Goal: Task Accomplishment & Management: Complete application form

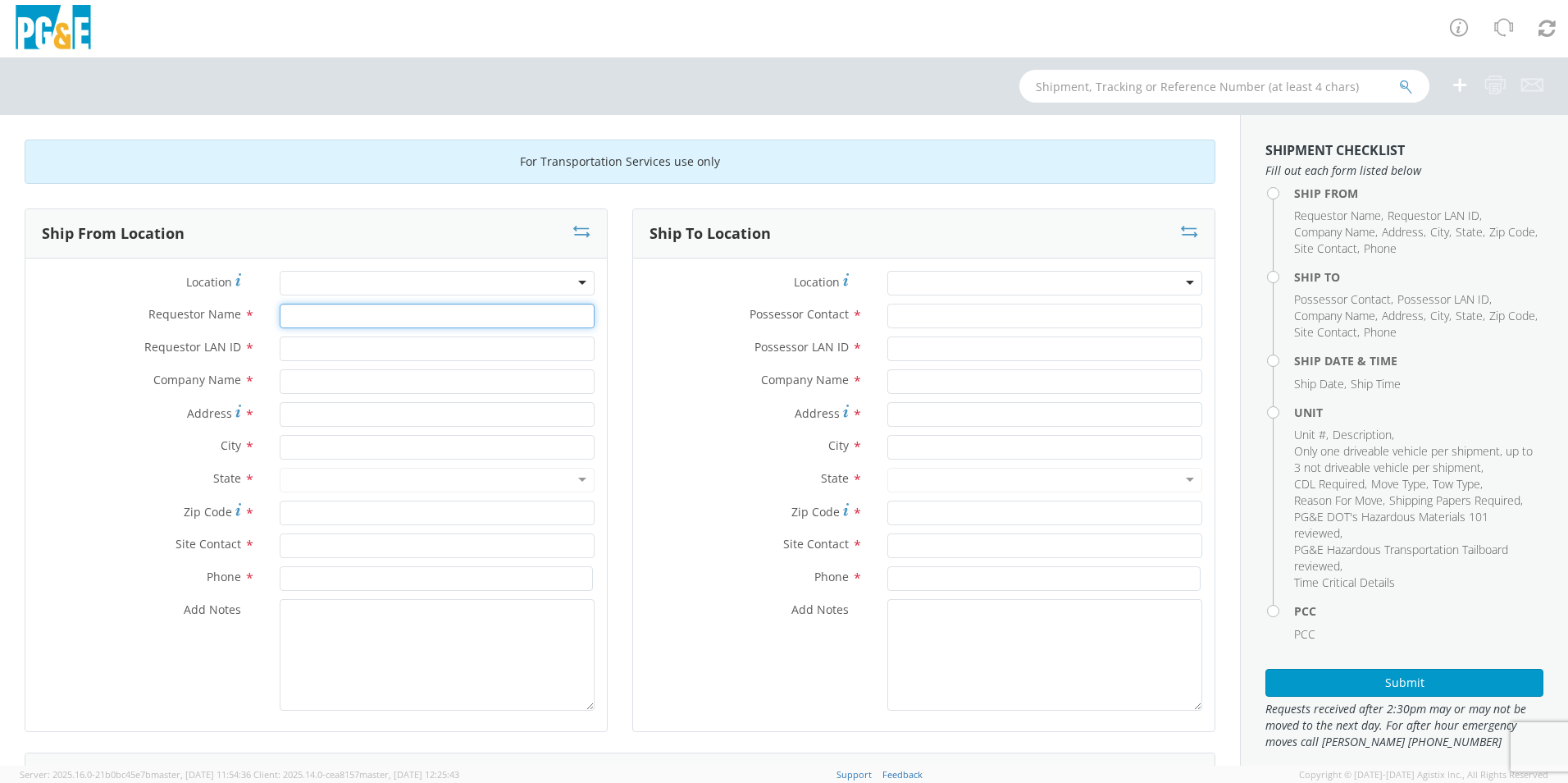
click at [330, 320] on input "Requestor Name *" at bounding box center [437, 316] width 315 height 25
type input "[PERSON_NAME]"
type input "shh7"
type input "PGE Edenvale"
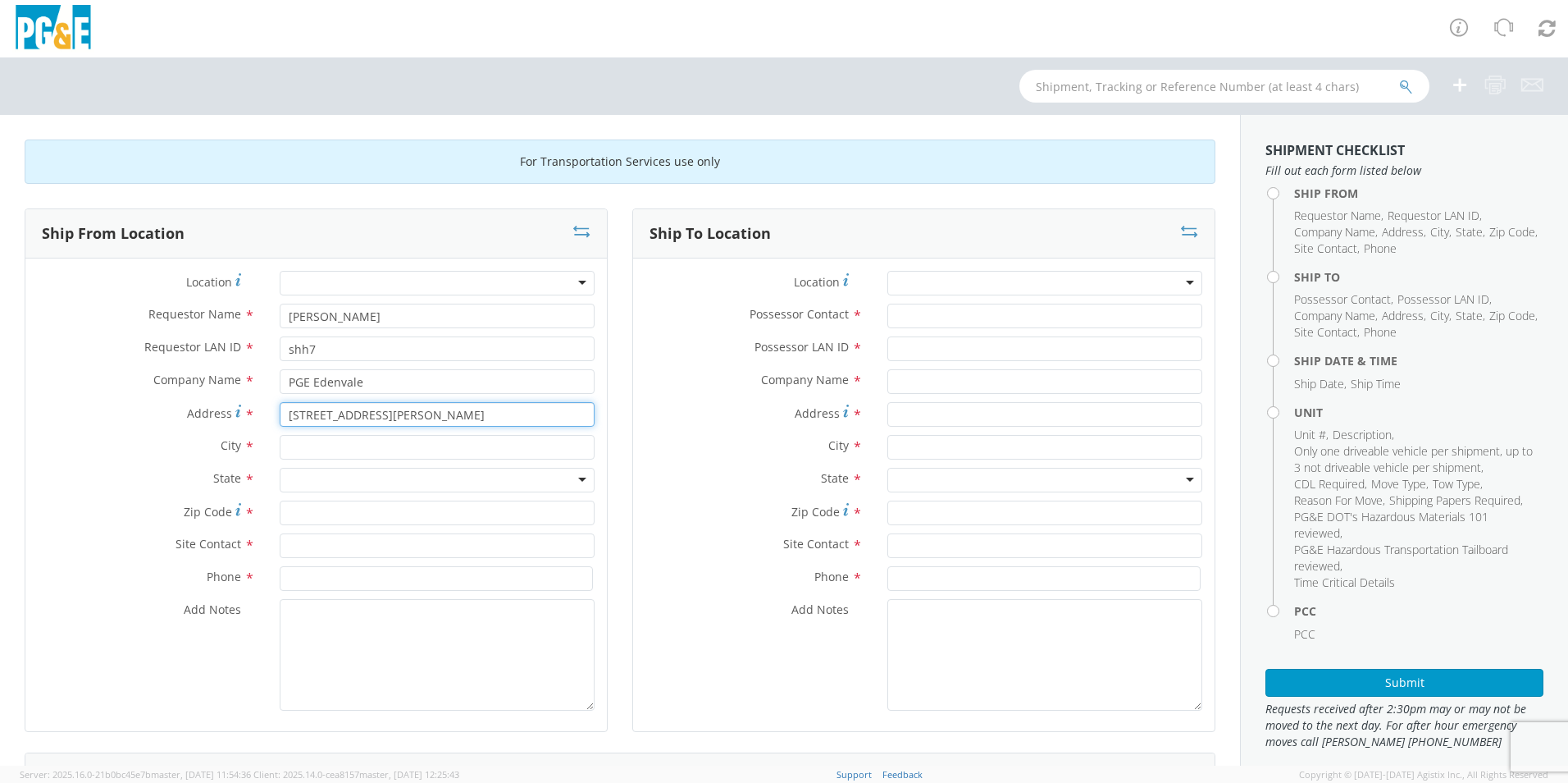
type input "[STREET_ADDRESS][PERSON_NAME]"
type input "san [PERSON_NAME]"
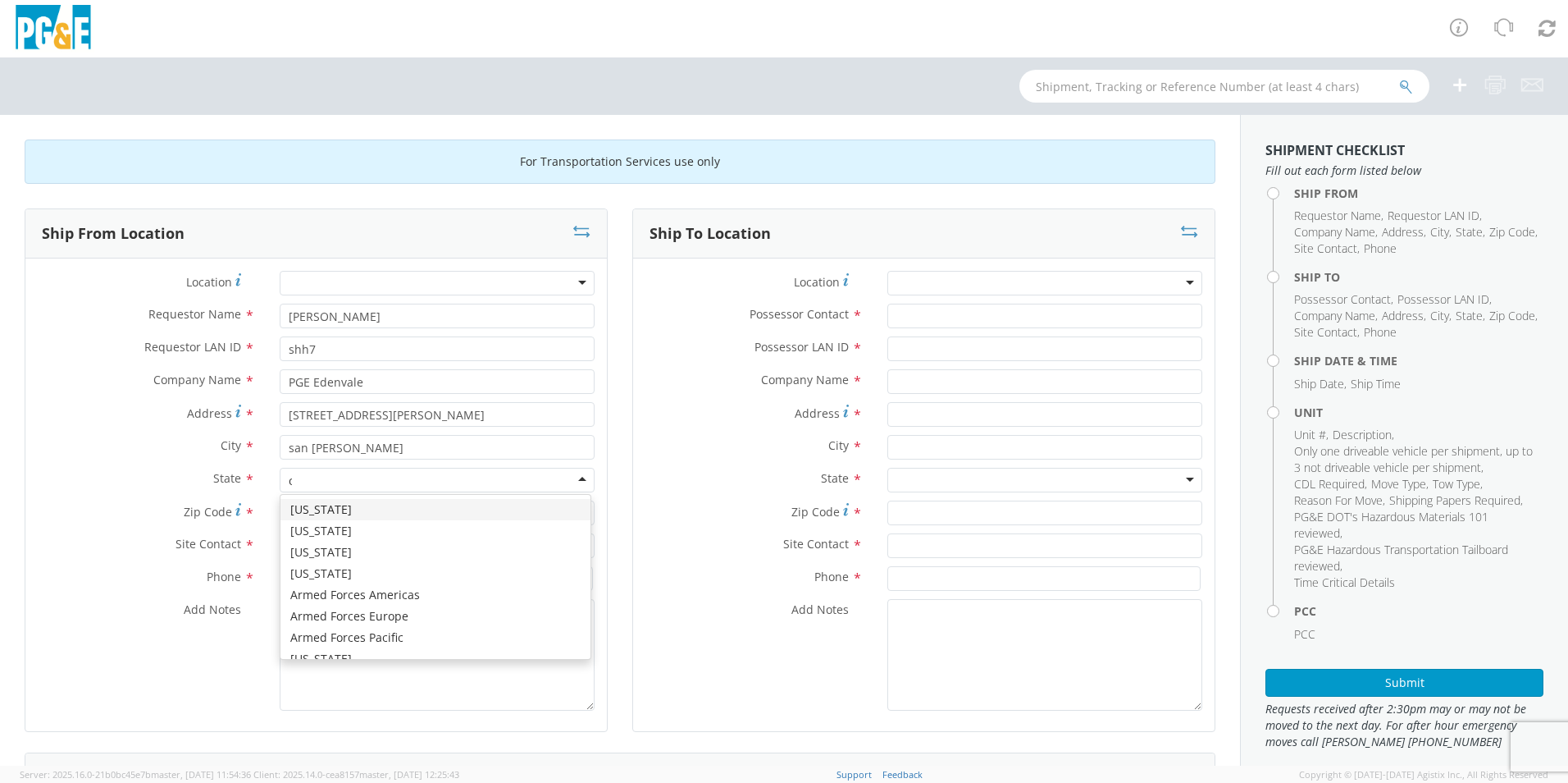
type input "ca"
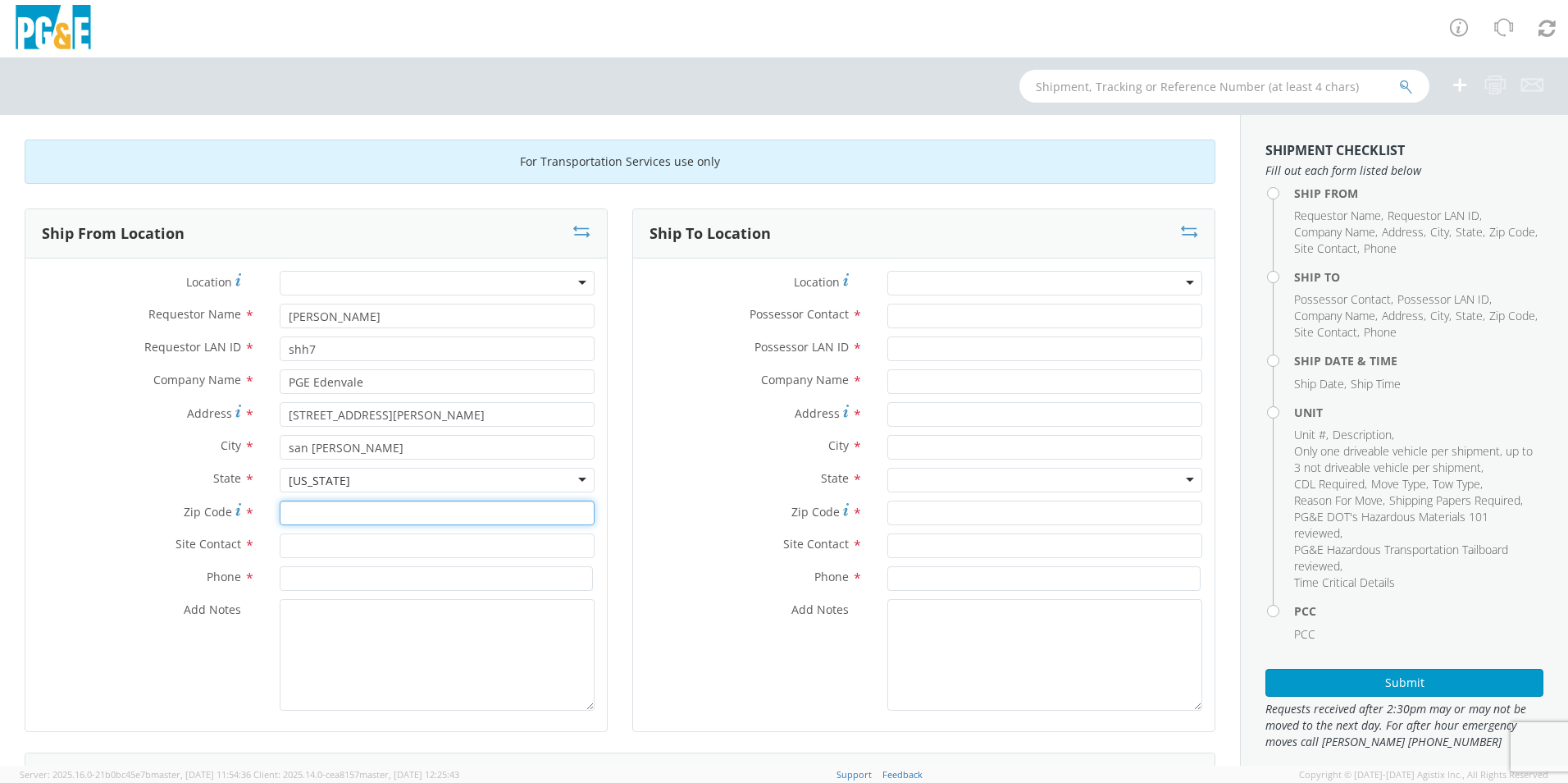
click at [314, 507] on input "Zip Code *" at bounding box center [437, 513] width 315 height 25
type input "95119"
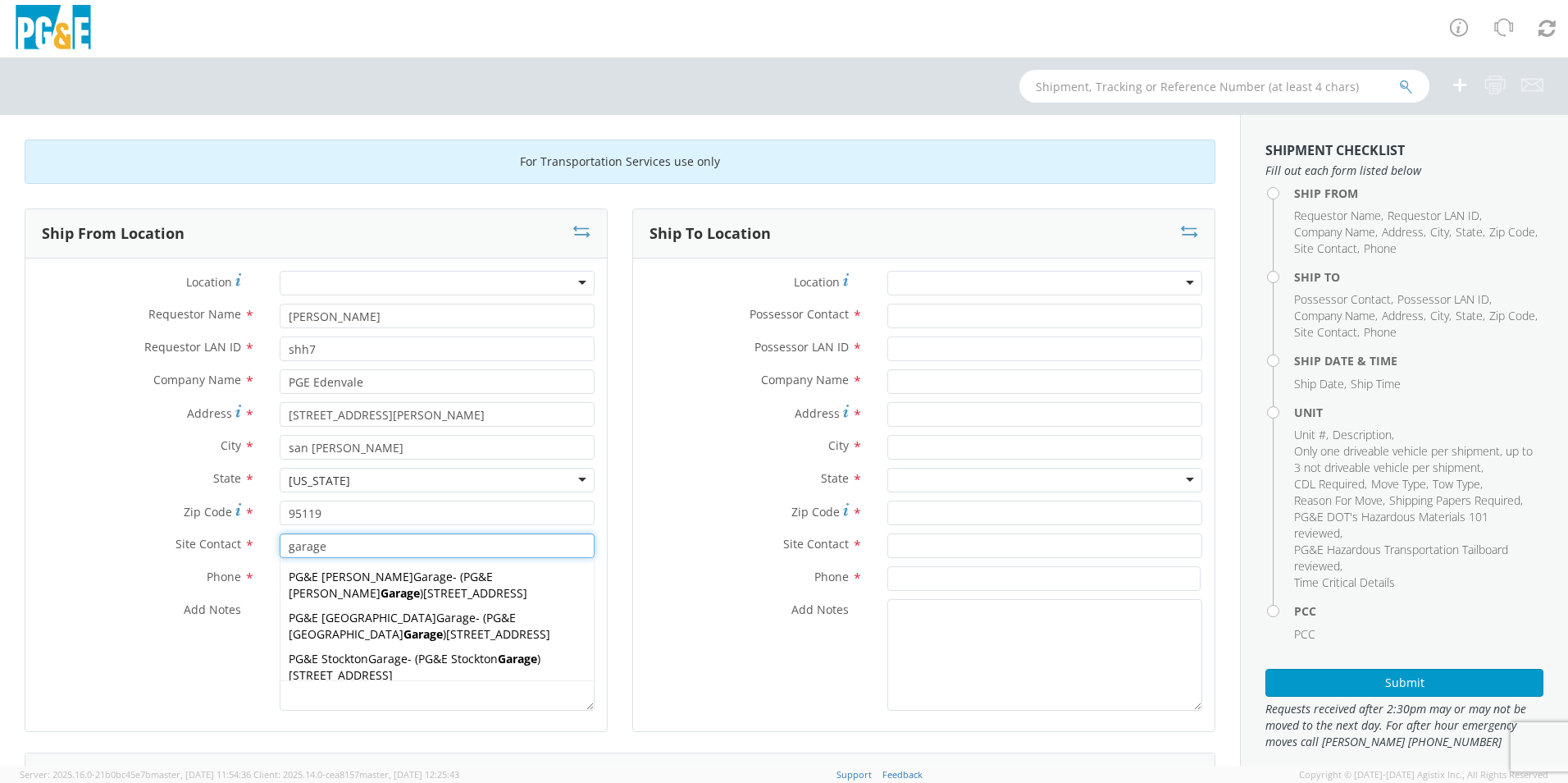
type input "garage"
click at [131, 559] on div "Site Contact * garage garage PG&E [PERSON_NAME] Garage - ( PG&E [PERSON_NAME] G…" at bounding box center [317, 550] width 581 height 33
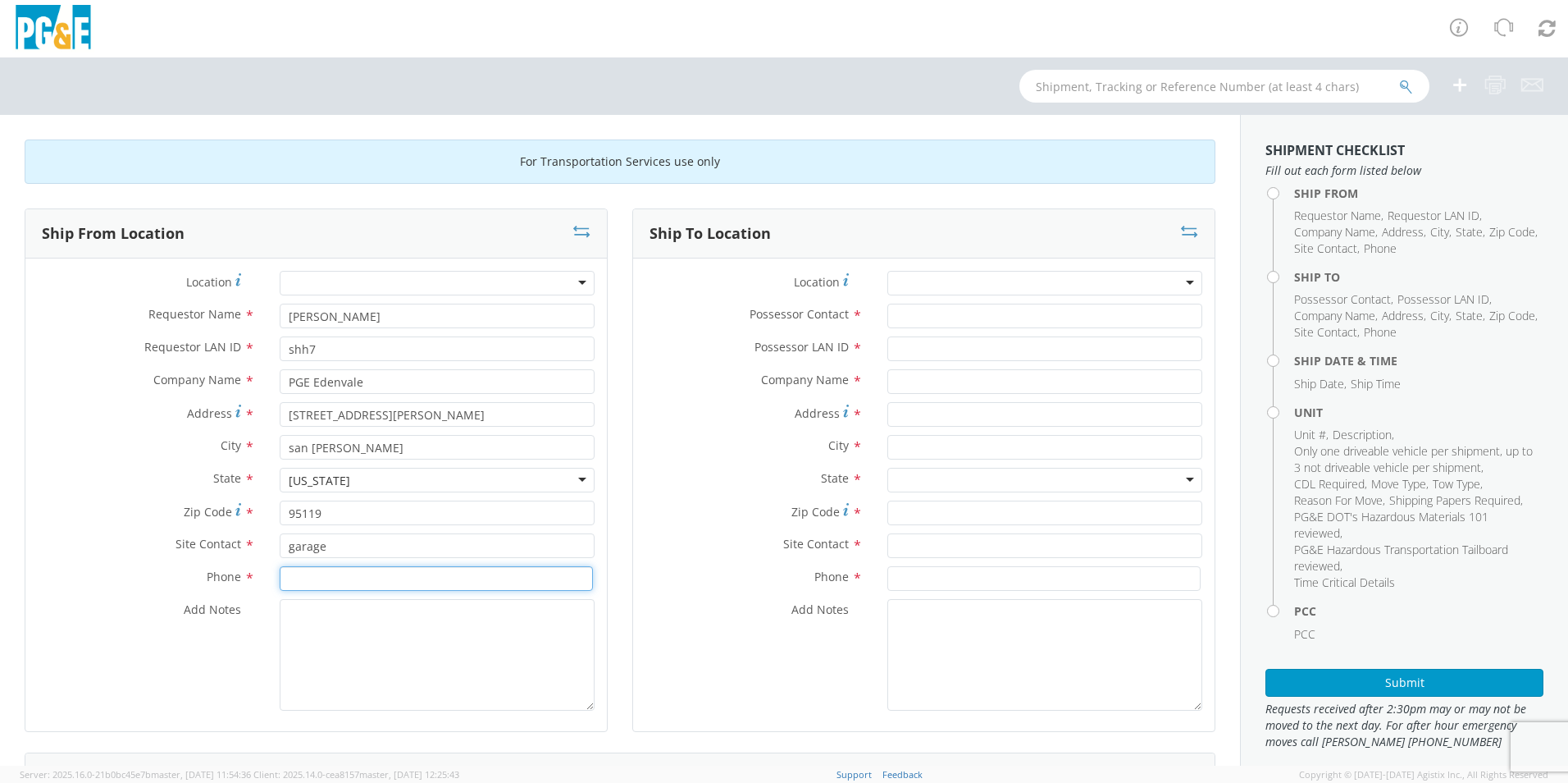
click at [286, 580] on input at bounding box center [436, 578] width 313 height 25
type input "[PHONE_NUMBER]"
click at [995, 279] on div at bounding box center [1045, 283] width 315 height 25
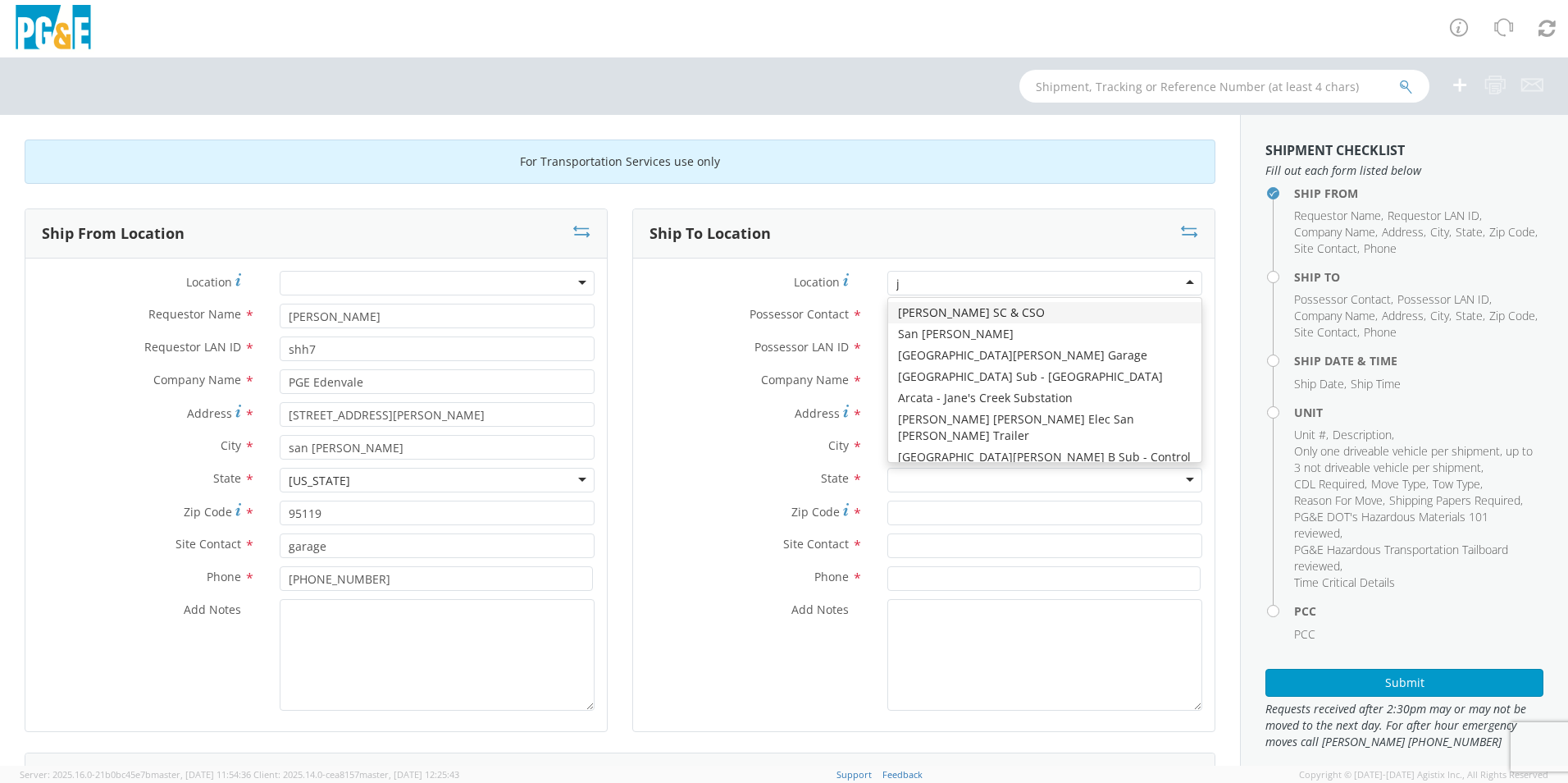
type input "jj"
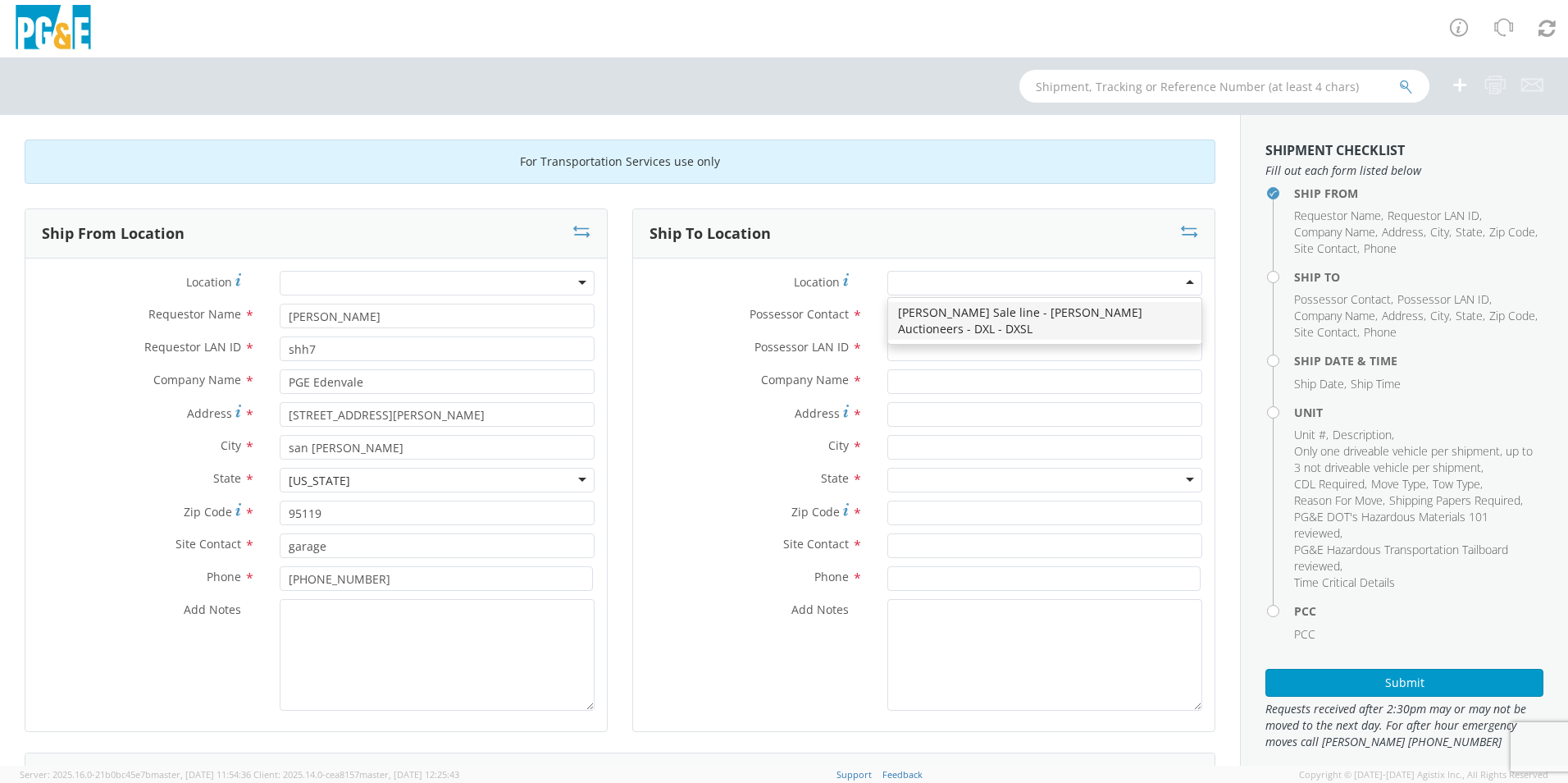
type input "PG&E"
type input "[STREET_ADDRESS][PERSON_NAME]"
type input "[PERSON_NAME]"
type input "95620"
type input "[PHONE_NUMBER]"
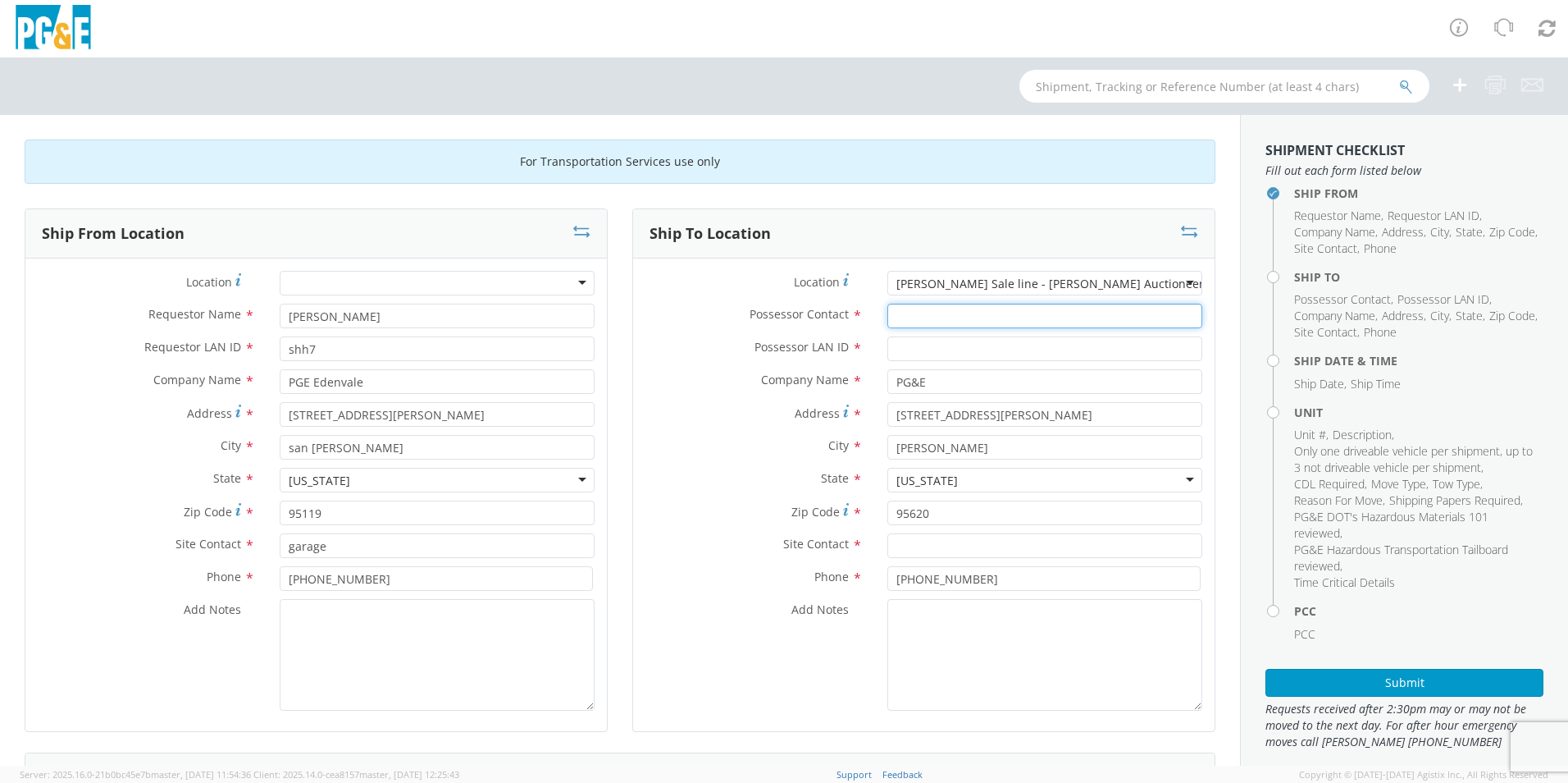
click at [1004, 315] on input "Possessor Contact *" at bounding box center [1045, 316] width 315 height 25
click at [952, 541] on input "text" at bounding box center [1045, 546] width 315 height 25
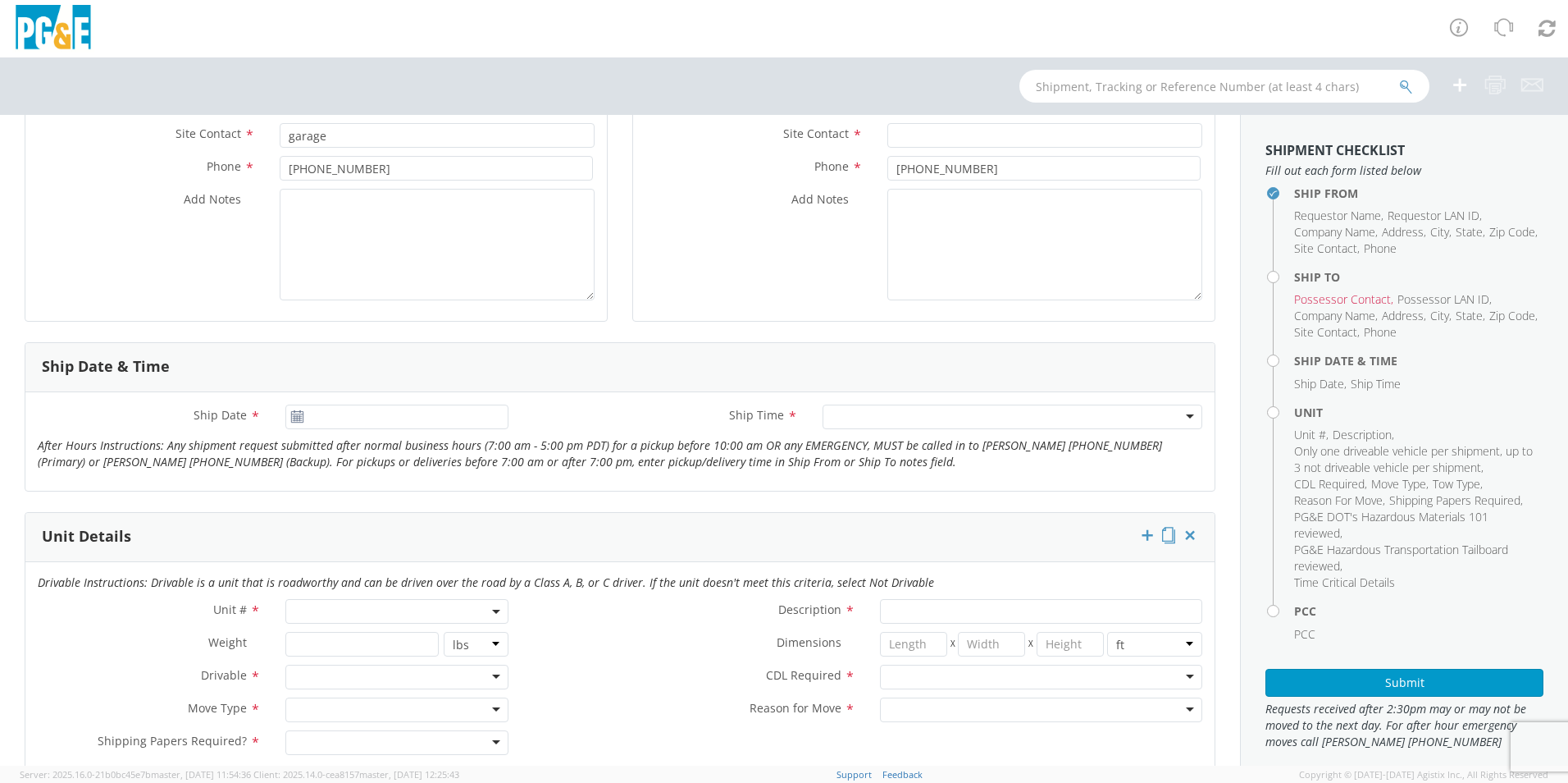
click at [390, 609] on span at bounding box center [397, 611] width 223 height 25
click at [333, 636] on input "search" at bounding box center [396, 638] width 212 height 25
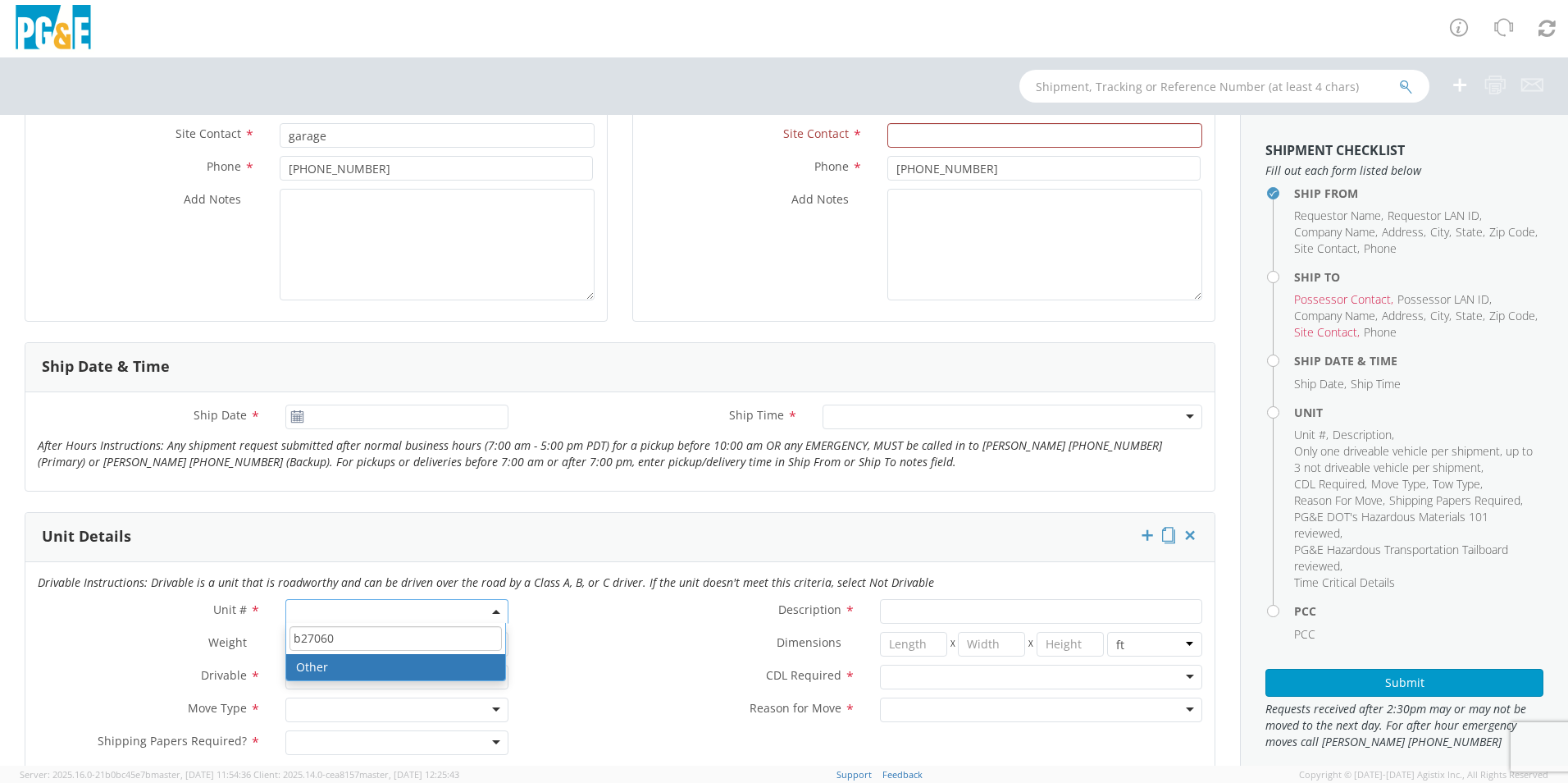
type input "b27060"
click at [412, 643] on input "b27060" at bounding box center [396, 638] width 212 height 25
click at [156, 662] on div "Weight * lbs kgs" at bounding box center [274, 648] width 495 height 33
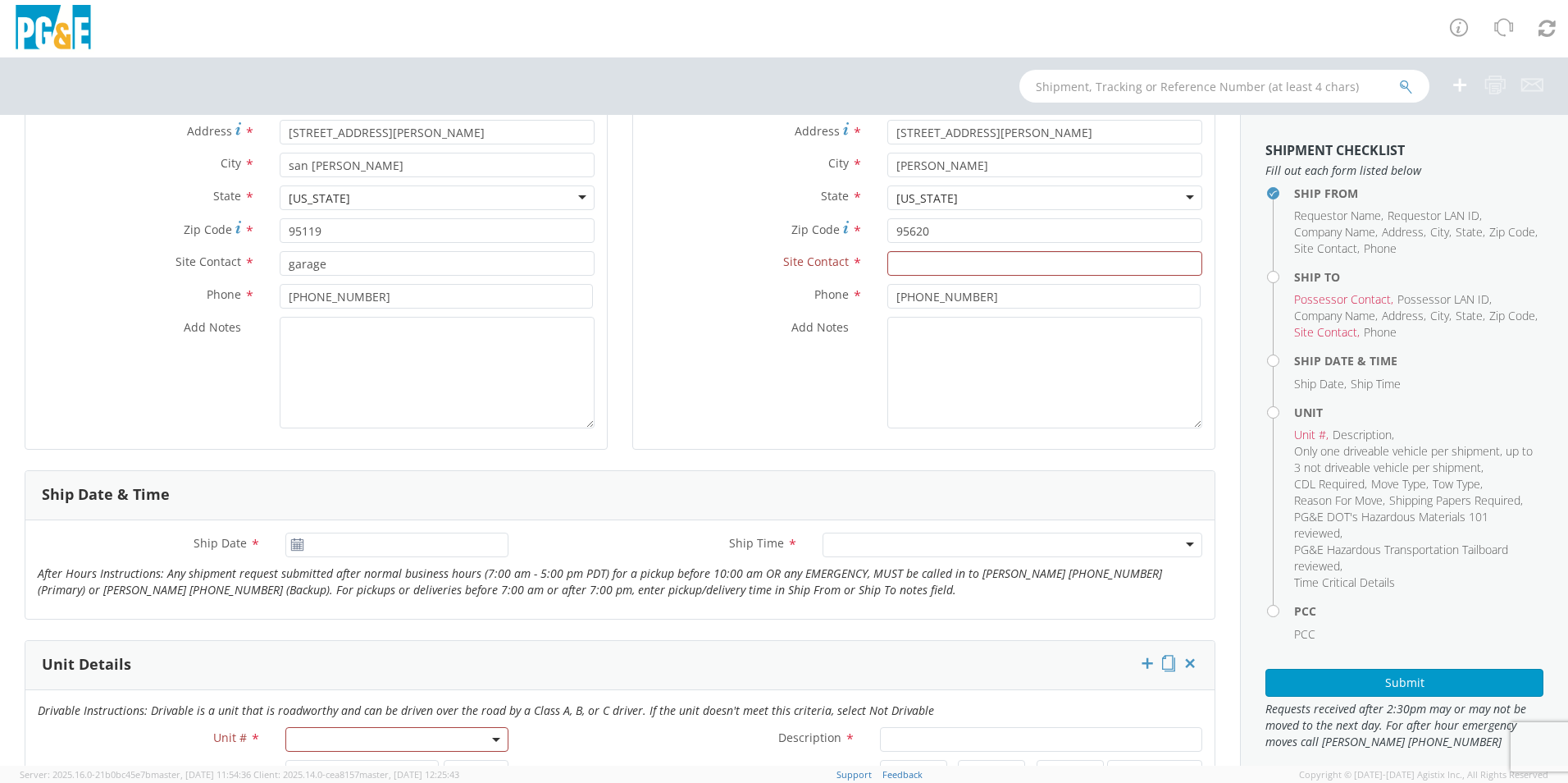
scroll to position [492, 0]
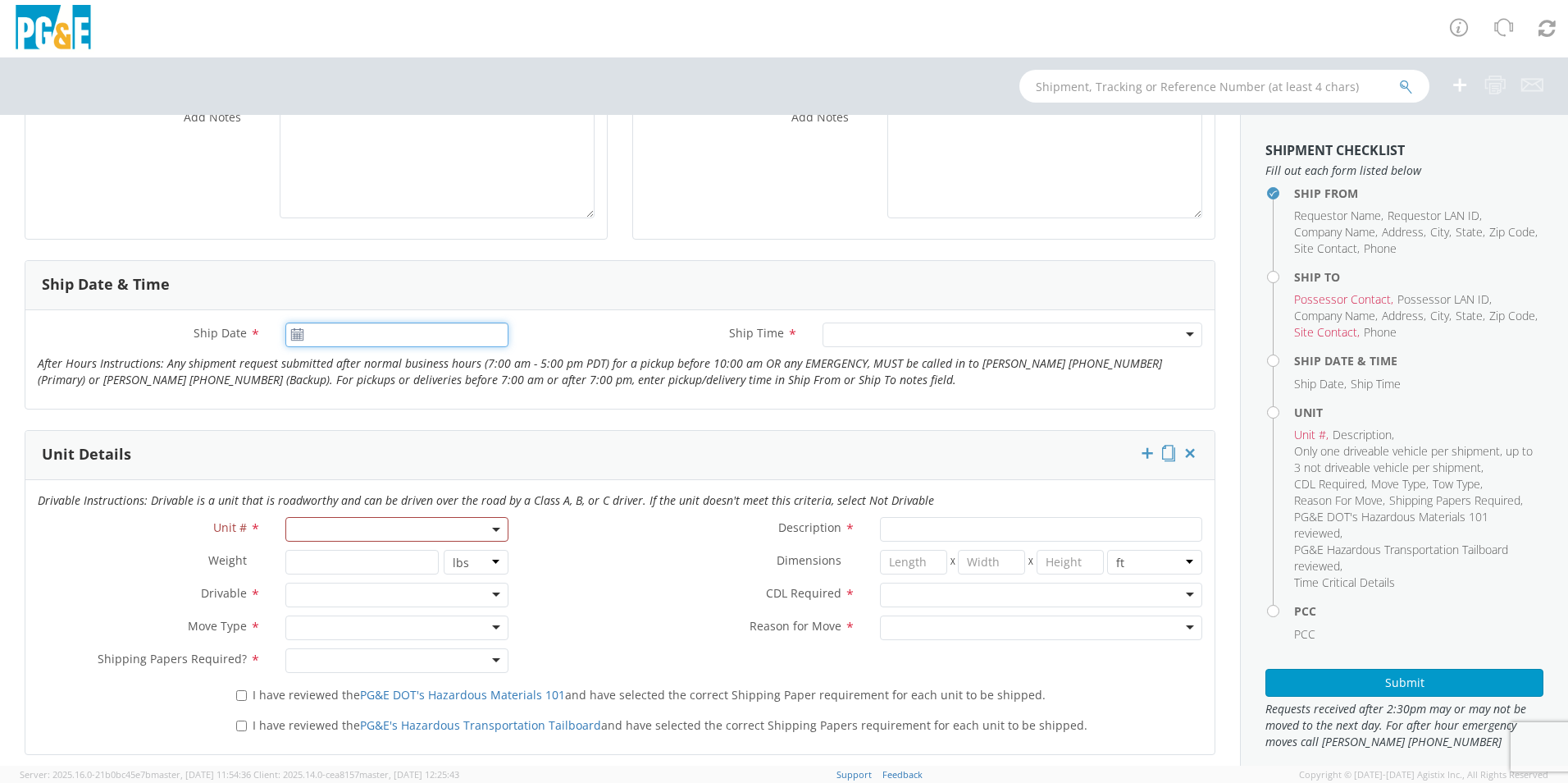
click at [345, 343] on input "Ship Date *" at bounding box center [397, 335] width 223 height 25
click at [344, 490] on td "18" at bounding box center [335, 488] width 34 height 25
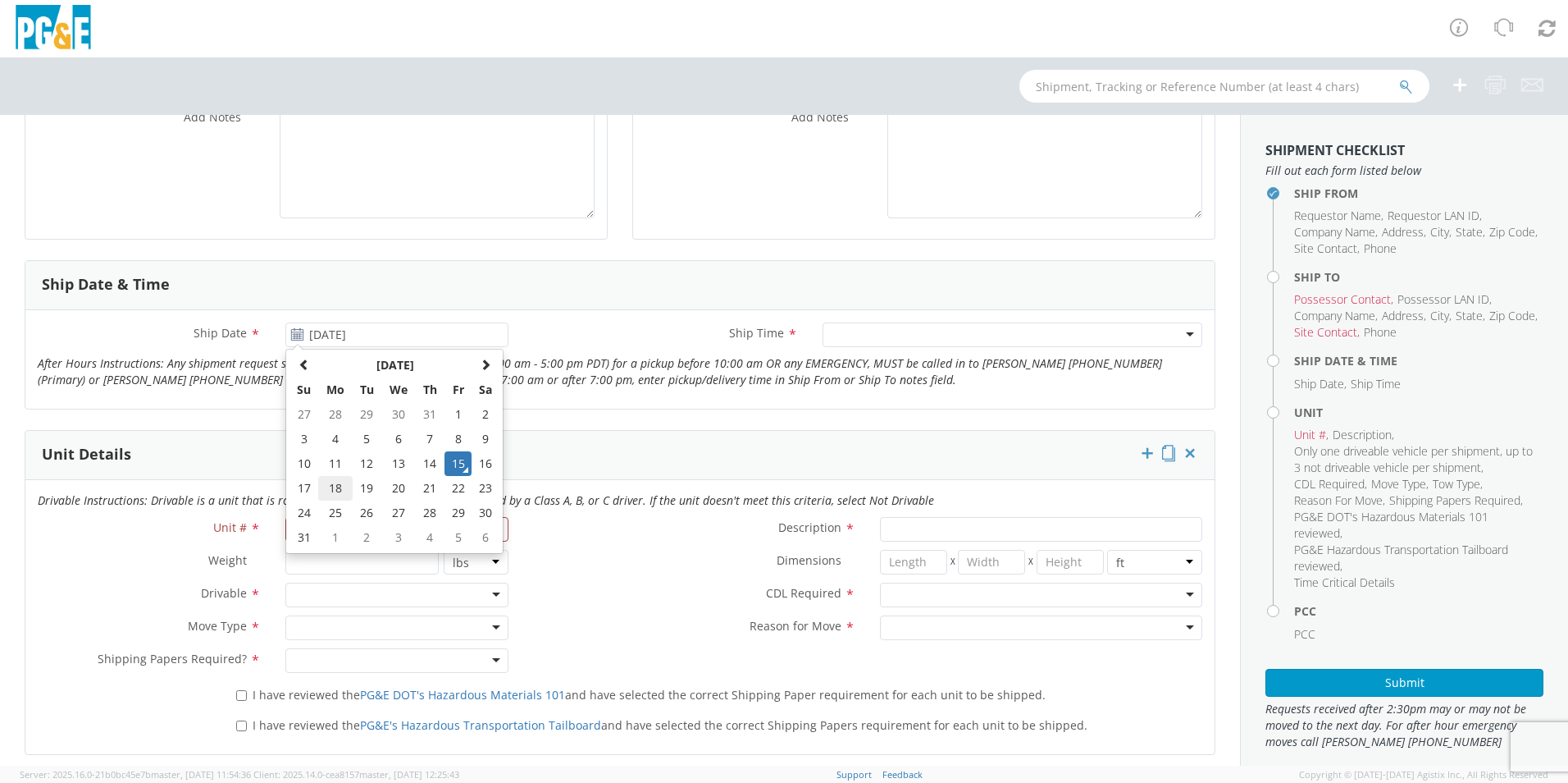
type input "[DATE]"
click at [895, 336] on div at bounding box center [1012, 335] width 379 height 25
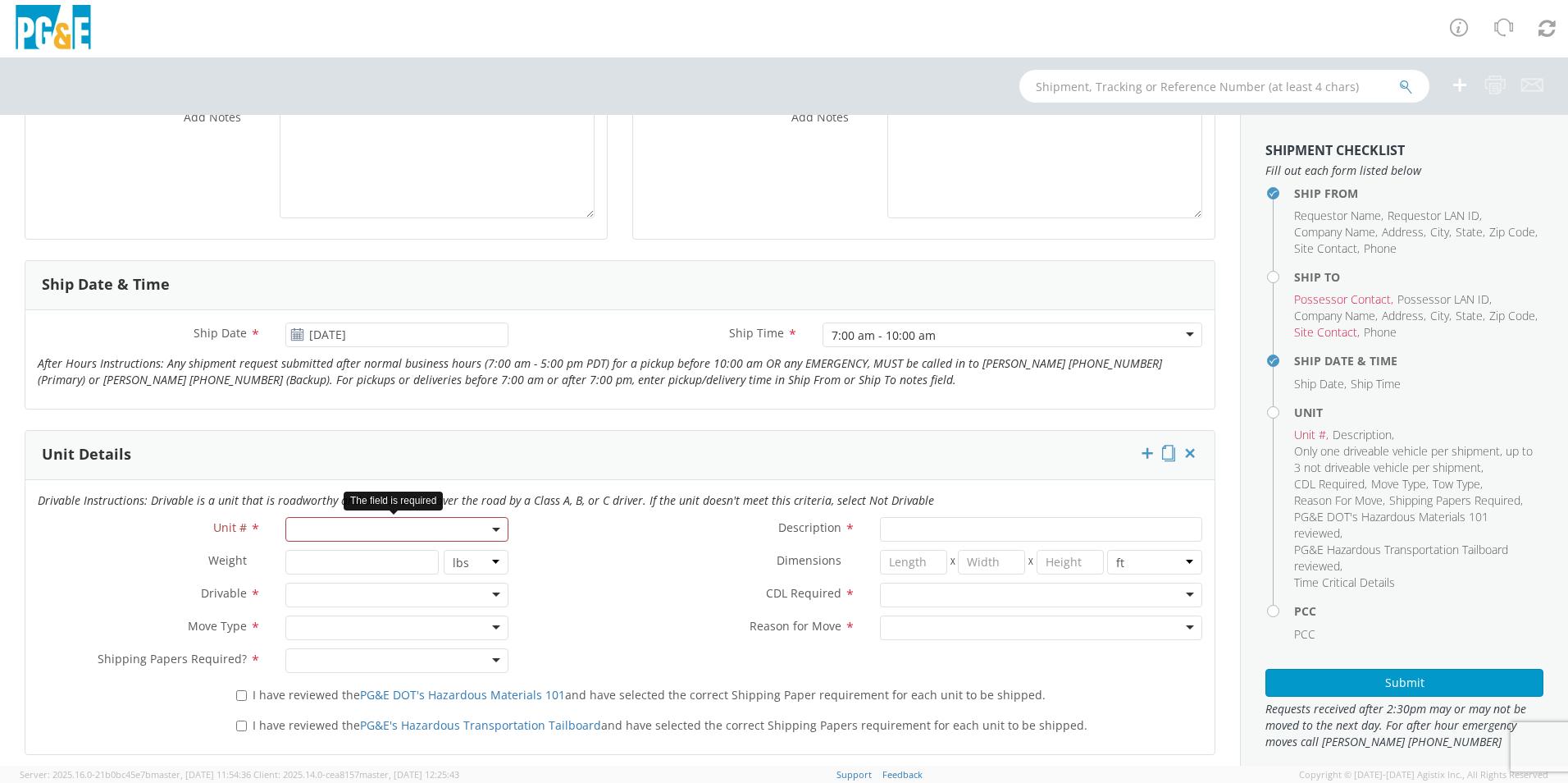
click at [378, 521] on span at bounding box center [397, 529] width 223 height 25
click at [363, 554] on input "search" at bounding box center [396, 556] width 212 height 25
type input "b27060"
select select "Other"
select select "? undefined:undefined ?"
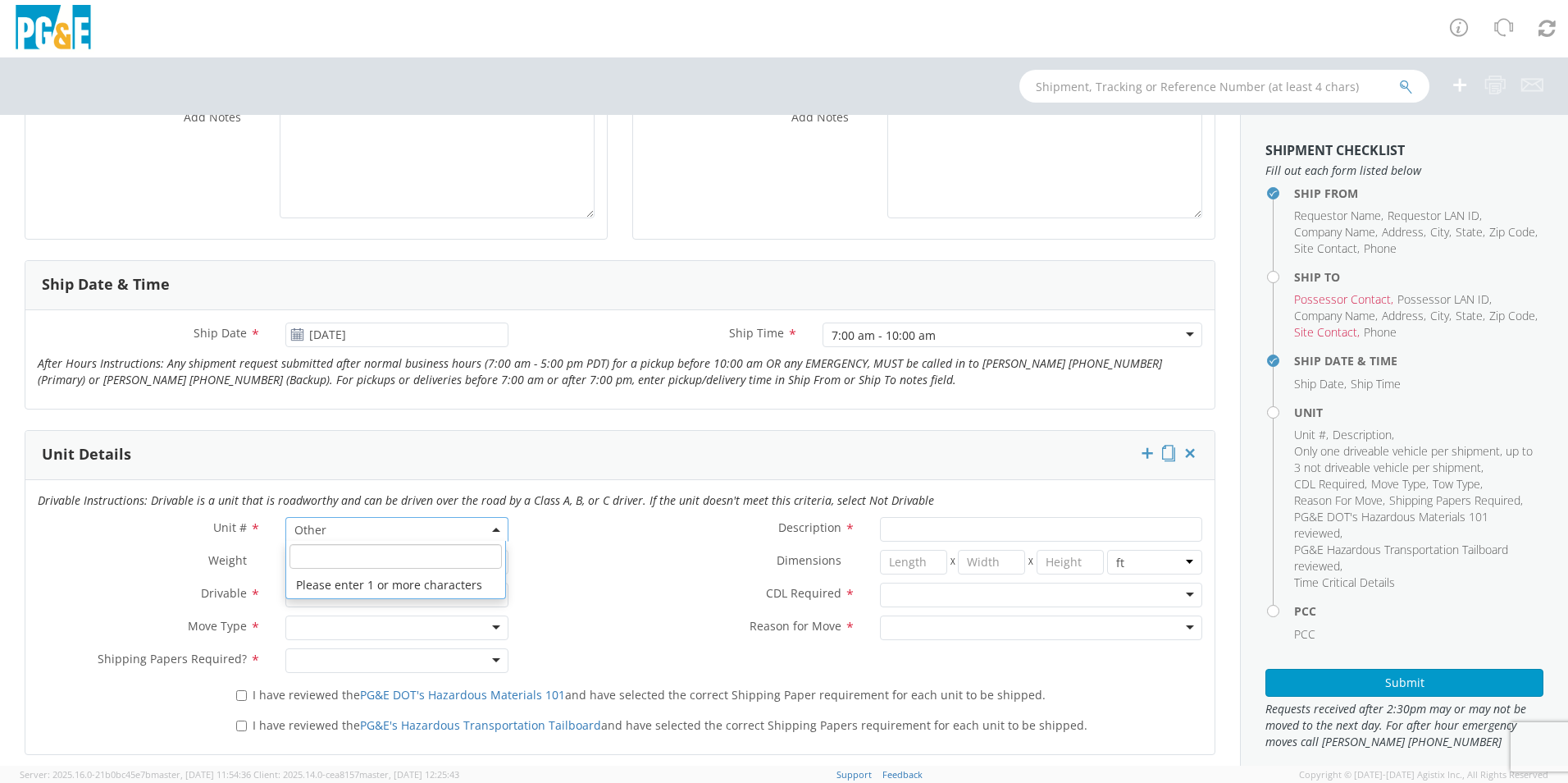
click at [492, 530] on b at bounding box center [496, 529] width 9 height 4
click at [468, 548] on input "search" at bounding box center [396, 556] width 212 height 25
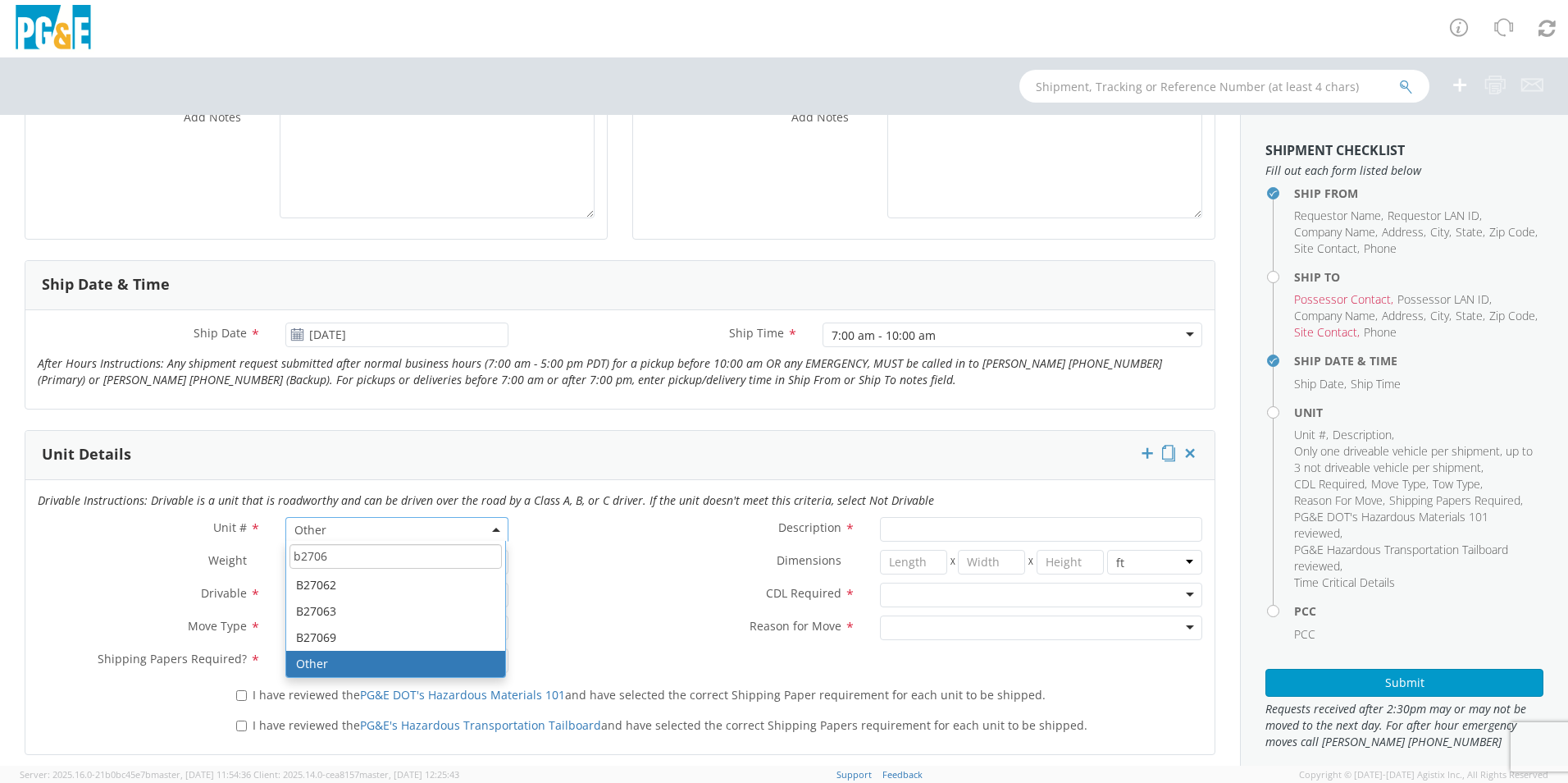
scroll to position [0, 0]
type input "b2706"
click at [360, 589] on div at bounding box center [397, 595] width 223 height 25
click at [360, 626] on div at bounding box center [397, 627] width 223 height 25
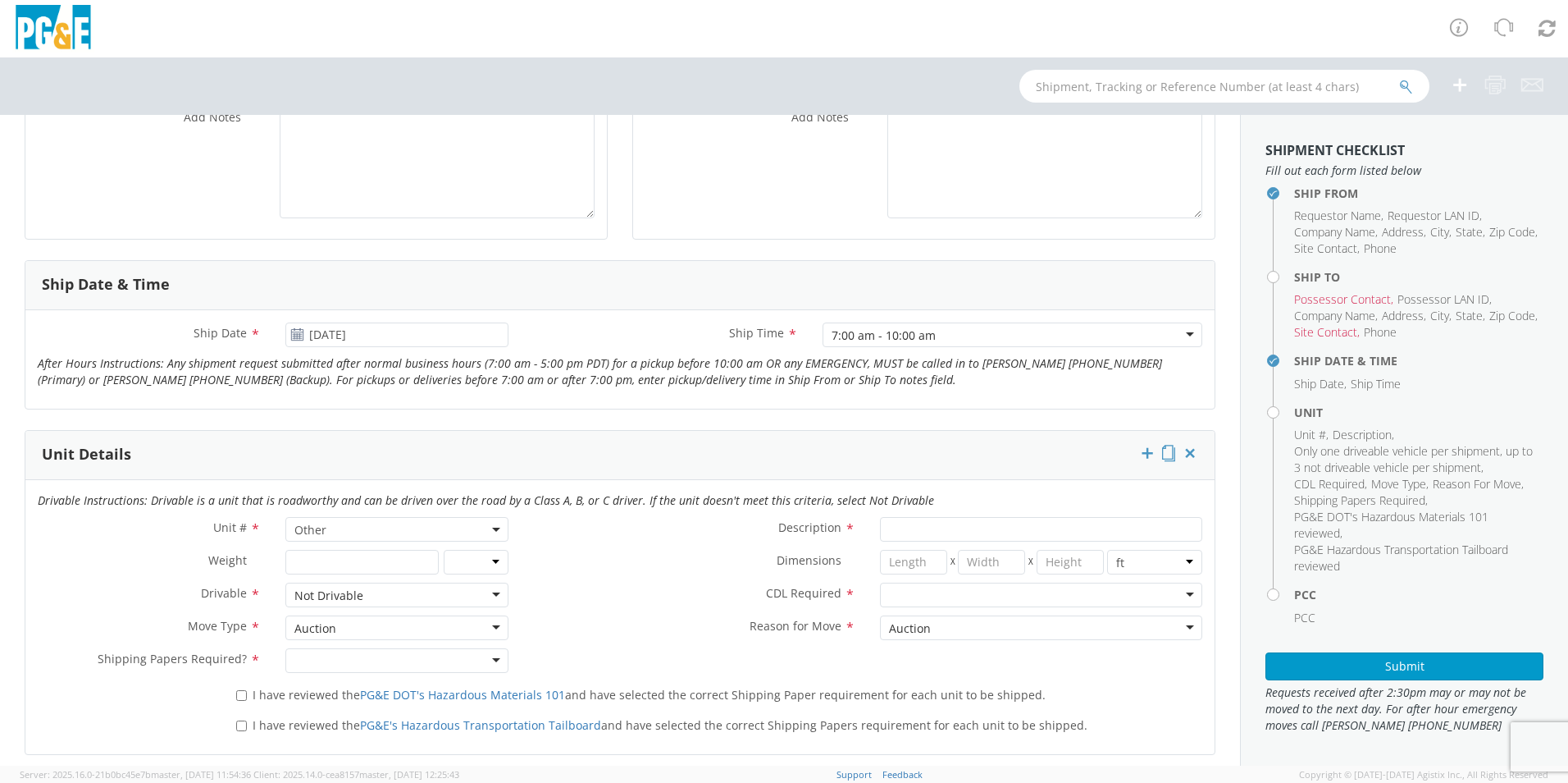
click at [355, 663] on div at bounding box center [397, 660] width 223 height 25
click at [238, 692] on input "I have reviewed the PG&E DOT's Hazardous Materials 101 and have selected the co…" at bounding box center [242, 695] width 10 height 10
checkbox input "true"
click at [240, 724] on input "I have reviewed the PG&E's Hazardous Transportation Tailboard and have selected…" at bounding box center [242, 725] width 10 height 10
checkbox input "true"
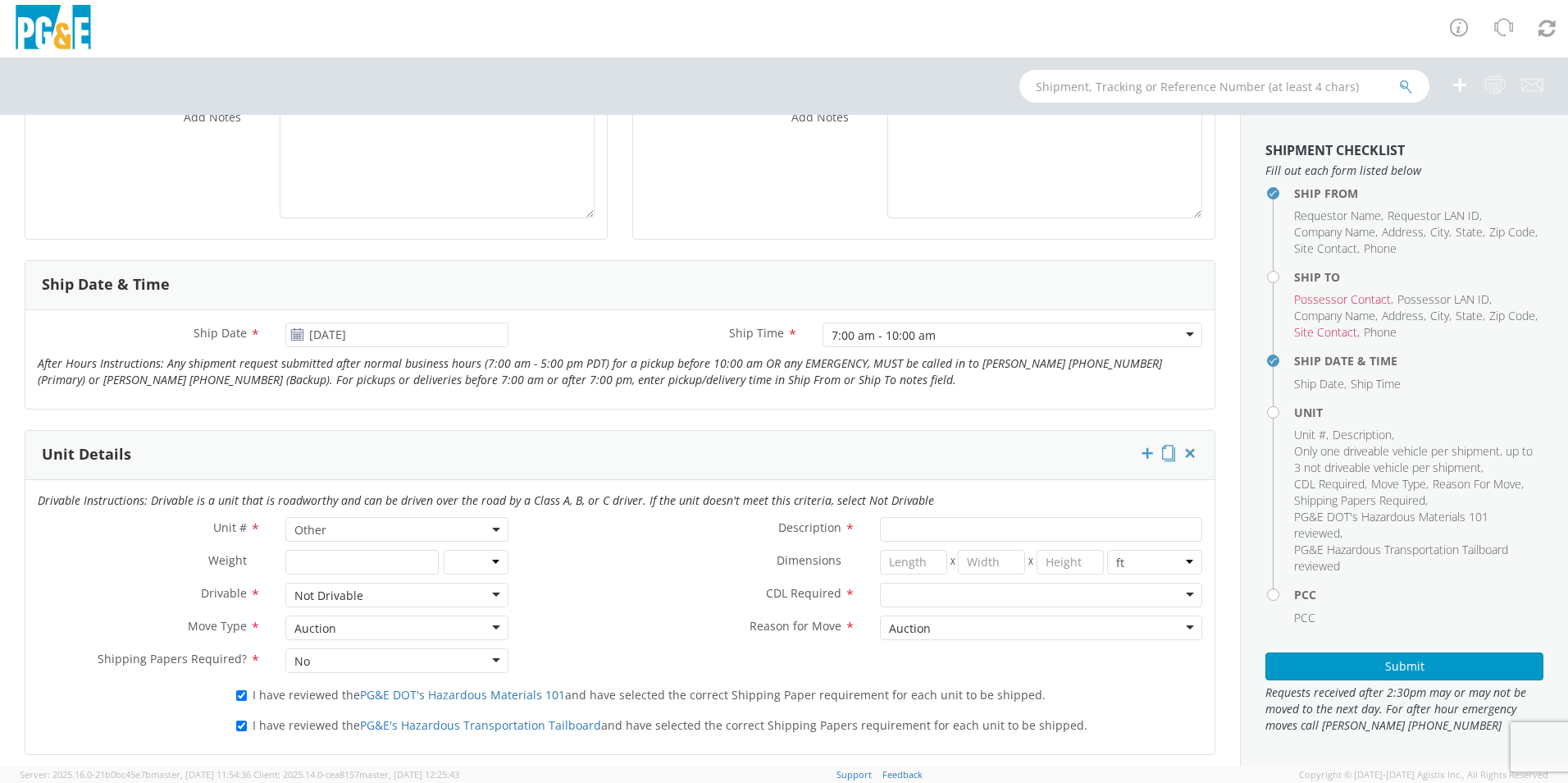
click at [1013, 600] on div at bounding box center [1041, 595] width 323 height 25
click at [995, 629] on div "Auction" at bounding box center [1041, 627] width 323 height 25
click at [695, 596] on label "CDL Required *" at bounding box center [693, 593] width 347 height 22
click at [898, 543] on div "Description *" at bounding box center [867, 533] width 694 height 33
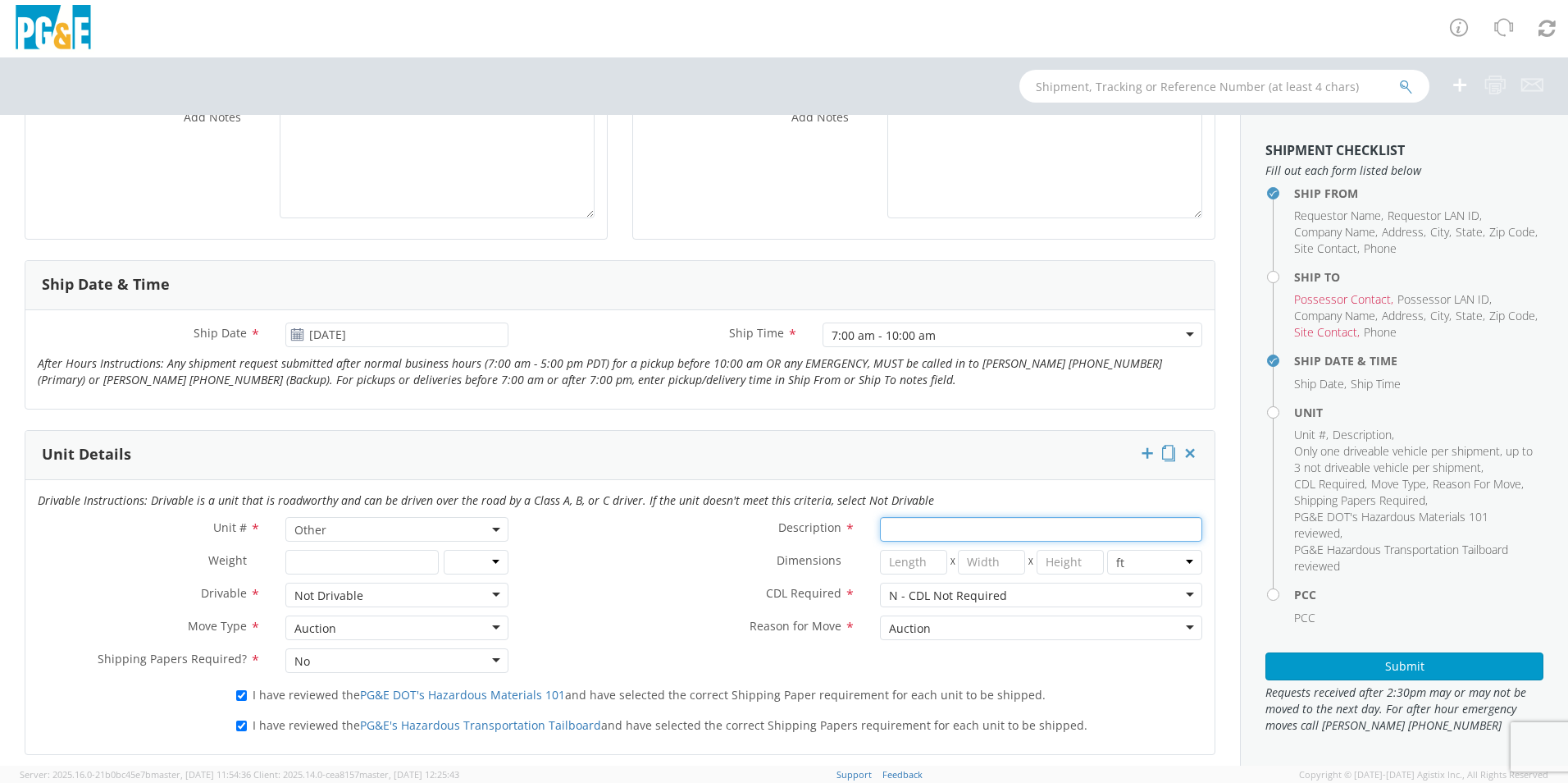
click at [901, 531] on input "Description *" at bounding box center [1041, 529] width 323 height 25
click at [933, 535] on input "Description *" at bounding box center [1041, 529] width 323 height 25
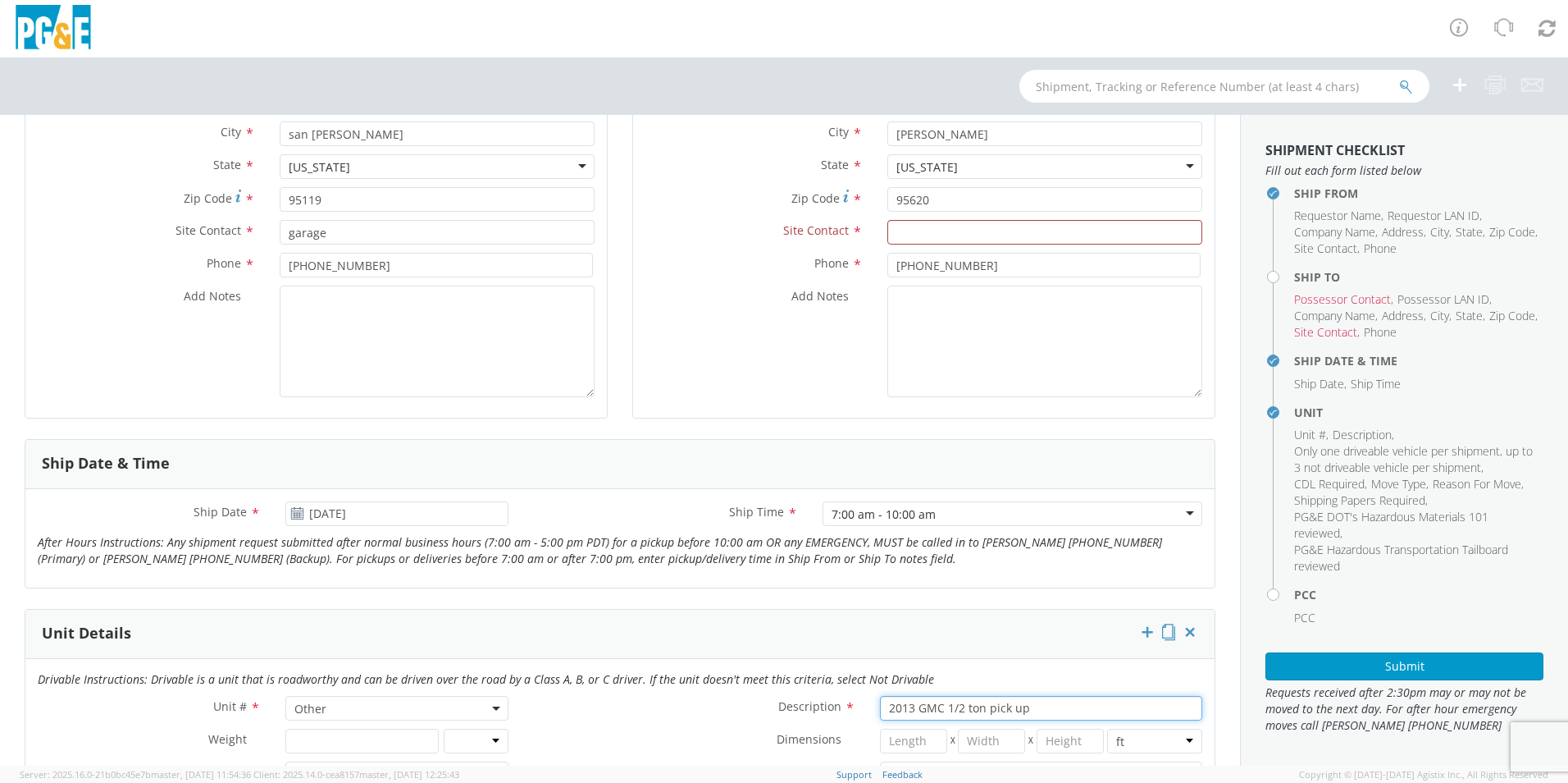
scroll to position [246, 0]
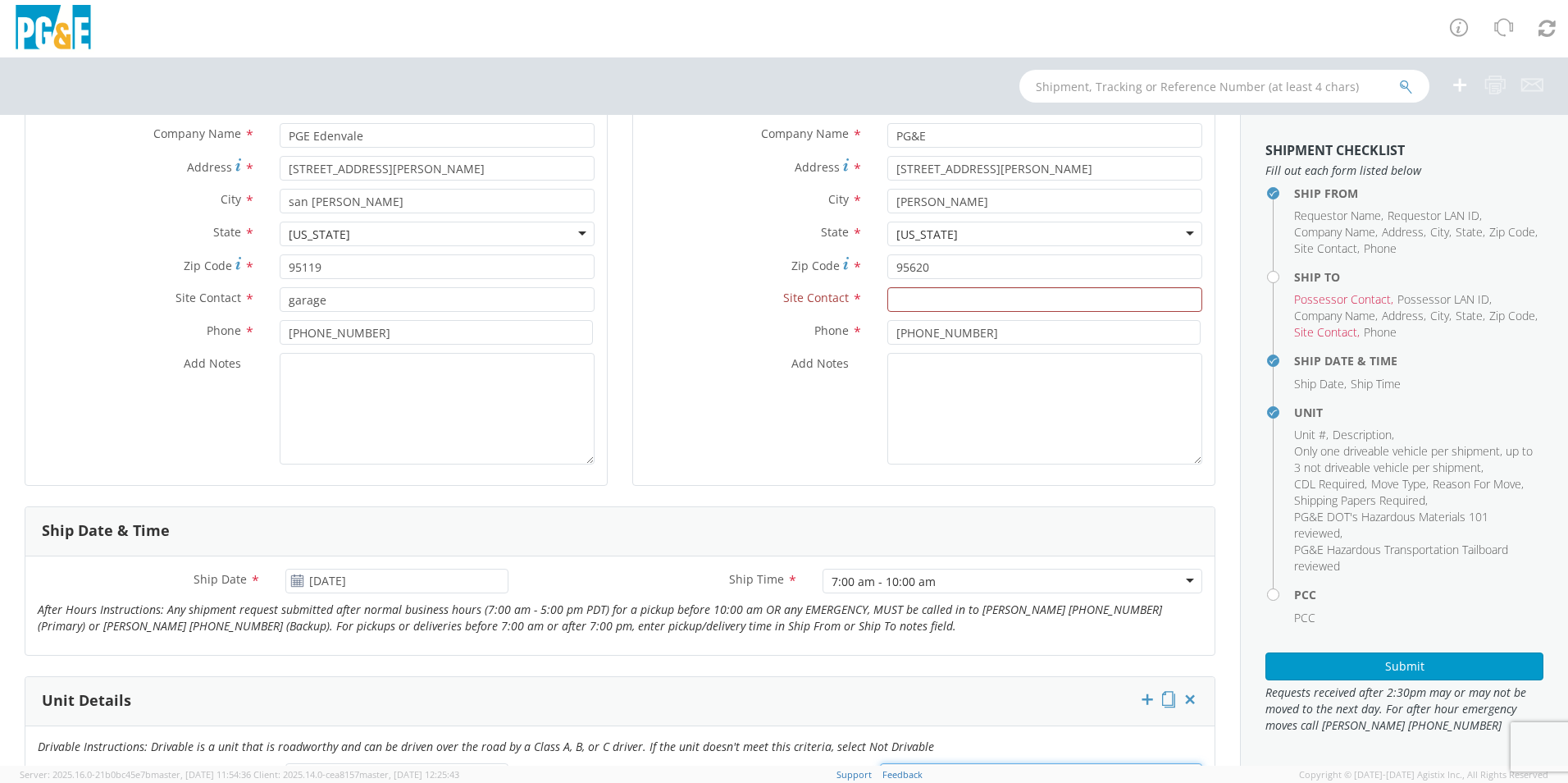
type input "2013 GMC 1/2 ton pick up"
click at [1073, 300] on input "text" at bounding box center [1045, 299] width 315 height 25
type input "[PERSON_NAME]"
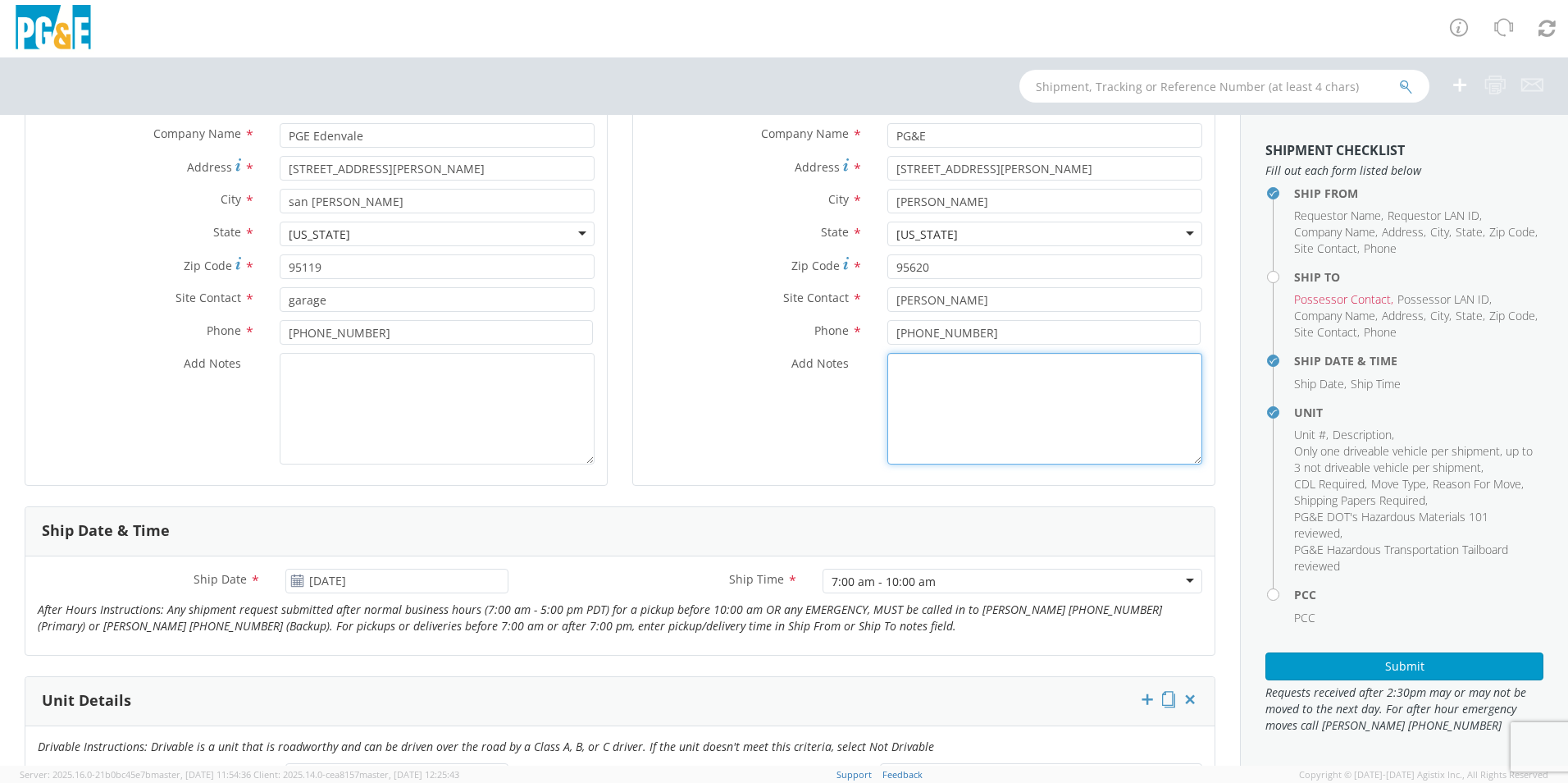
click at [1006, 379] on textarea "Add Notes *" at bounding box center [1045, 409] width 315 height 112
type textarea "b"
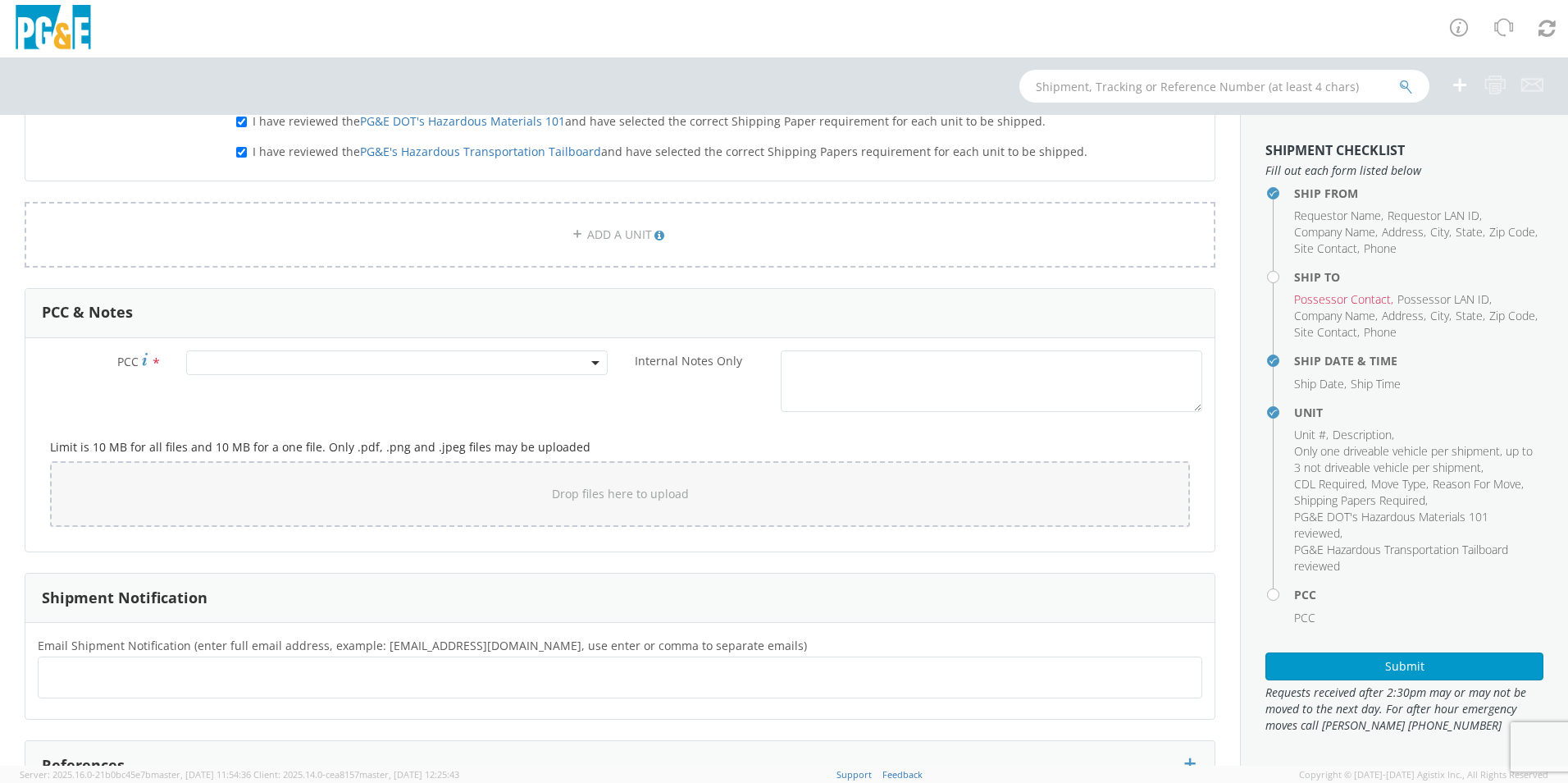
scroll to position [1066, 0]
type textarea "Unit does not run. bad hybrid system"
click at [195, 667] on ul at bounding box center [619, 675] width 1150 height 27
type input "tj"
click at [76, 677] on button "×" at bounding box center [75, 676] width 9 height 20
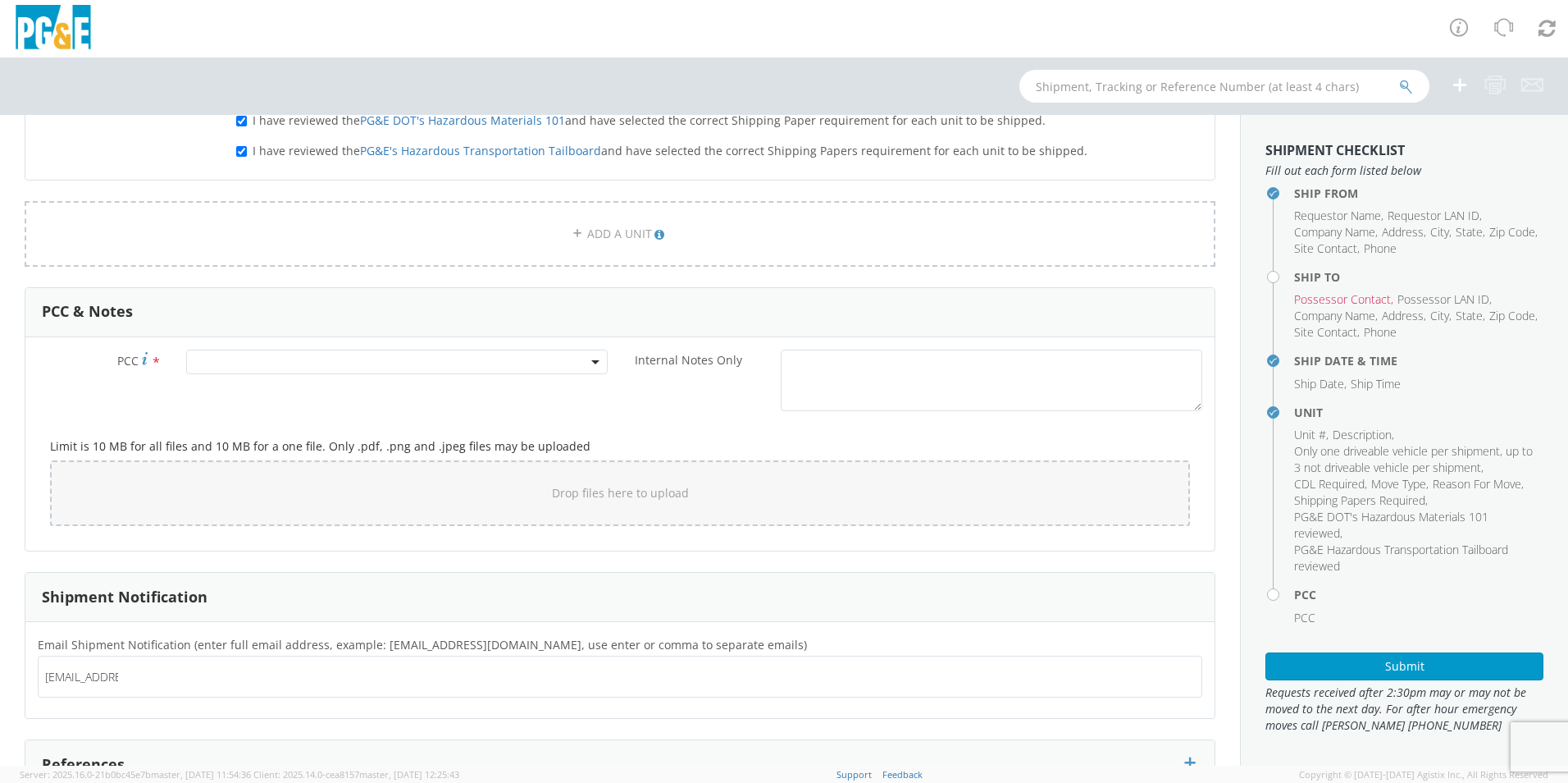
type input "[EMAIL_ADDRESS][DOMAIN_NAME]"
type input "[PERSON_NAME][EMAIL_ADDRESS][DOMAIN_NAME]"
click at [896, 644] on label "Email Shipment Notification (enter full email address, example: [EMAIL_ADDRESS]…" at bounding box center [620, 644] width 1189 height 22
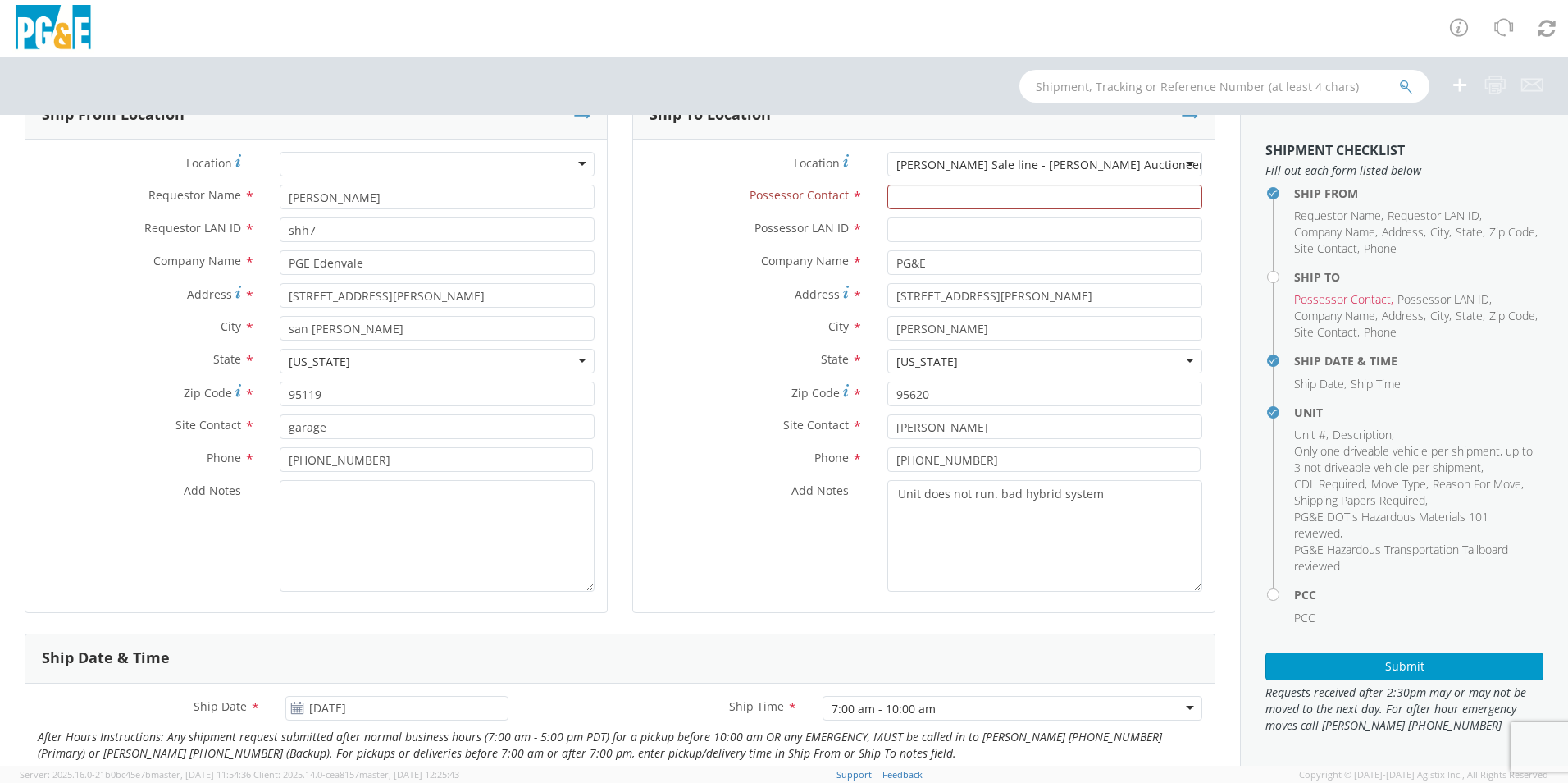
scroll to position [0, 0]
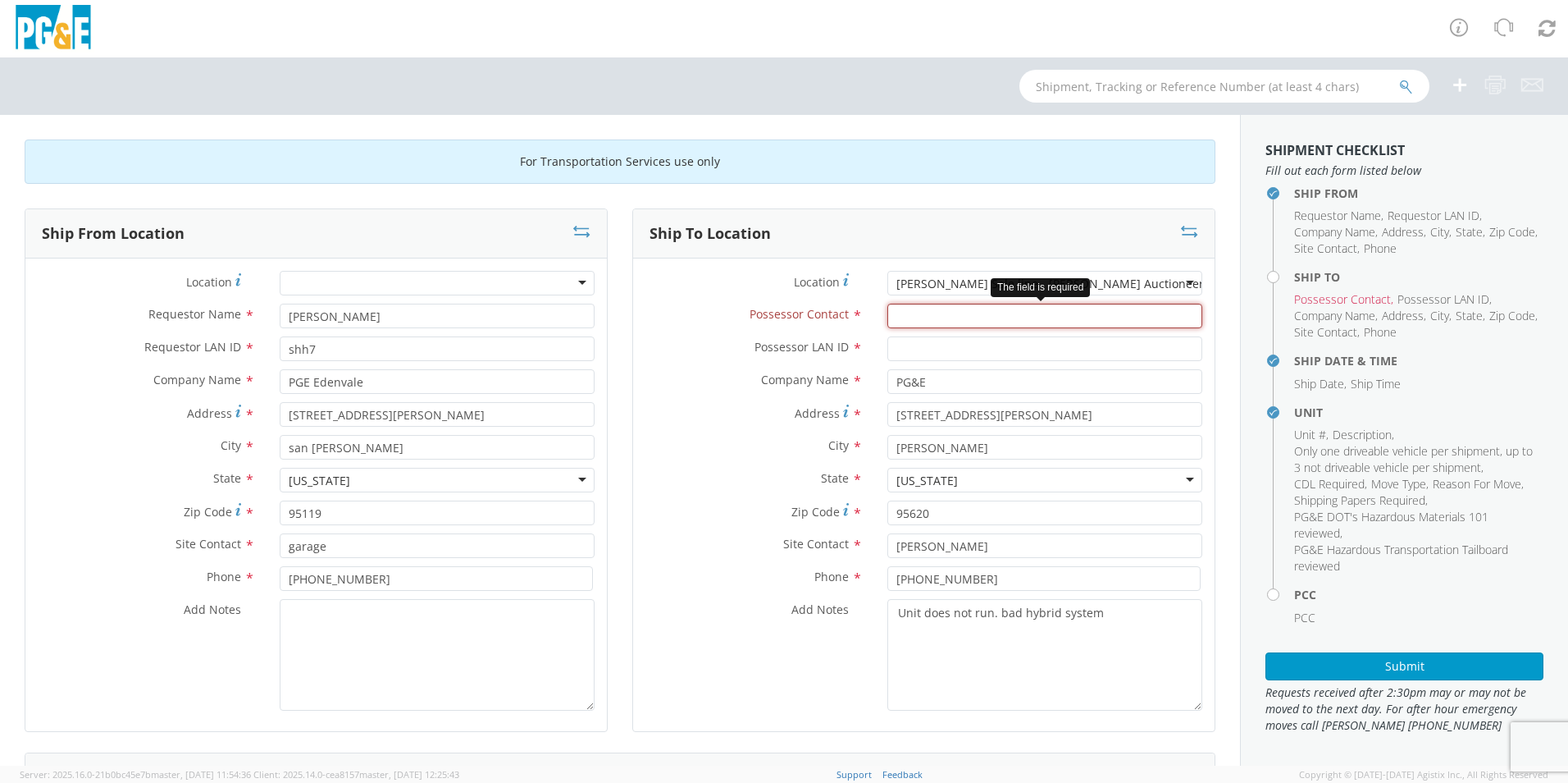
click at [916, 317] on input "Possessor Contact *" at bounding box center [1045, 316] width 315 height 25
click at [992, 316] on input "Possessor Contact *" at bounding box center [1045, 316] width 315 height 25
type input "[PHONE_NUMBER]"
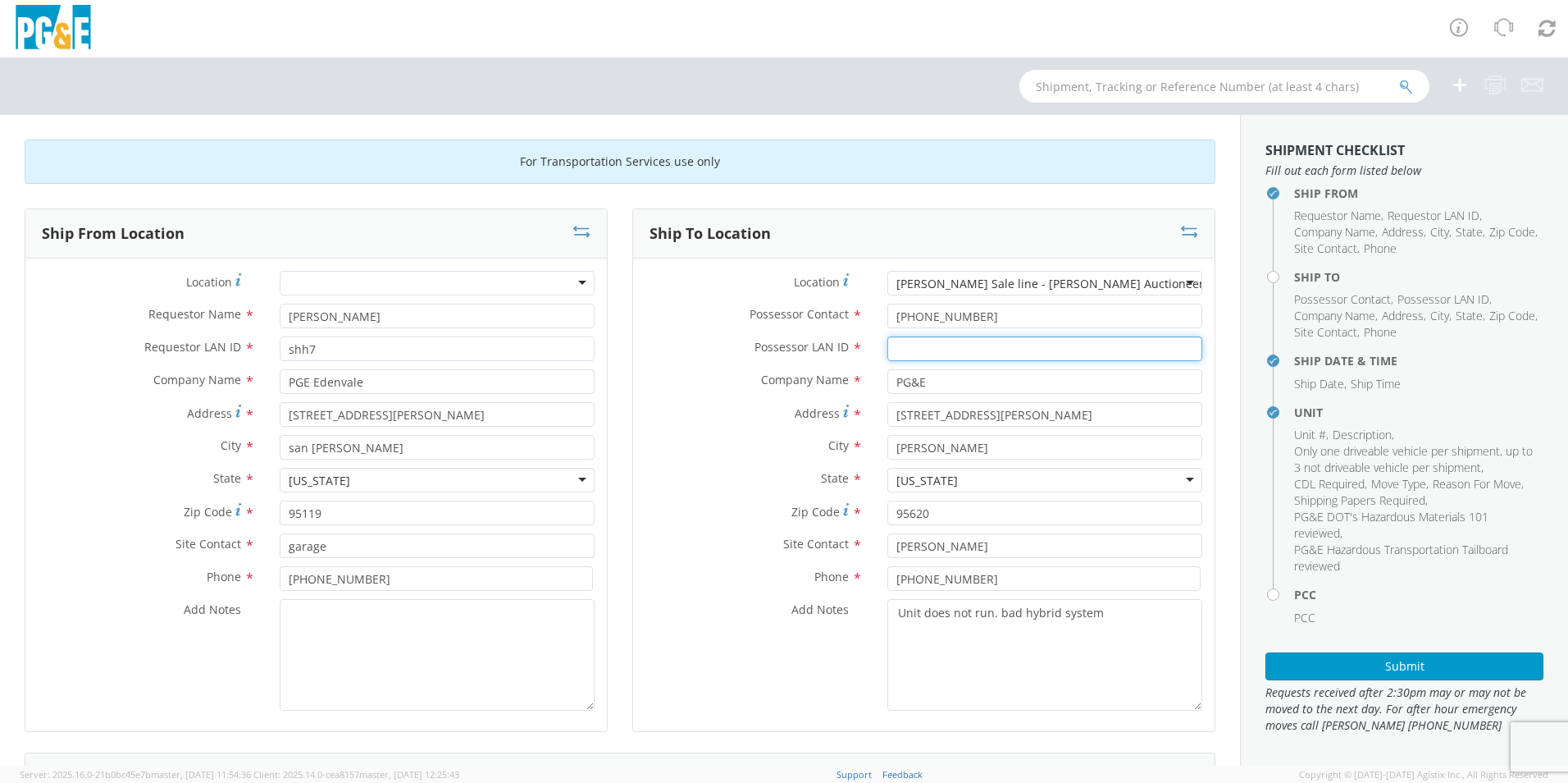
click at [987, 361] on input "Possessor LAN ID *" at bounding box center [1045, 348] width 315 height 25
type input "tjt0"
click at [681, 483] on label "State *" at bounding box center [753, 478] width 242 height 22
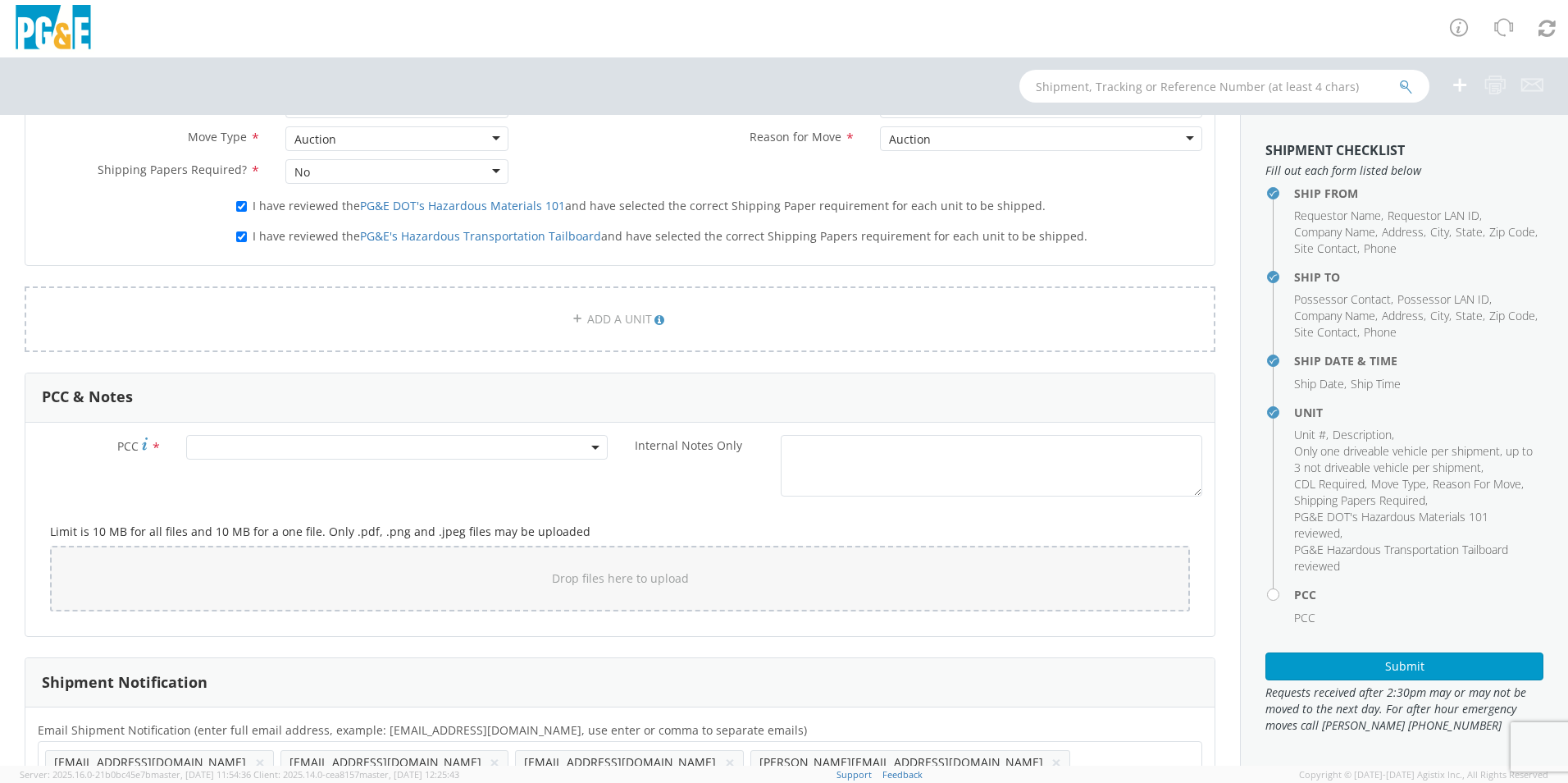
scroll to position [984, 0]
click at [342, 444] on span at bounding box center [397, 443] width 421 height 25
click at [332, 471] on input "number" at bounding box center [394, 471] width 409 height 25
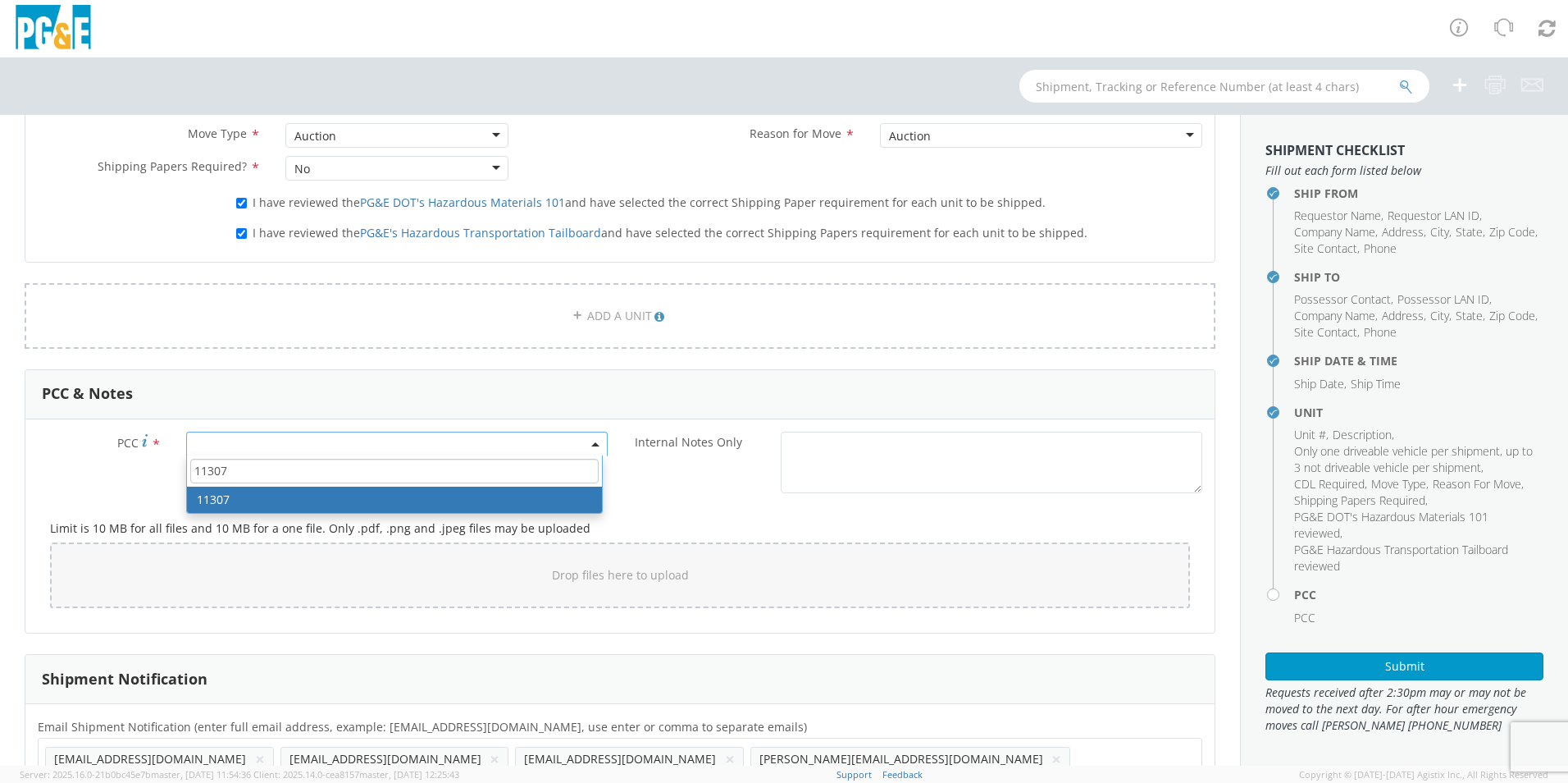
type input "11307"
select select "11307"
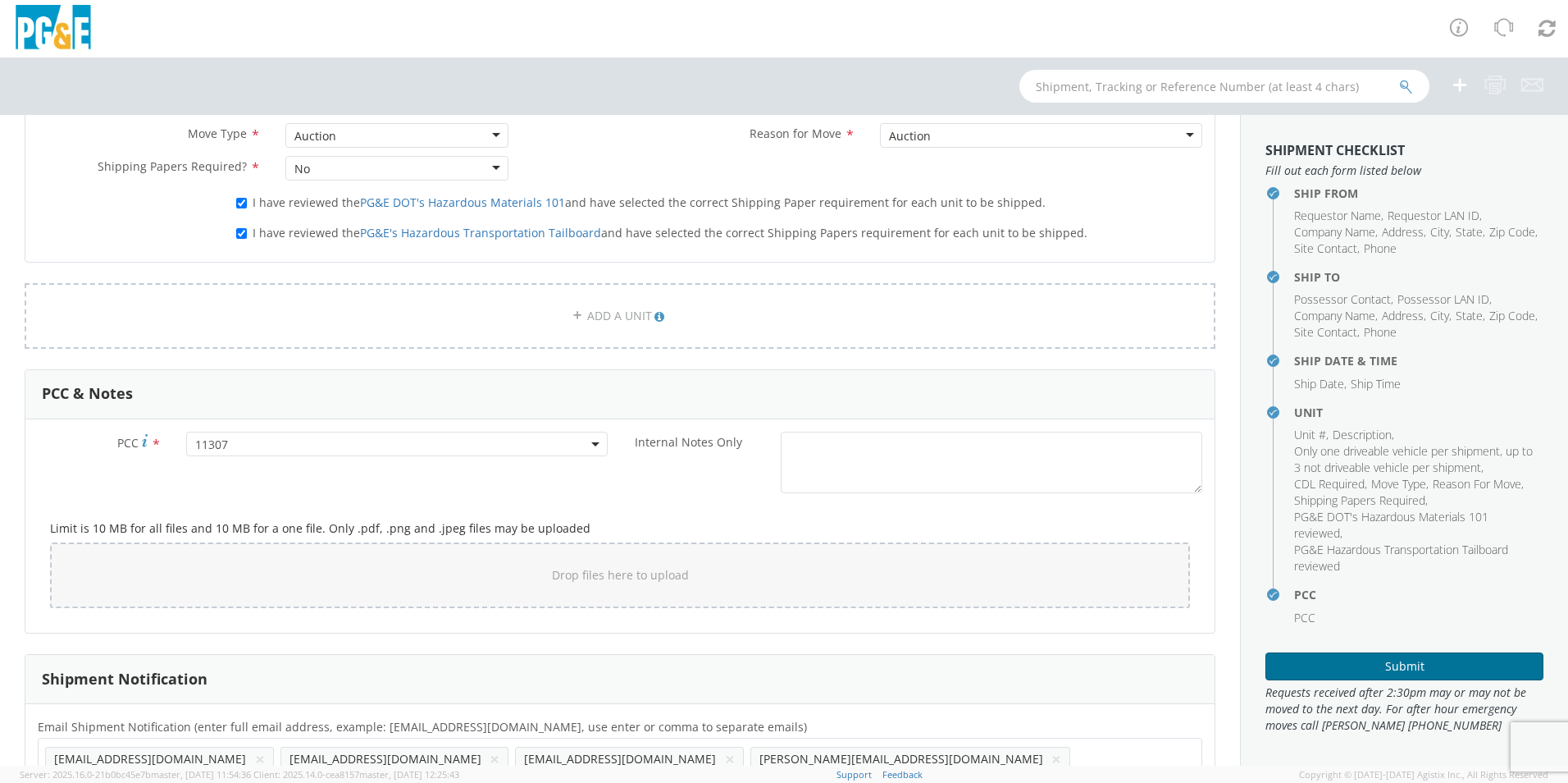
click at [1448, 667] on button "Submit" at bounding box center [1404, 666] width 278 height 28
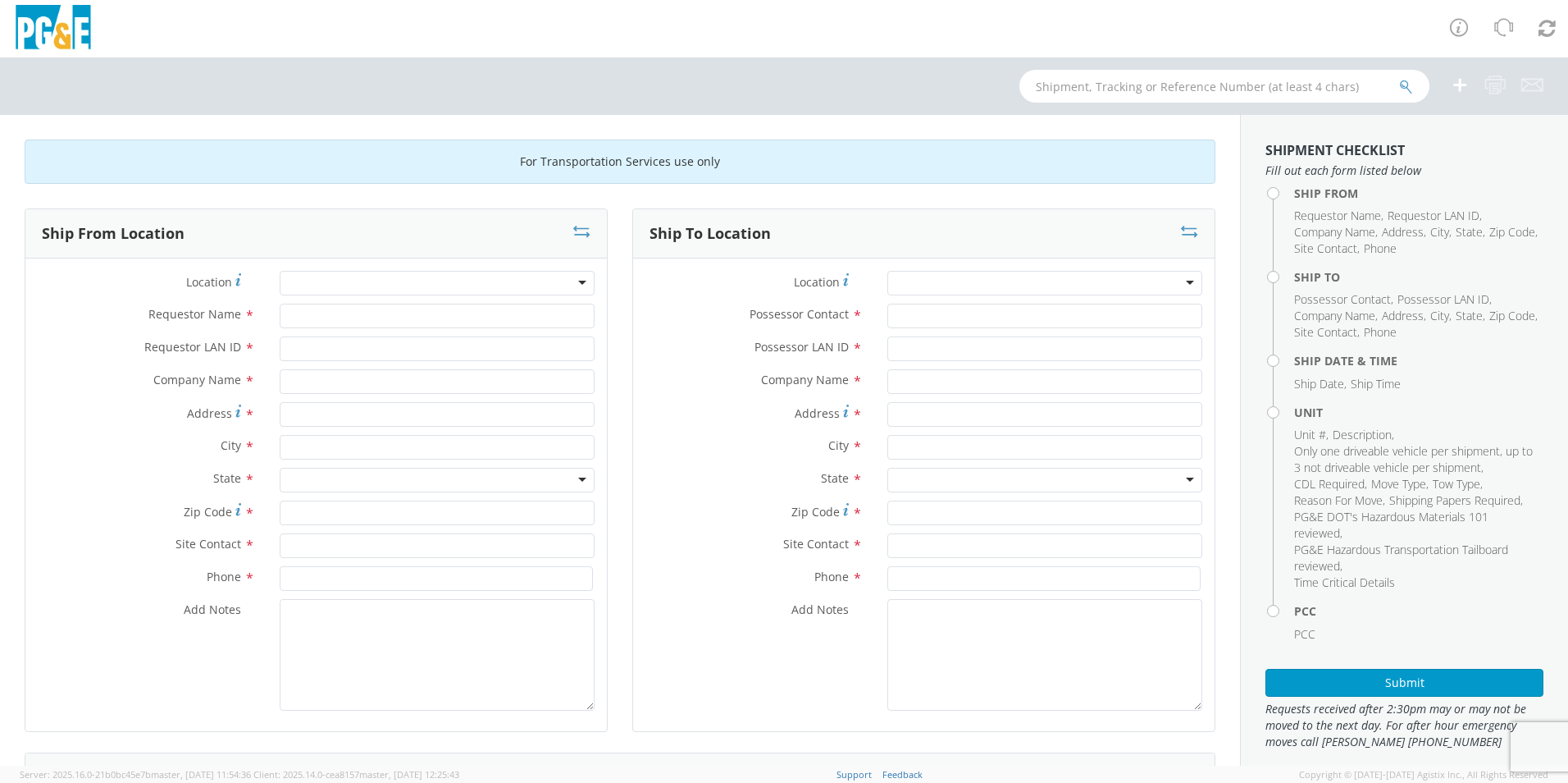
click at [377, 330] on div "Requestor Name *" at bounding box center [317, 320] width 581 height 33
click at [391, 316] on input "Requestor Name *" at bounding box center [437, 316] width 315 height 25
type input "[PERSON_NAME]"
type input "shh7"
type input "PGE Edenvale"
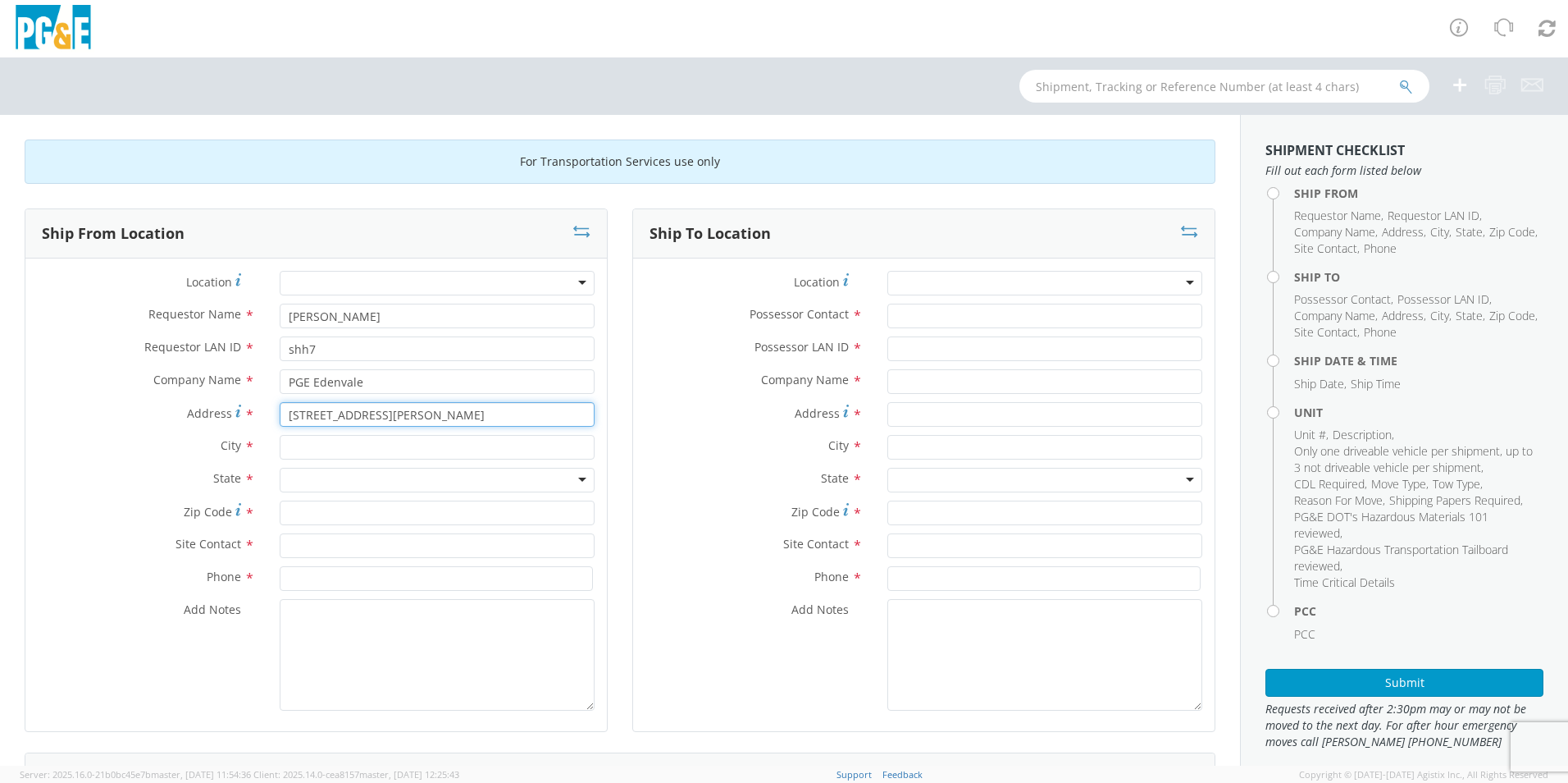
type input "[STREET_ADDRESS][PERSON_NAME]"
type input "san [PERSON_NAME]"
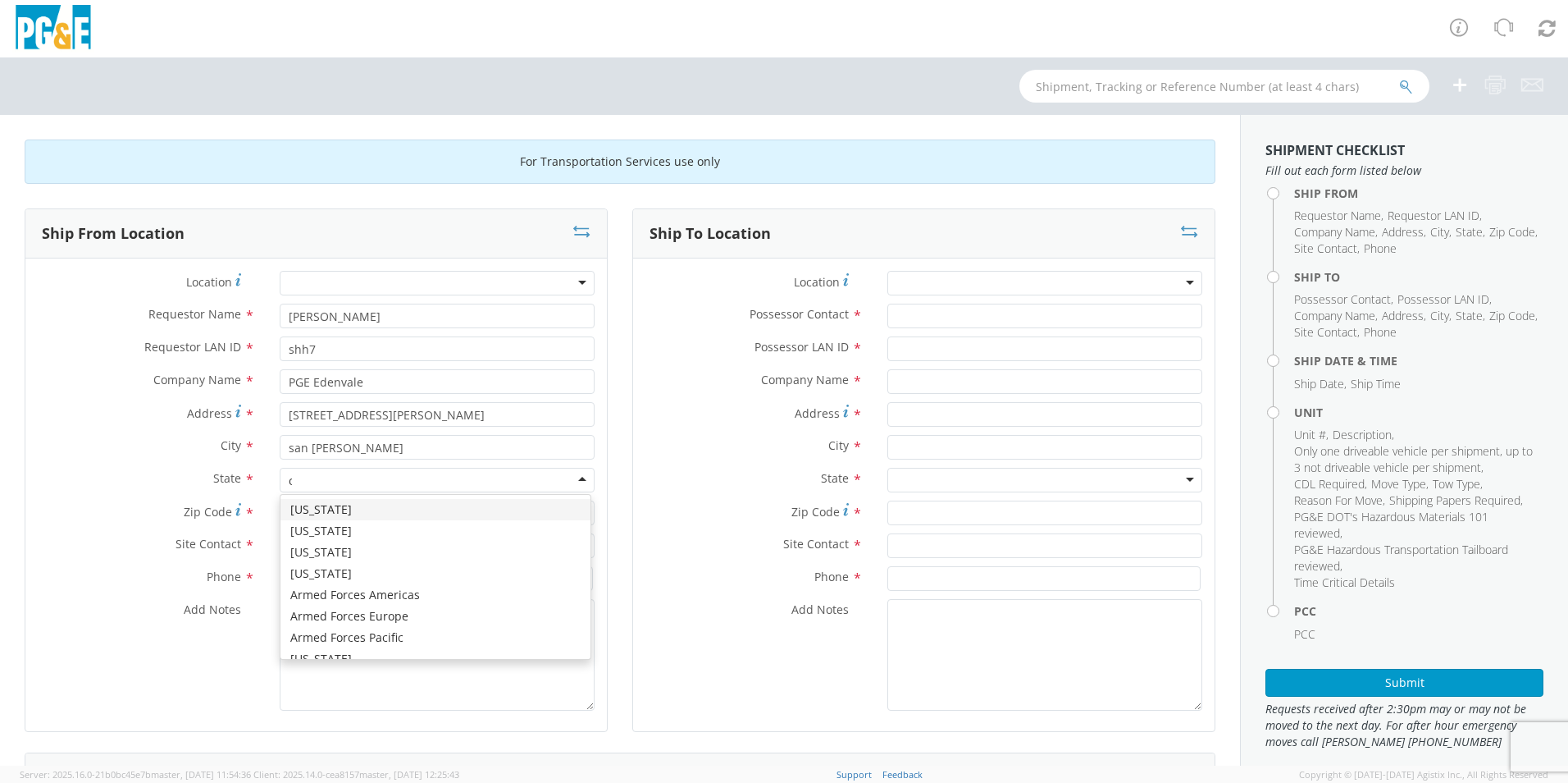
type input "ca"
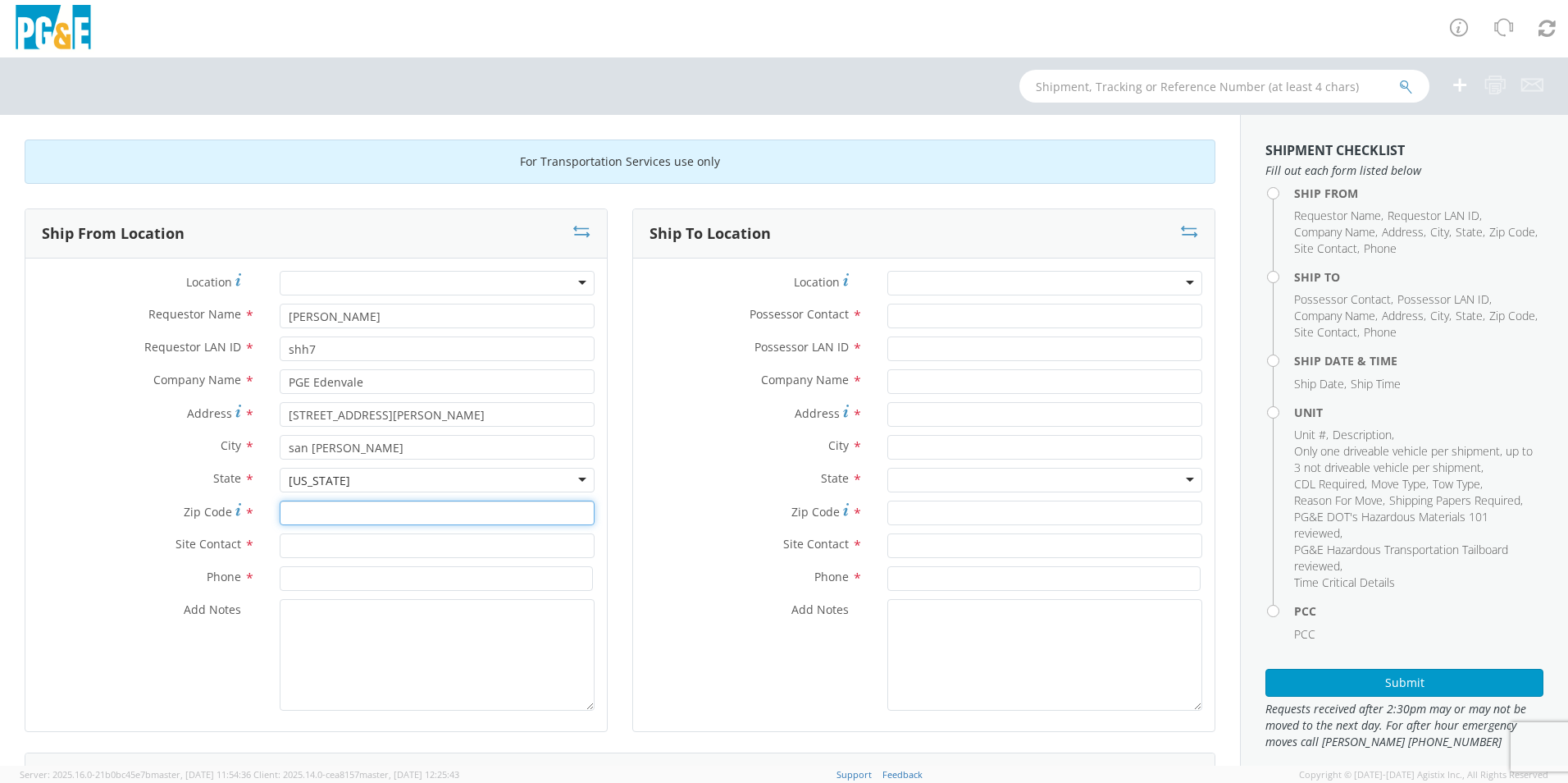
click at [298, 512] on input "Zip Code *" at bounding box center [437, 513] width 315 height 25
type input "95119"
type input "garage"
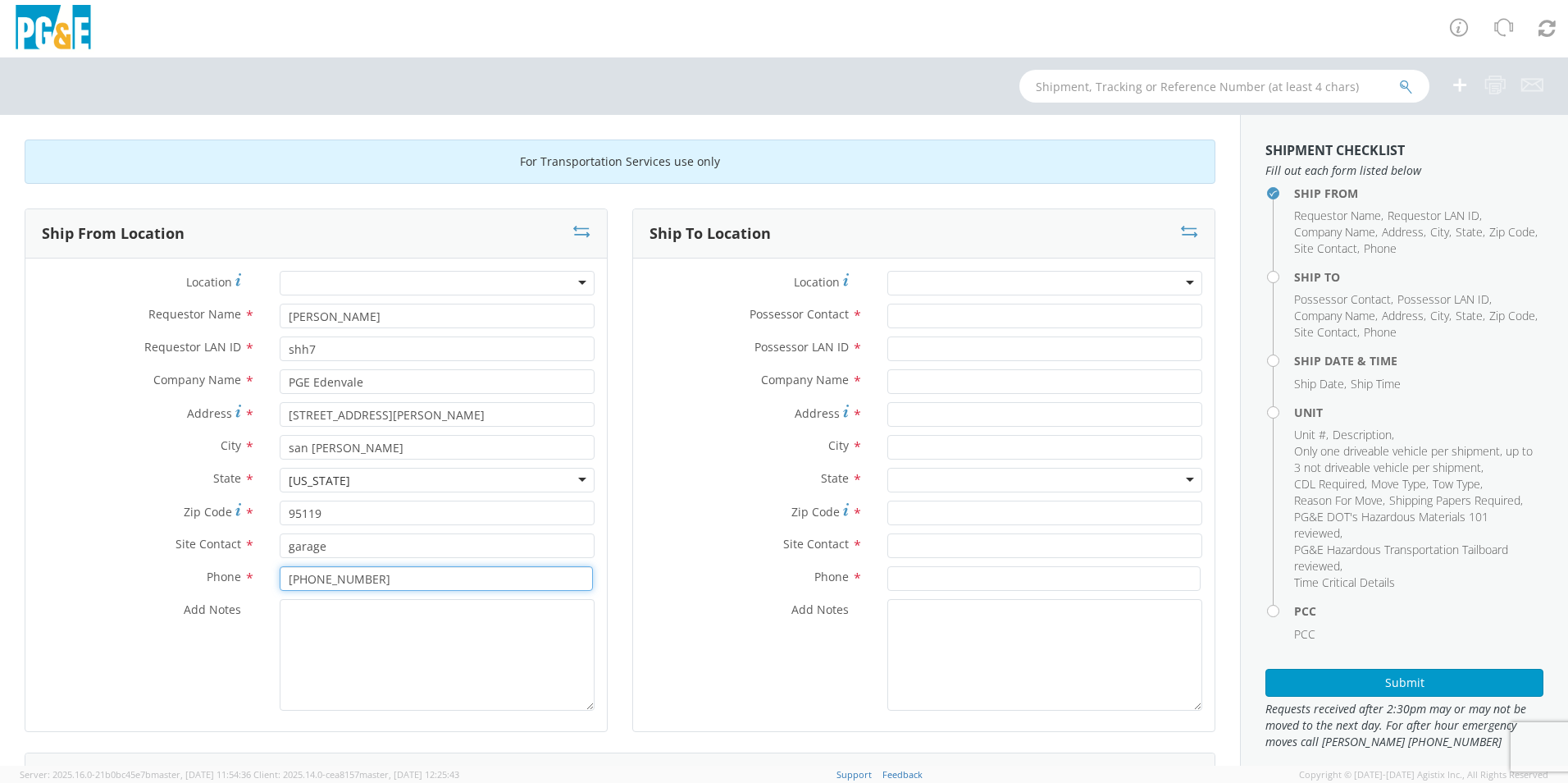
type input "408-365-2292"
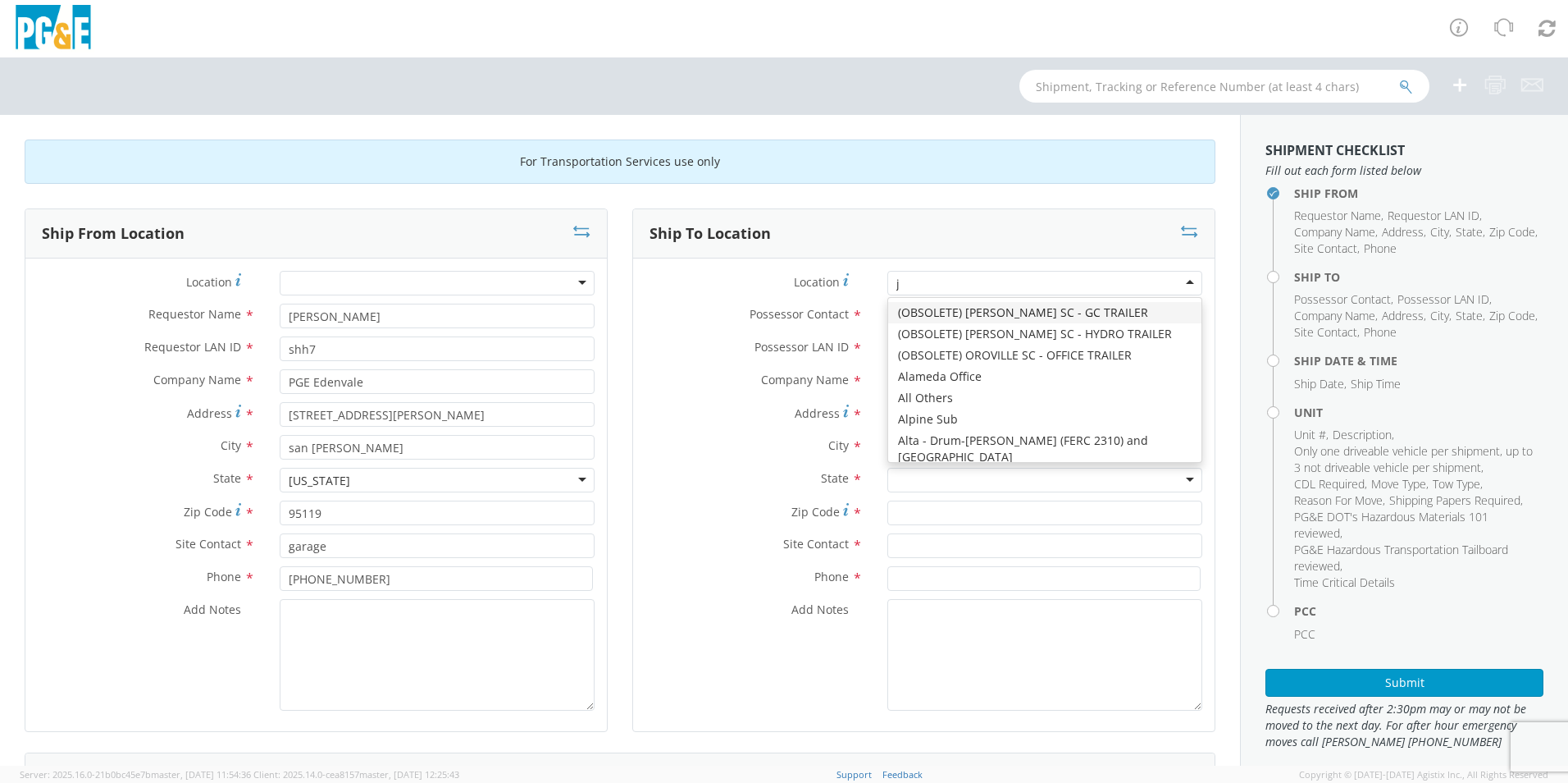
type input "jj"
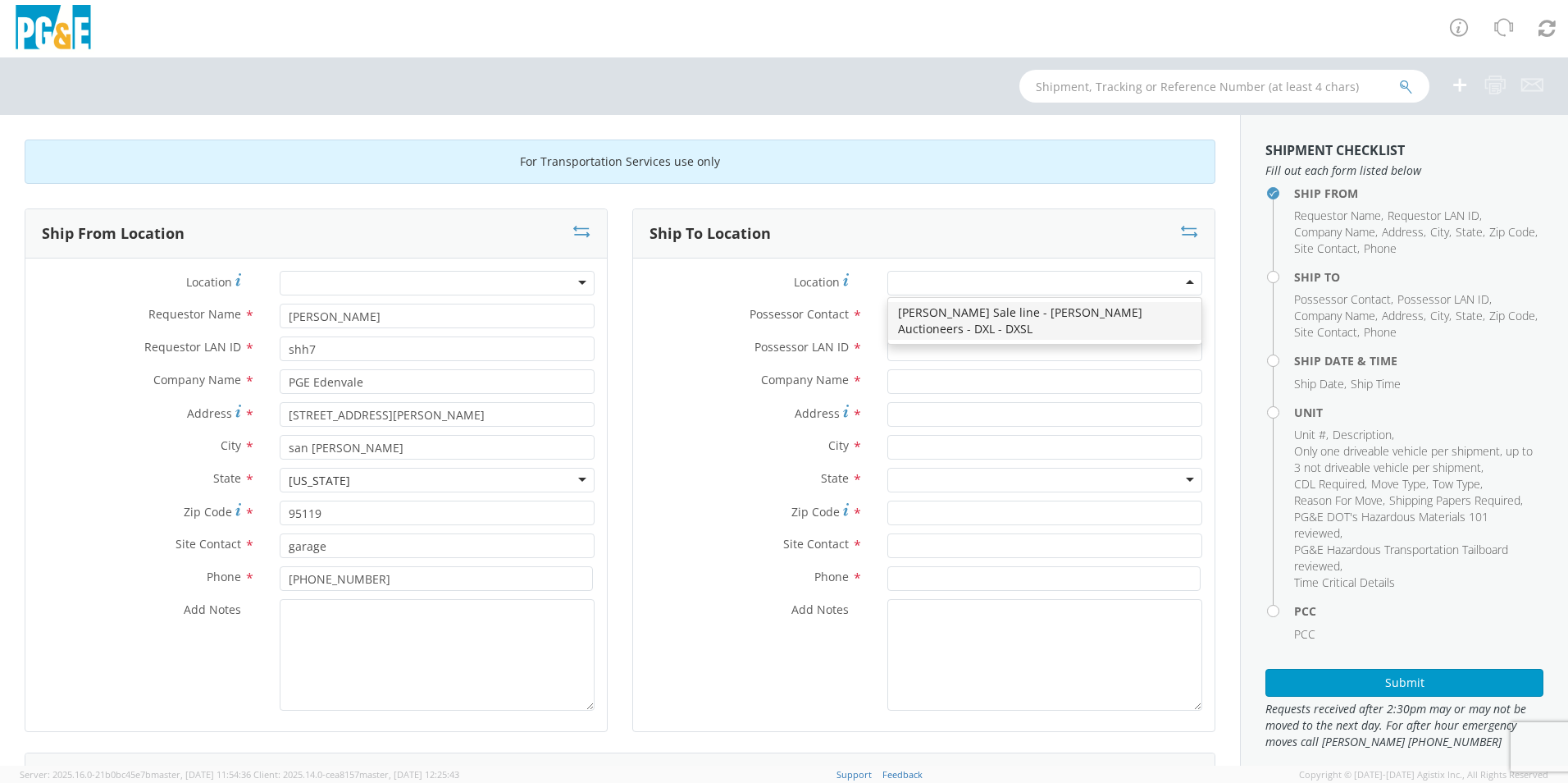
type input "PG&E"
type input "[STREET_ADDRESS][PERSON_NAME]"
type input "[PERSON_NAME]"
type input "95620"
type input "[PHONE_NUMBER]"
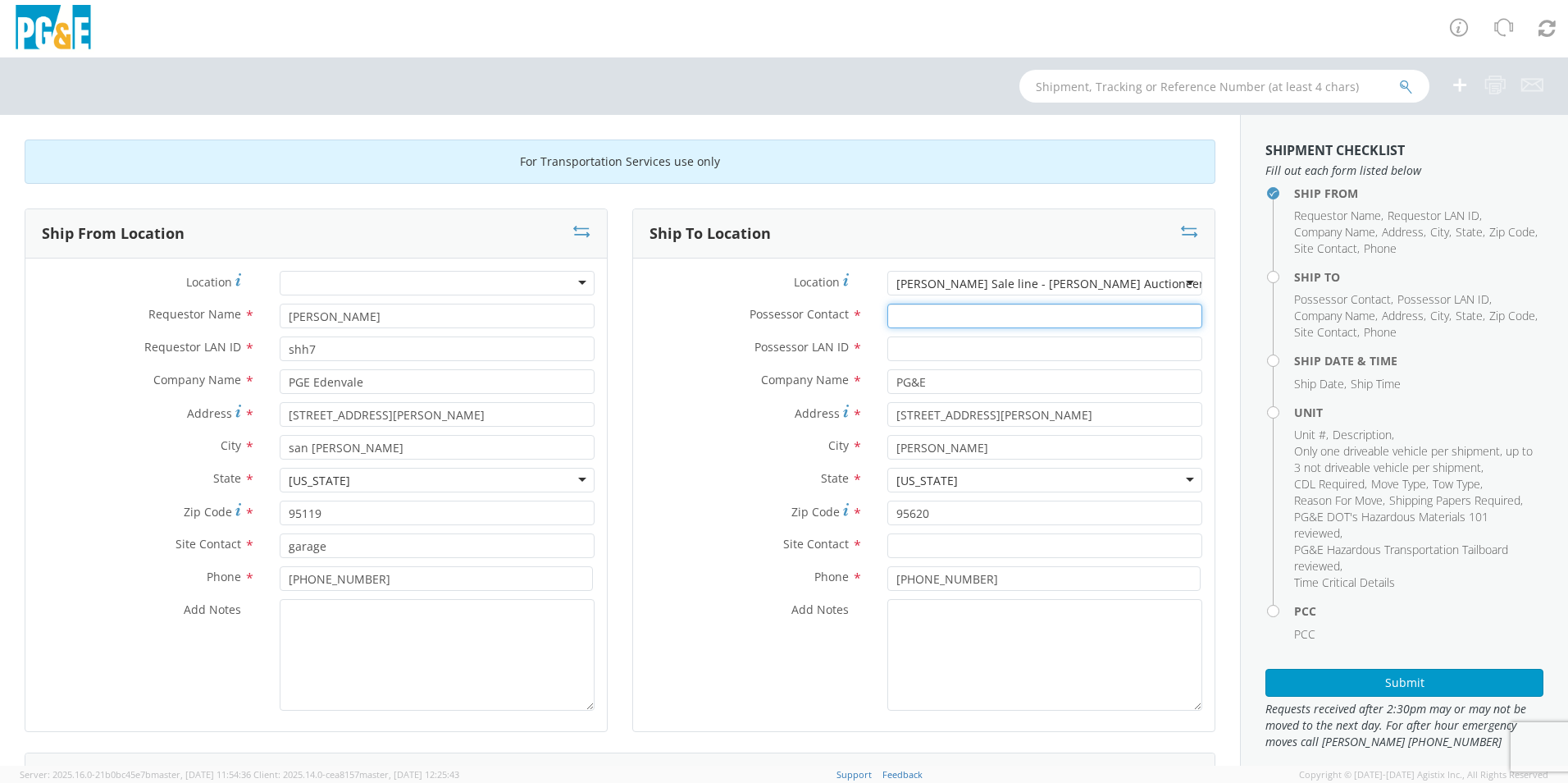
click at [926, 314] on input "Possessor Contact *" at bounding box center [1045, 316] width 315 height 25
type input "[PHONE_NUMBER]"
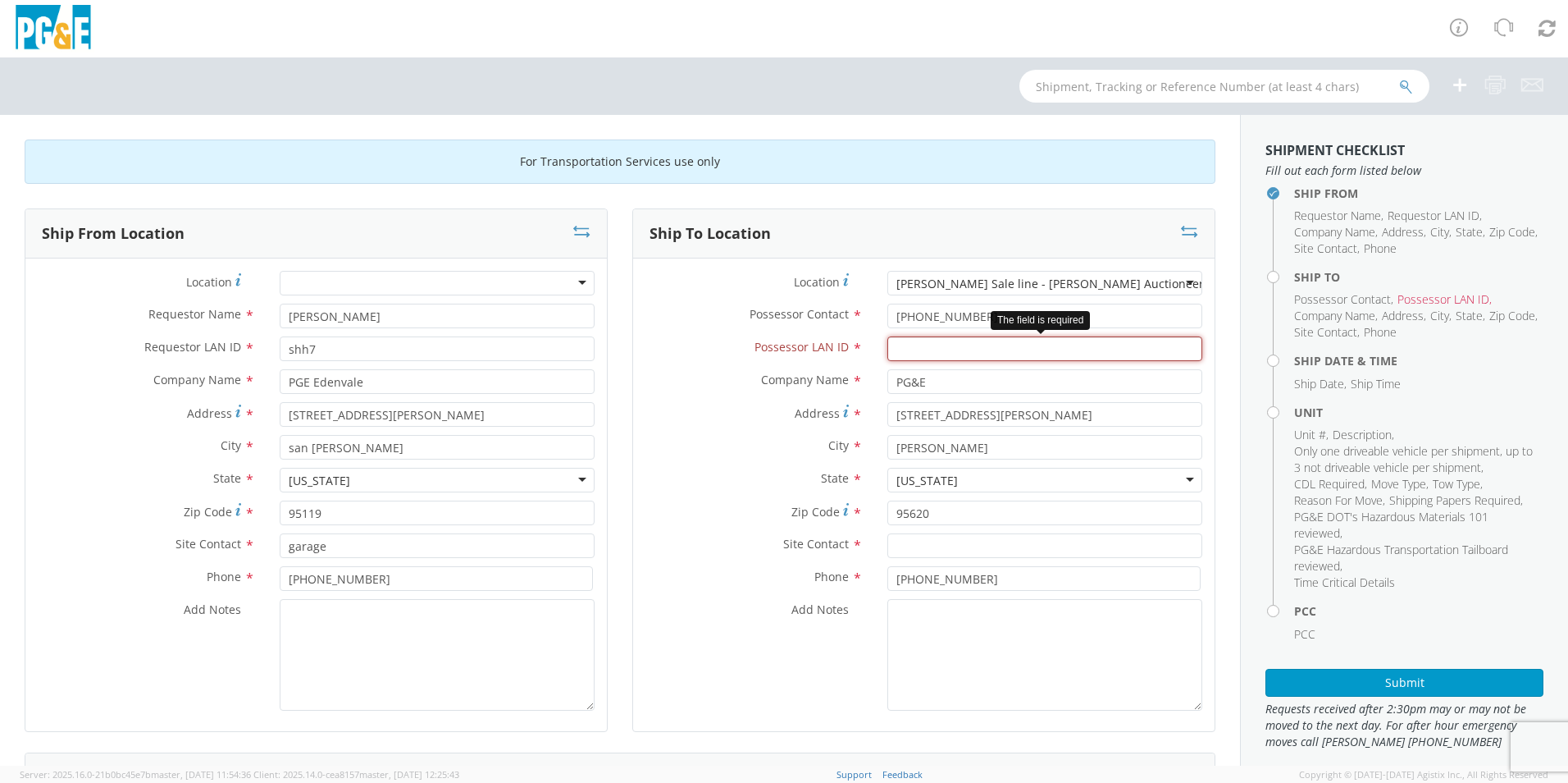
click at [999, 348] on input "Possessor LAN ID *" at bounding box center [1045, 348] width 315 height 25
type input "tjt0"
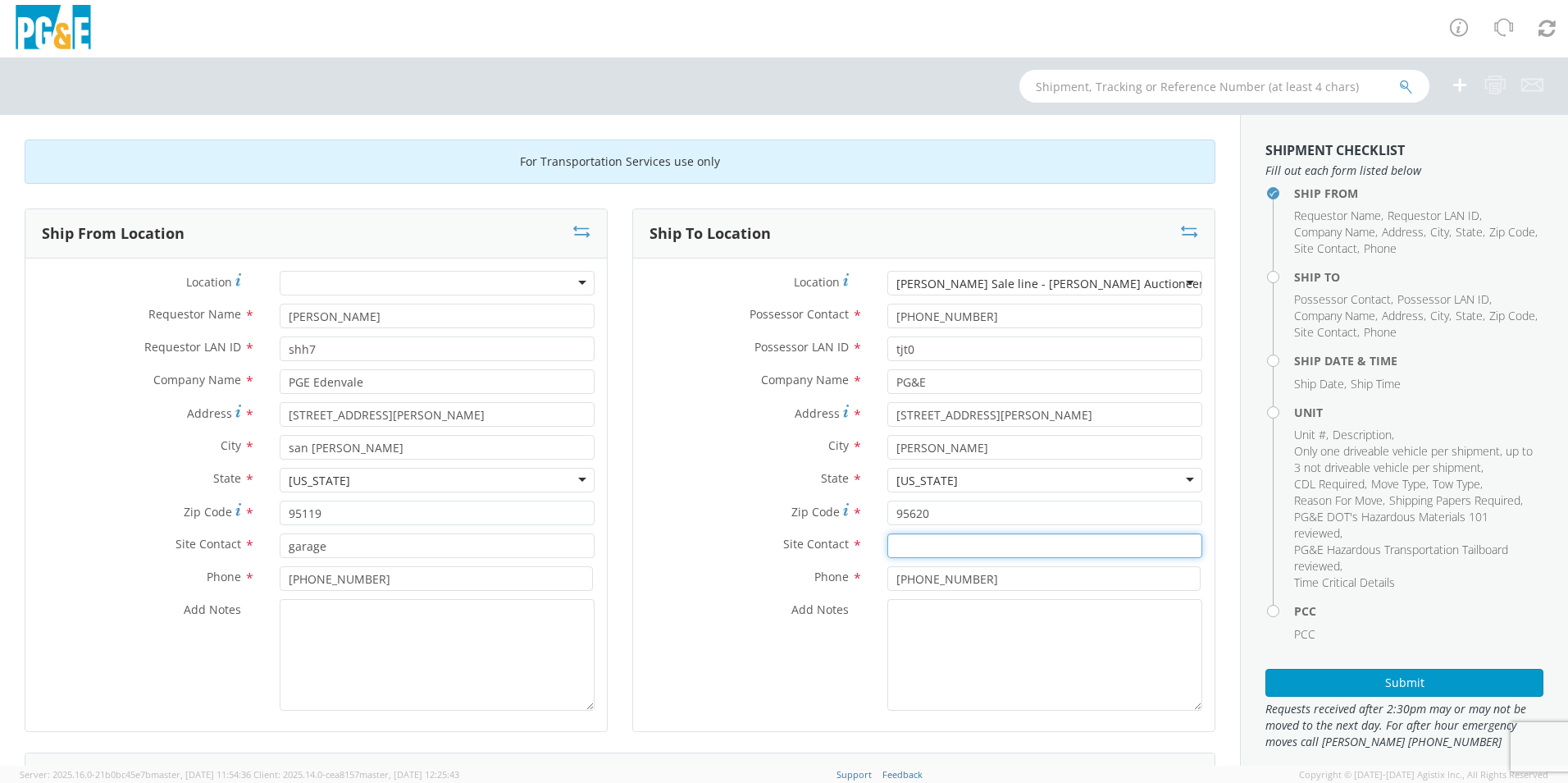
click at [1011, 549] on input "text" at bounding box center [1045, 546] width 315 height 25
type input "[PERSON_NAME]"
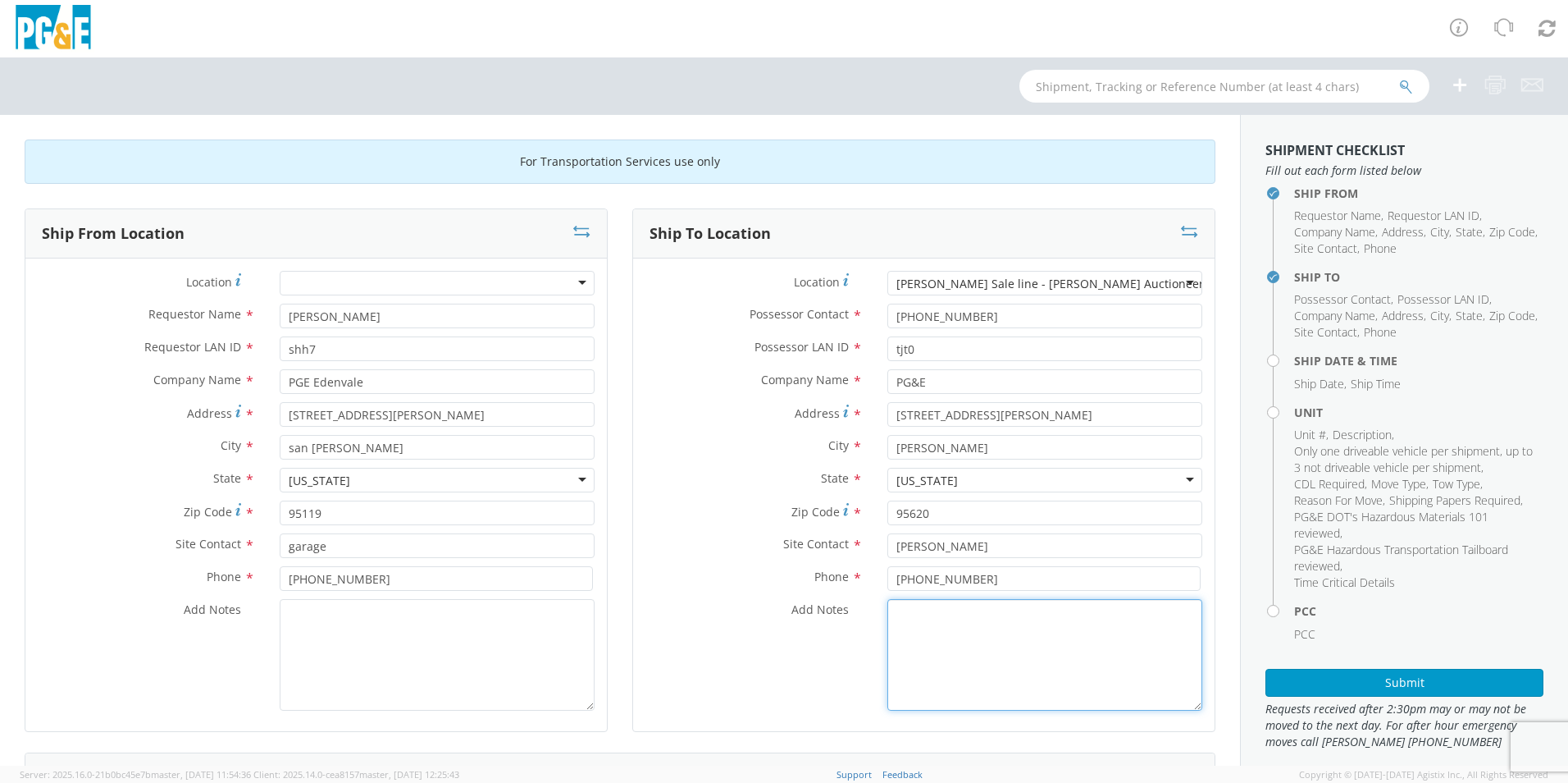
click at [986, 650] on textarea "Add Notes *" at bounding box center [1045, 655] width 315 height 112
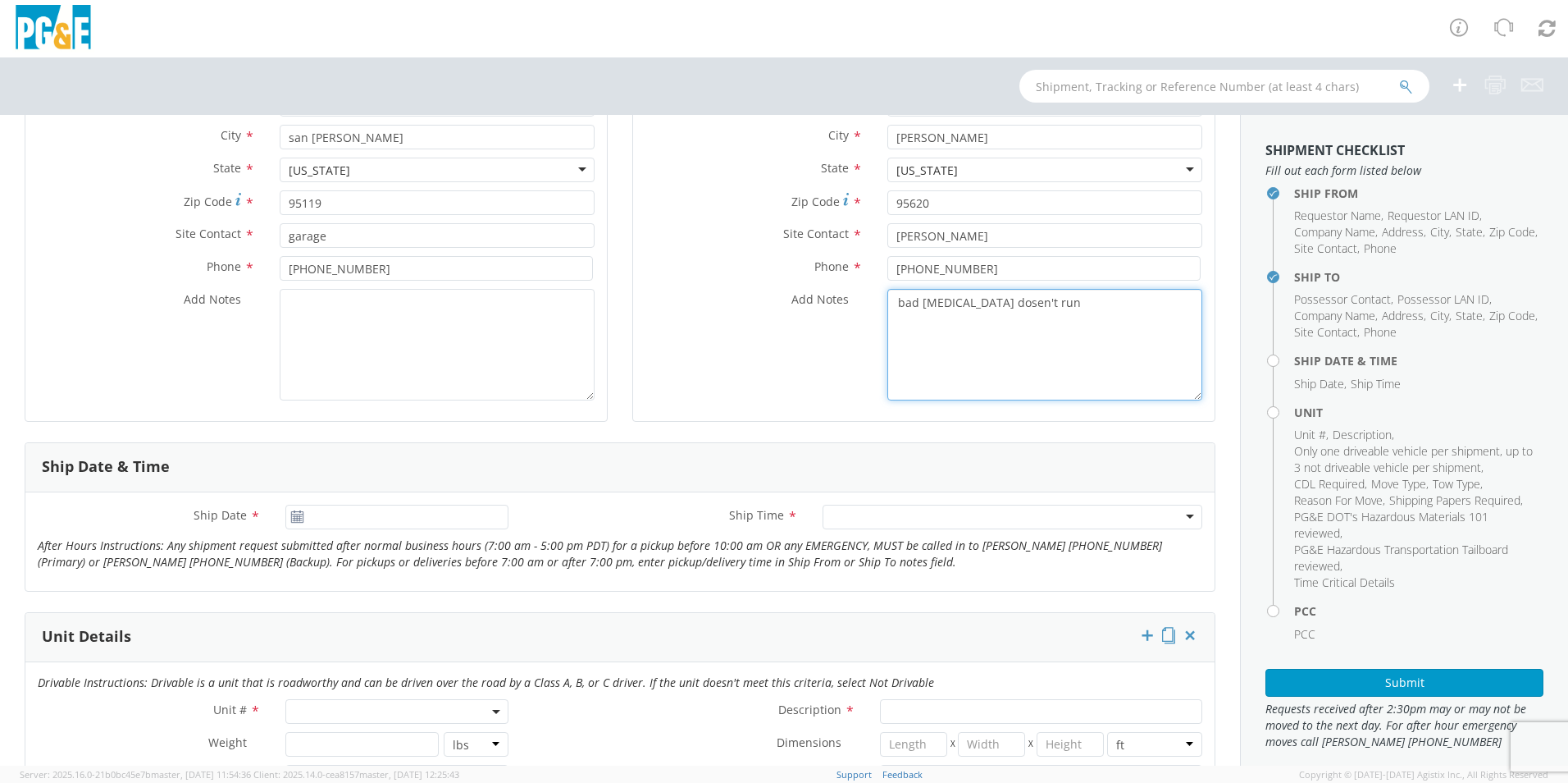
scroll to position [492, 0]
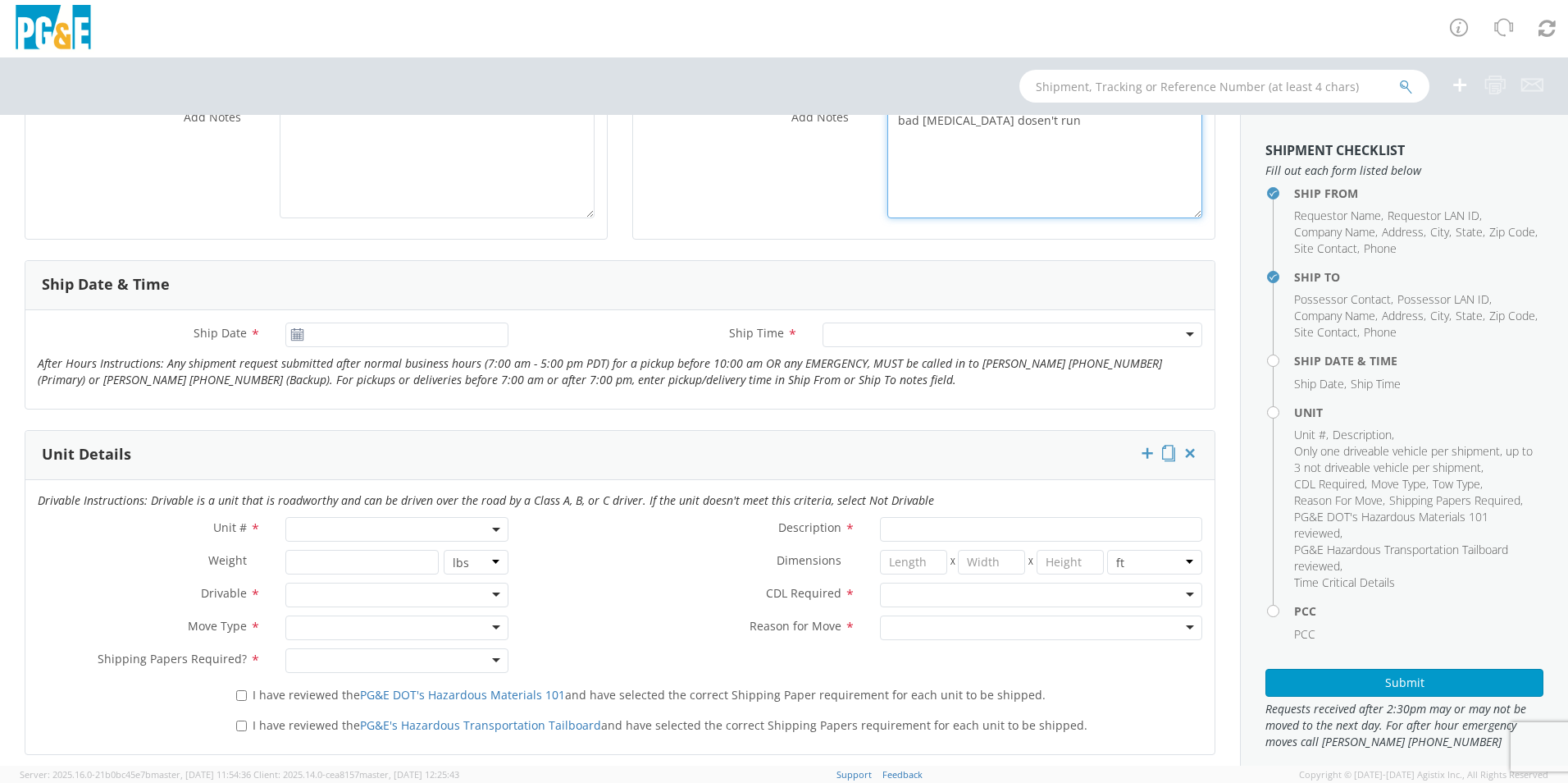
type textarea "bad motor. unit dosen't run"
click at [386, 526] on span at bounding box center [397, 529] width 223 height 25
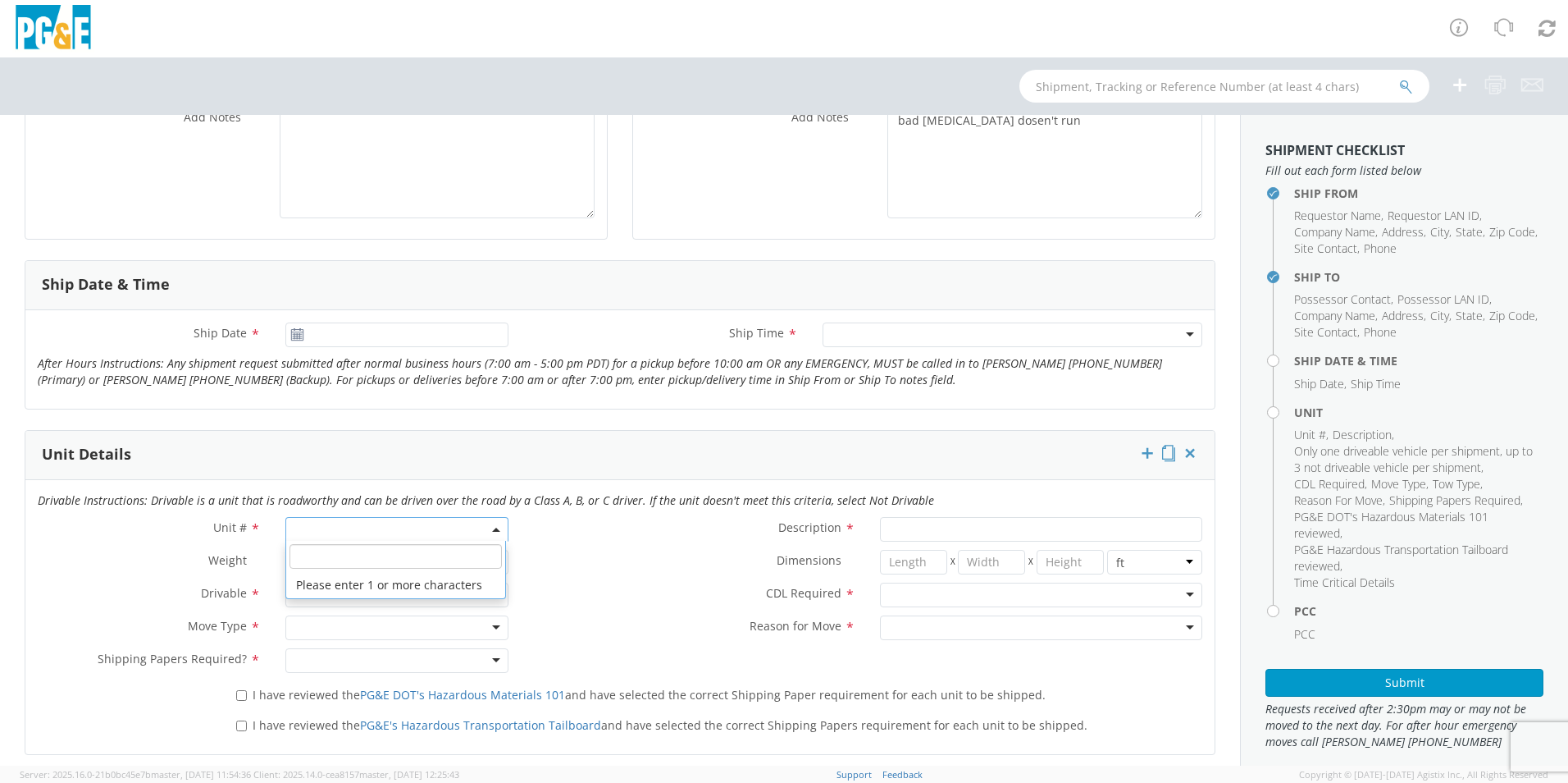
click at [371, 558] on input "search" at bounding box center [396, 556] width 212 height 25
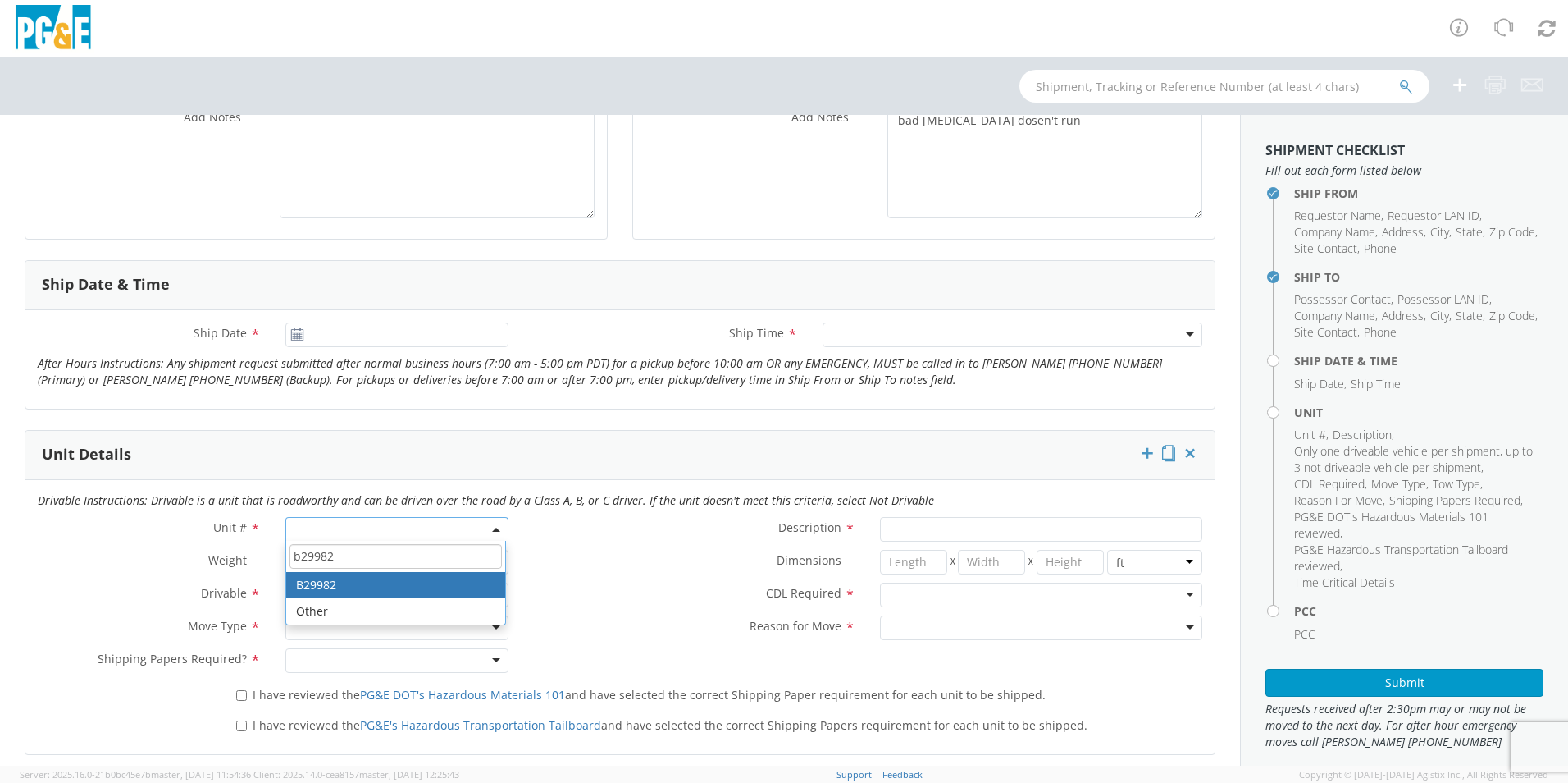
type input "b29982"
type input "TRUCK; GAS SERVICE 3/4T 4X2"
type input "10000"
select select "B29982"
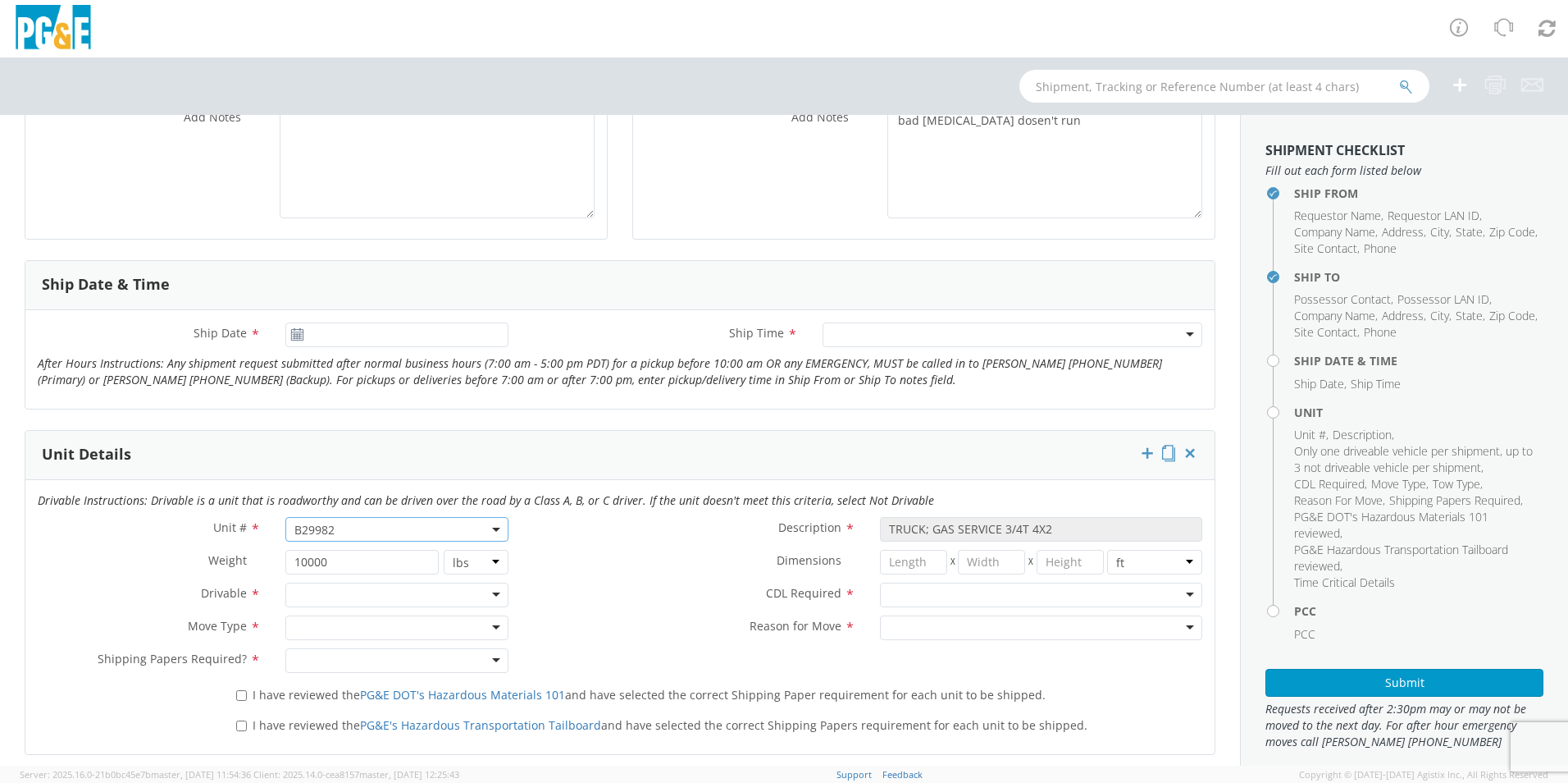
click at [353, 591] on div at bounding box center [397, 595] width 223 height 25
click at [365, 639] on div at bounding box center [397, 627] width 223 height 25
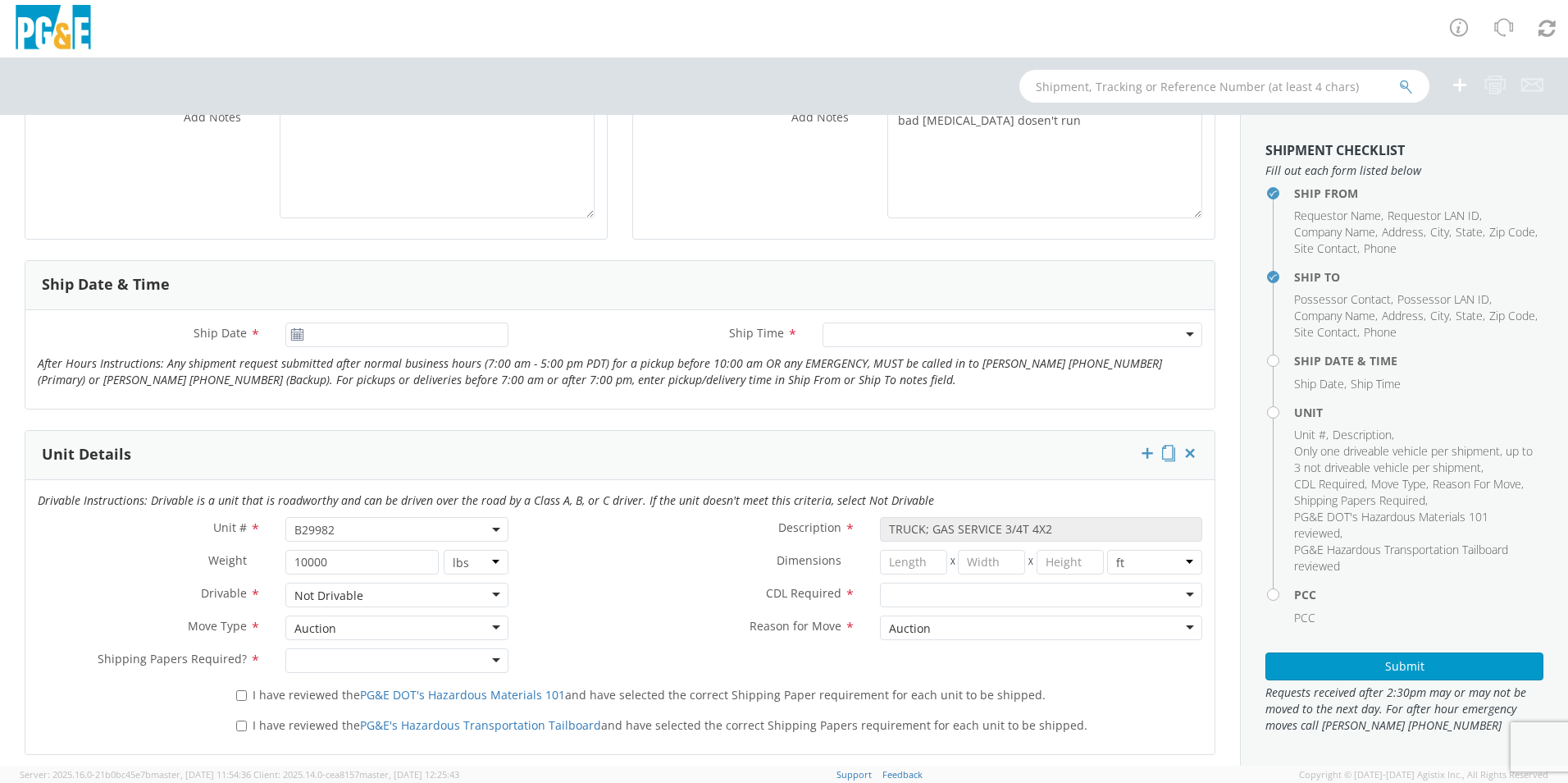
click at [356, 663] on div at bounding box center [397, 660] width 223 height 25
click at [245, 692] on label "I have reviewed the PG&E DOT's Hazardous Materials 101 and have selected the co…" at bounding box center [643, 694] width 813 height 19
click at [245, 692] on input "I have reviewed the PG&E DOT's Hazardous Materials 101 and have selected the co…" at bounding box center [242, 695] width 10 height 10
checkbox input "true"
click at [239, 730] on input "I have reviewed the PG&E's Hazardous Transportation Tailboard and have selected…" at bounding box center [242, 725] width 10 height 10
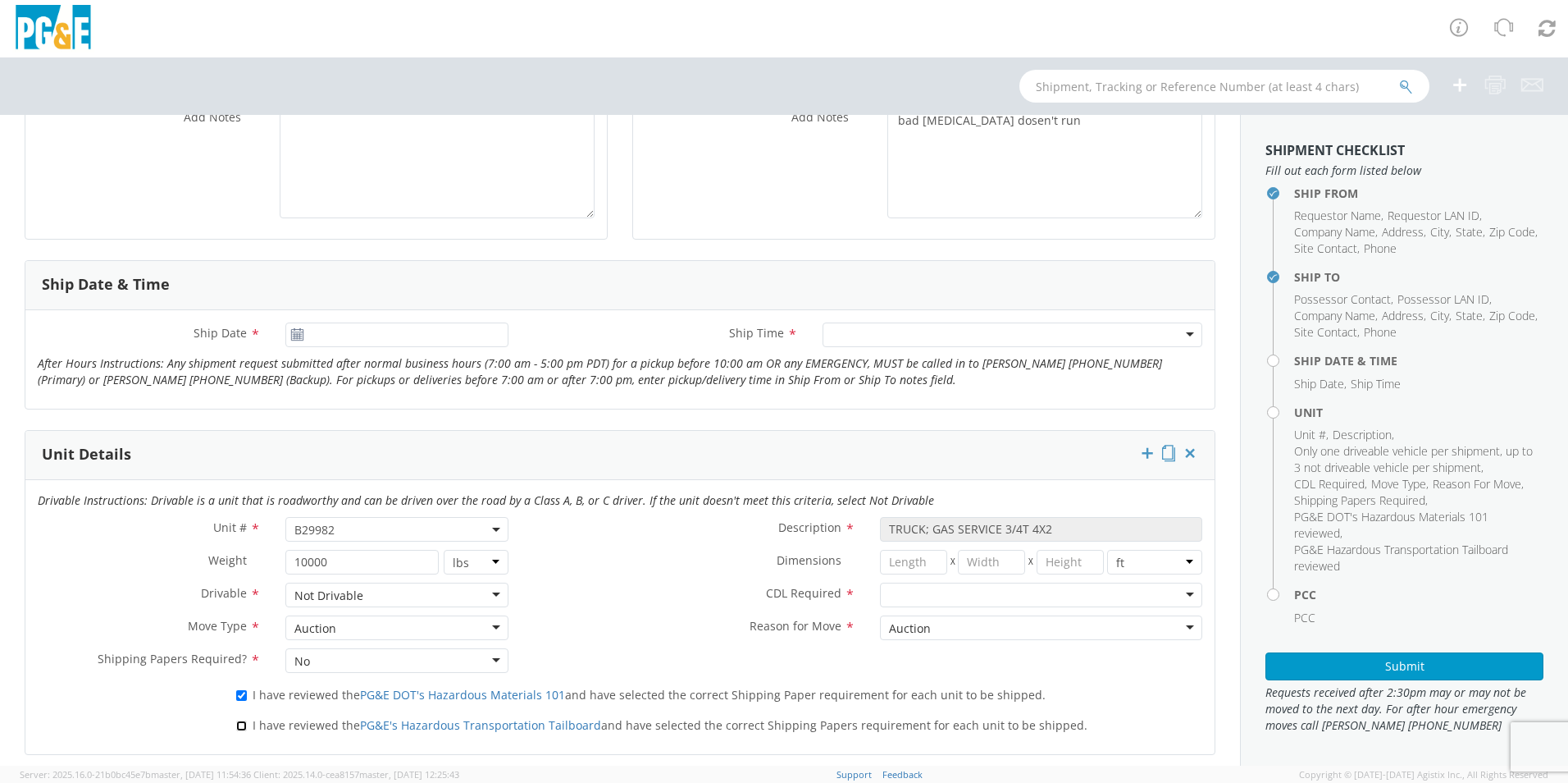
checkbox input "true"
click at [1018, 586] on div at bounding box center [1041, 595] width 323 height 25
click at [994, 627] on div "Auction" at bounding box center [1041, 627] width 323 height 25
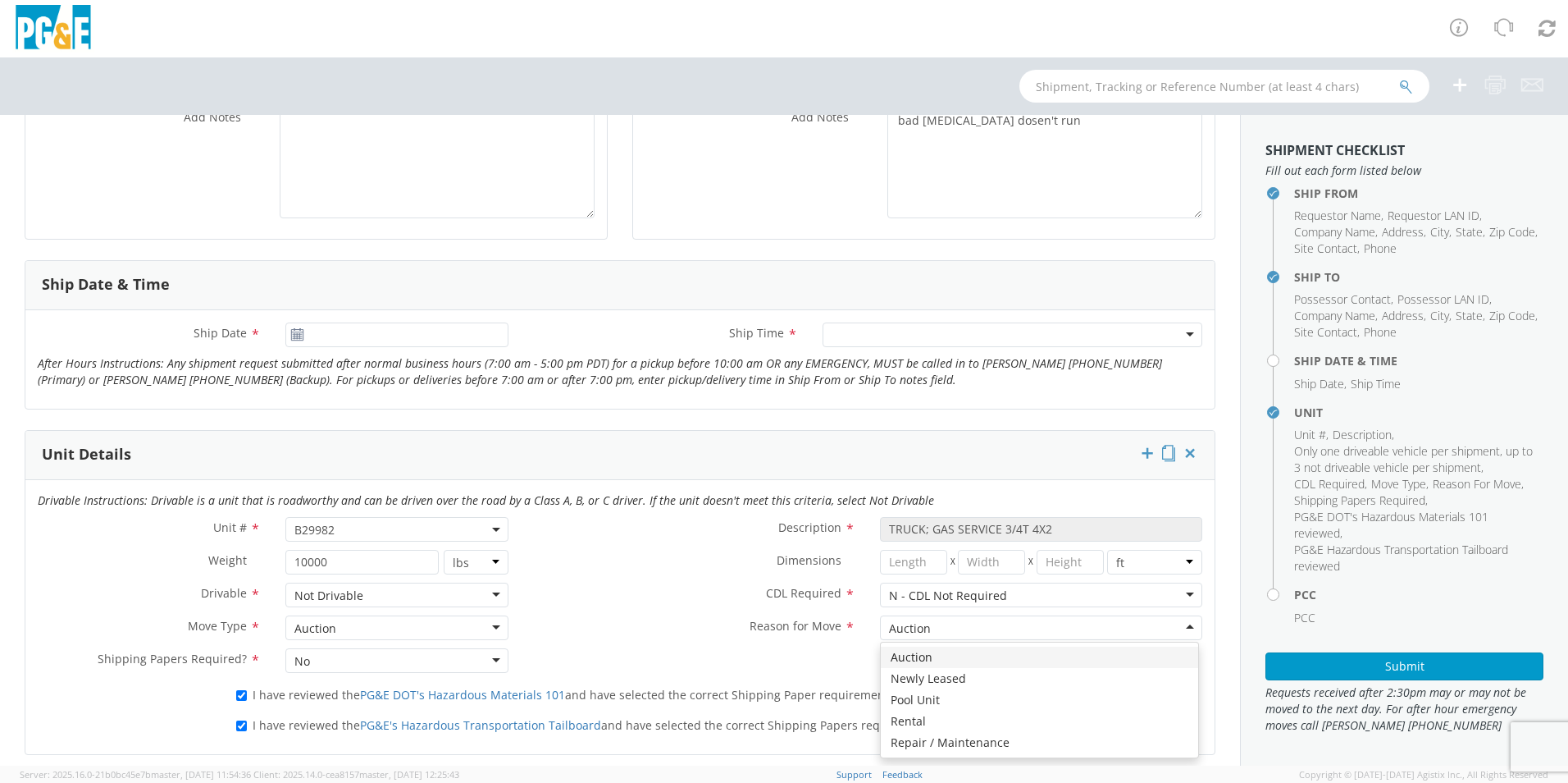
click at [994, 627] on div "Auction" at bounding box center [1041, 627] width 323 height 25
click at [591, 564] on label "Dimensions *" at bounding box center [693, 560] width 347 height 22
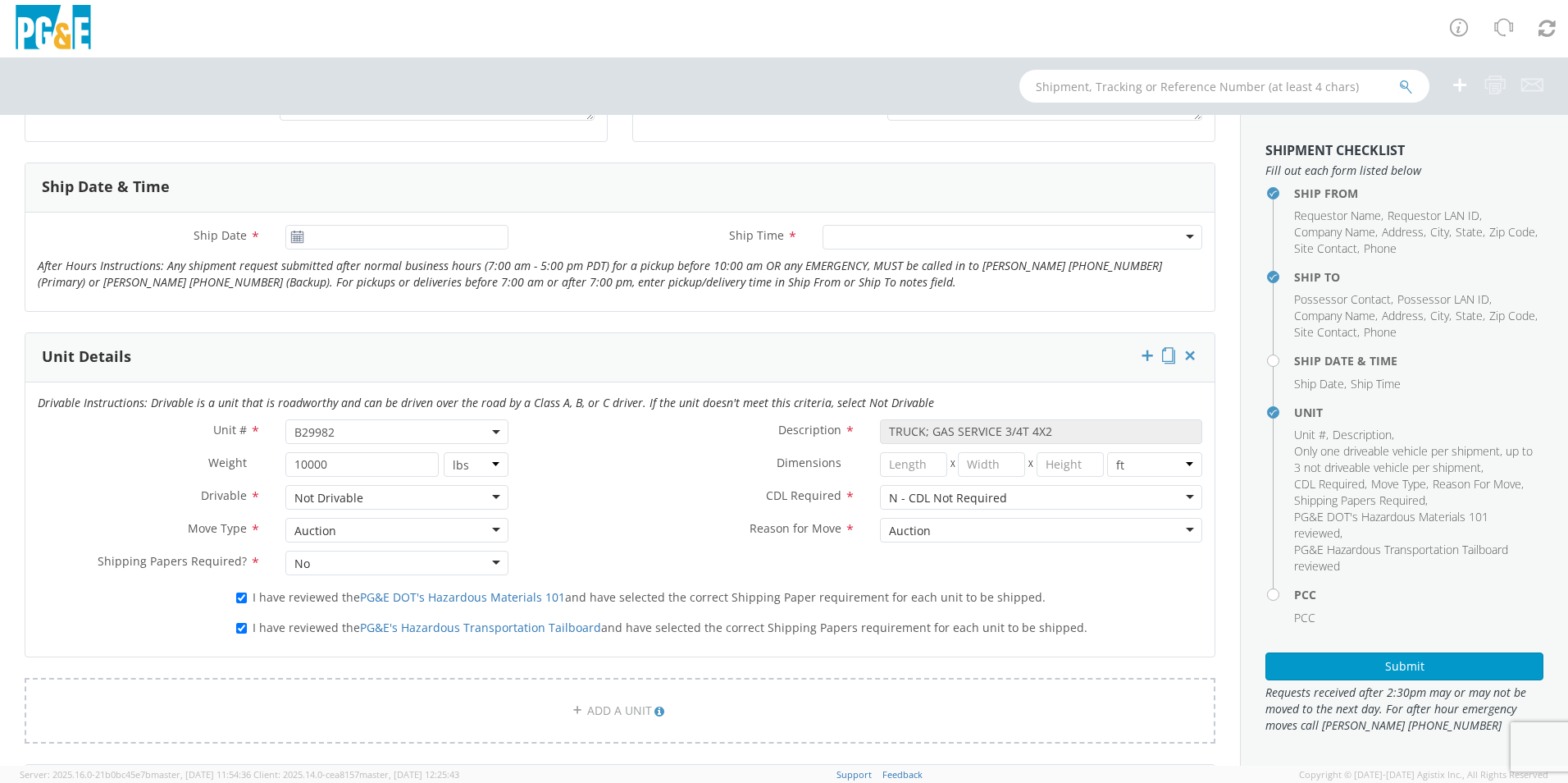
scroll to position [820, 0]
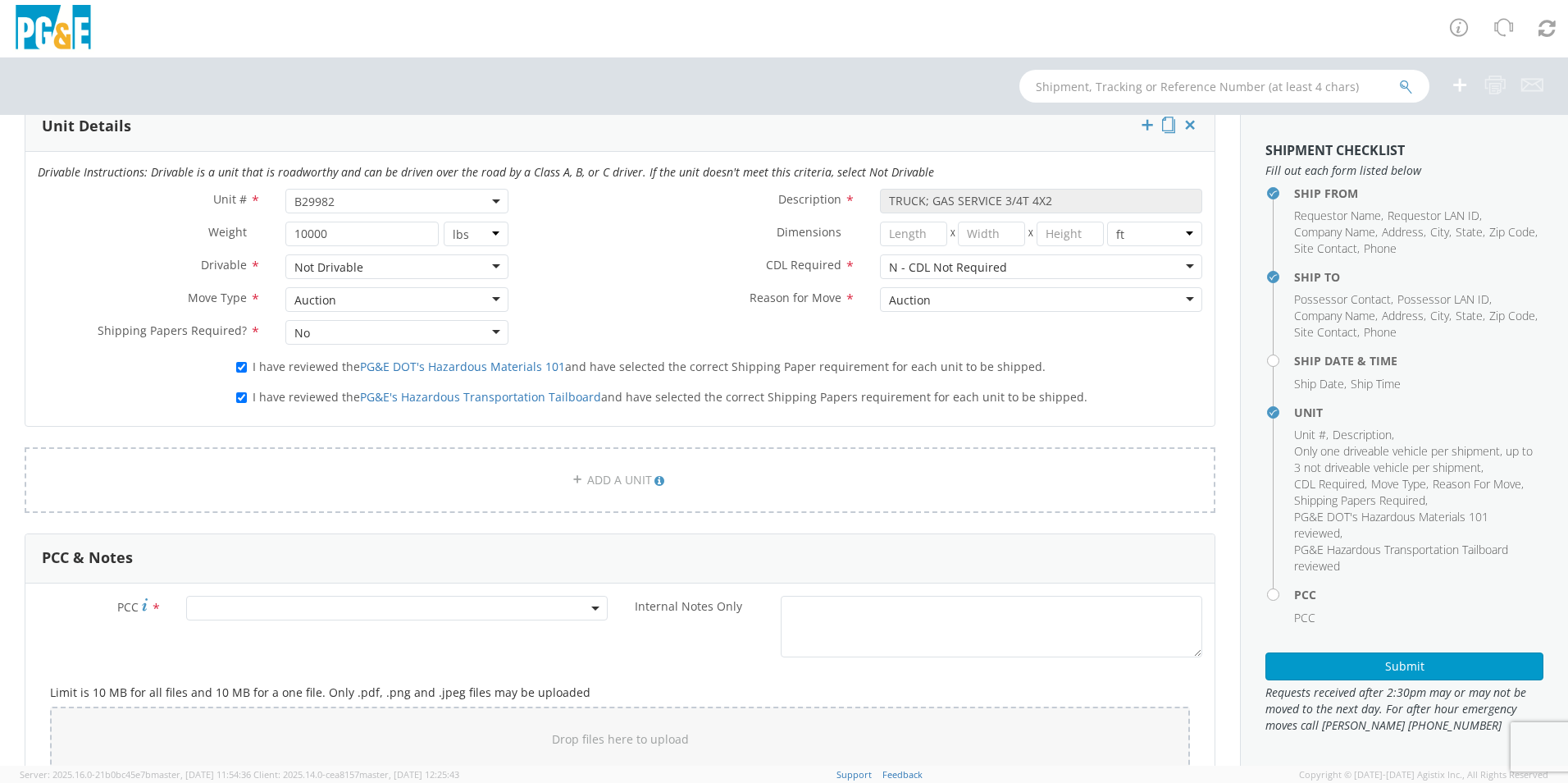
click at [273, 614] on agx-select2 at bounding box center [397, 607] width 421 height 15
click at [275, 643] on input "number" at bounding box center [394, 635] width 409 height 25
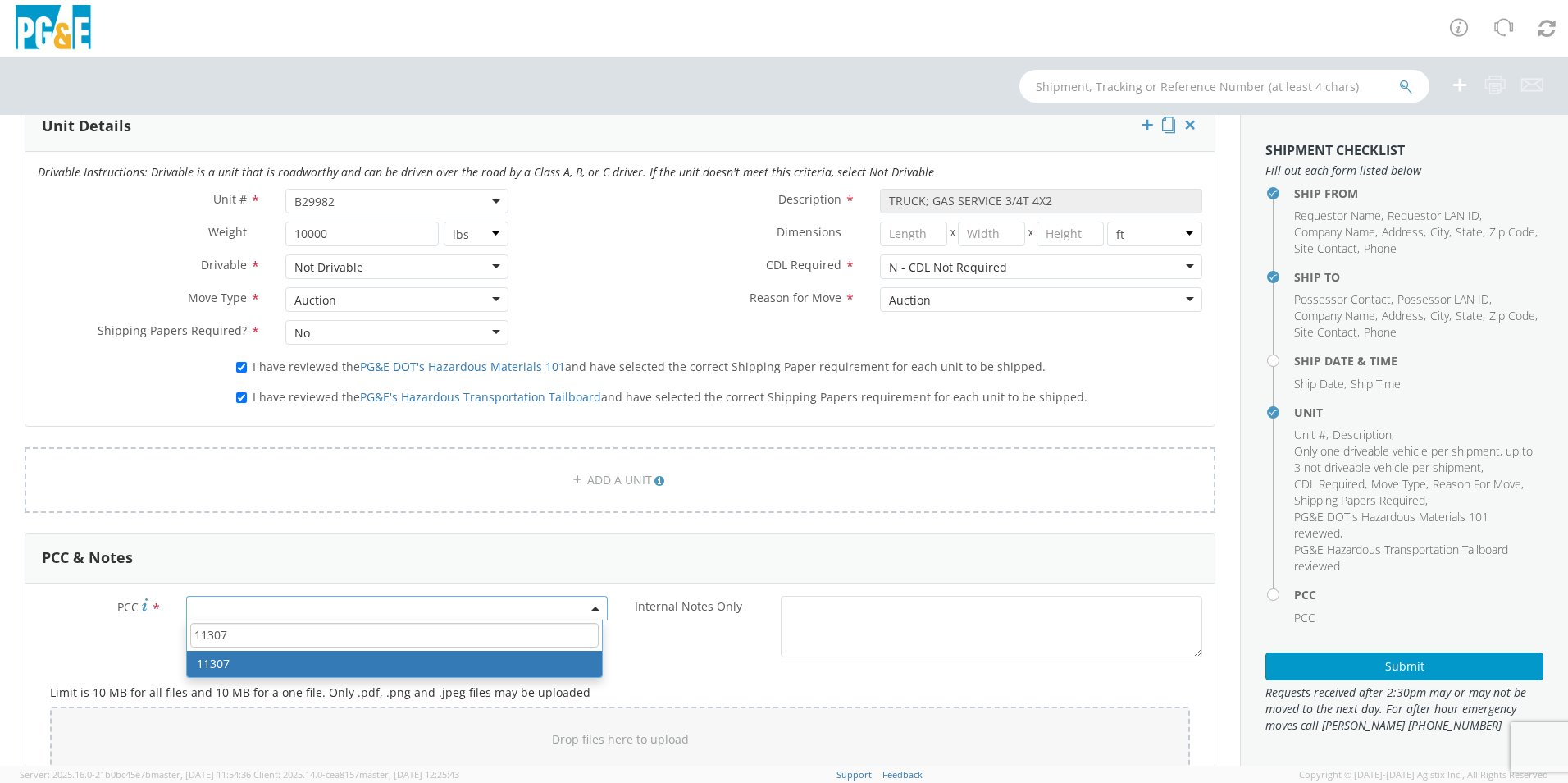
type input "11307"
select select "11307"
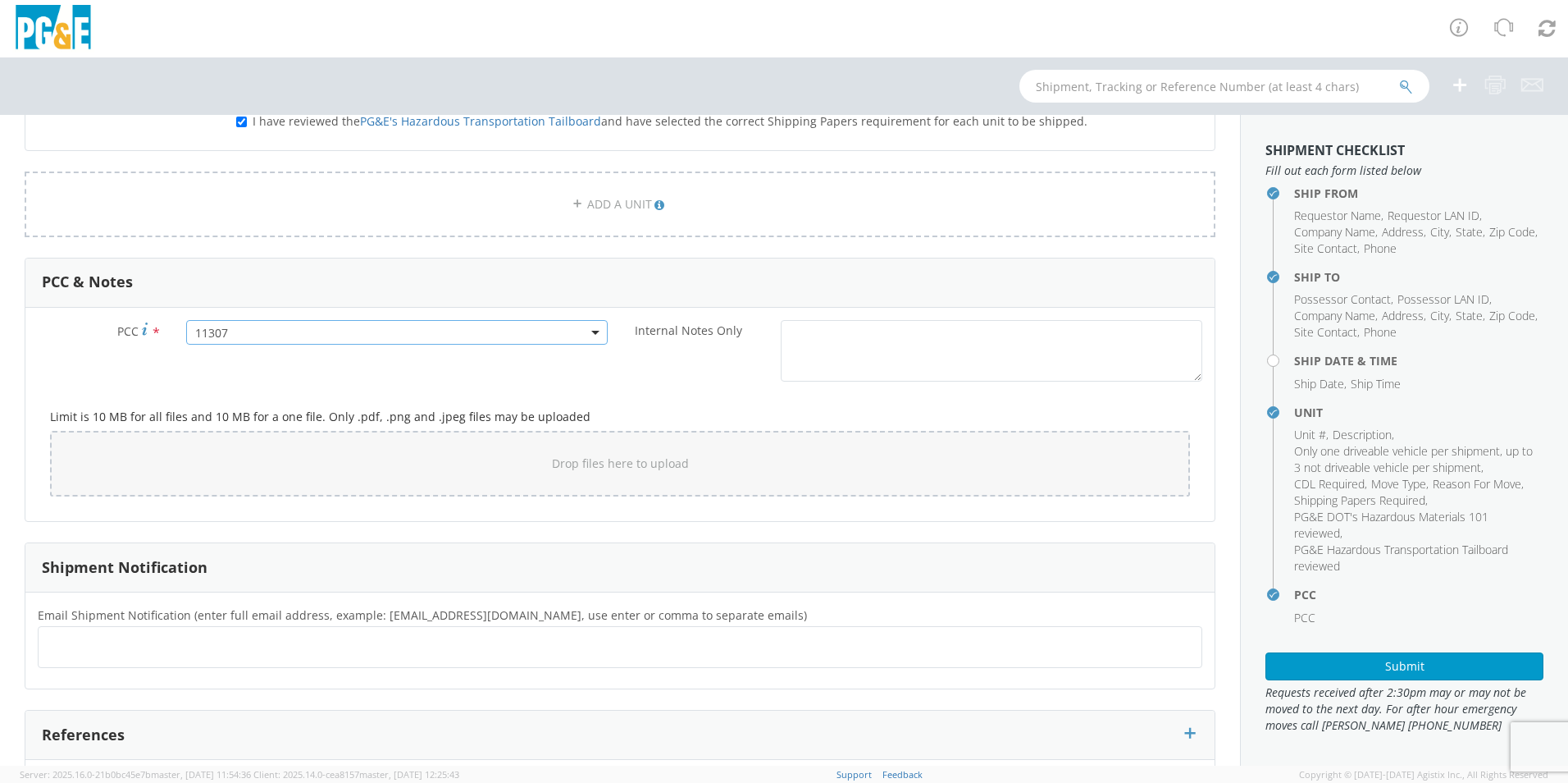
scroll to position [1149, 0]
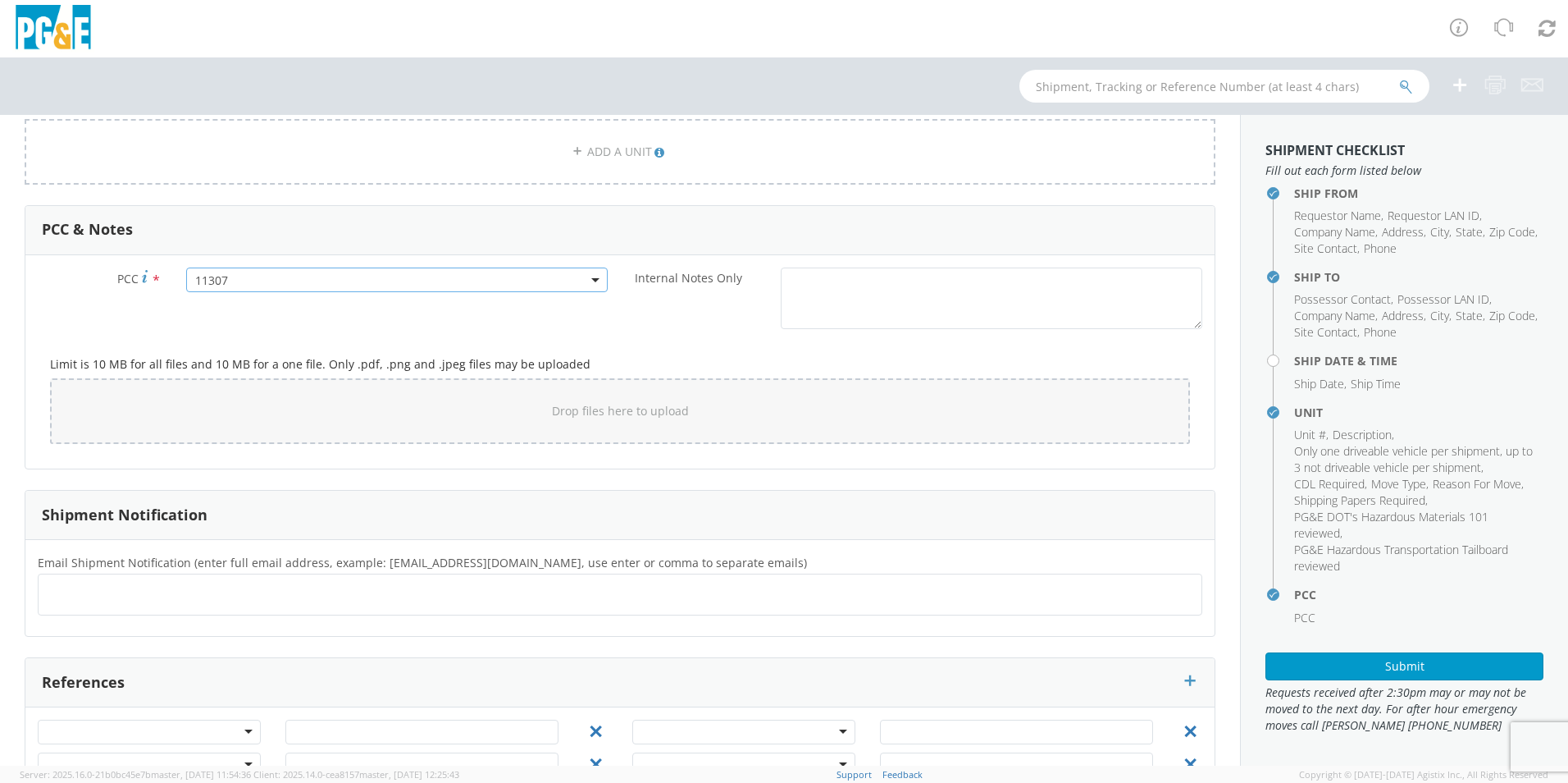
click at [128, 581] on ul at bounding box center [619, 594] width 1150 height 27
type input "cesar.lau@jjkane.com"
type input "[EMAIL_ADDRESS][DOMAIN_NAME]"
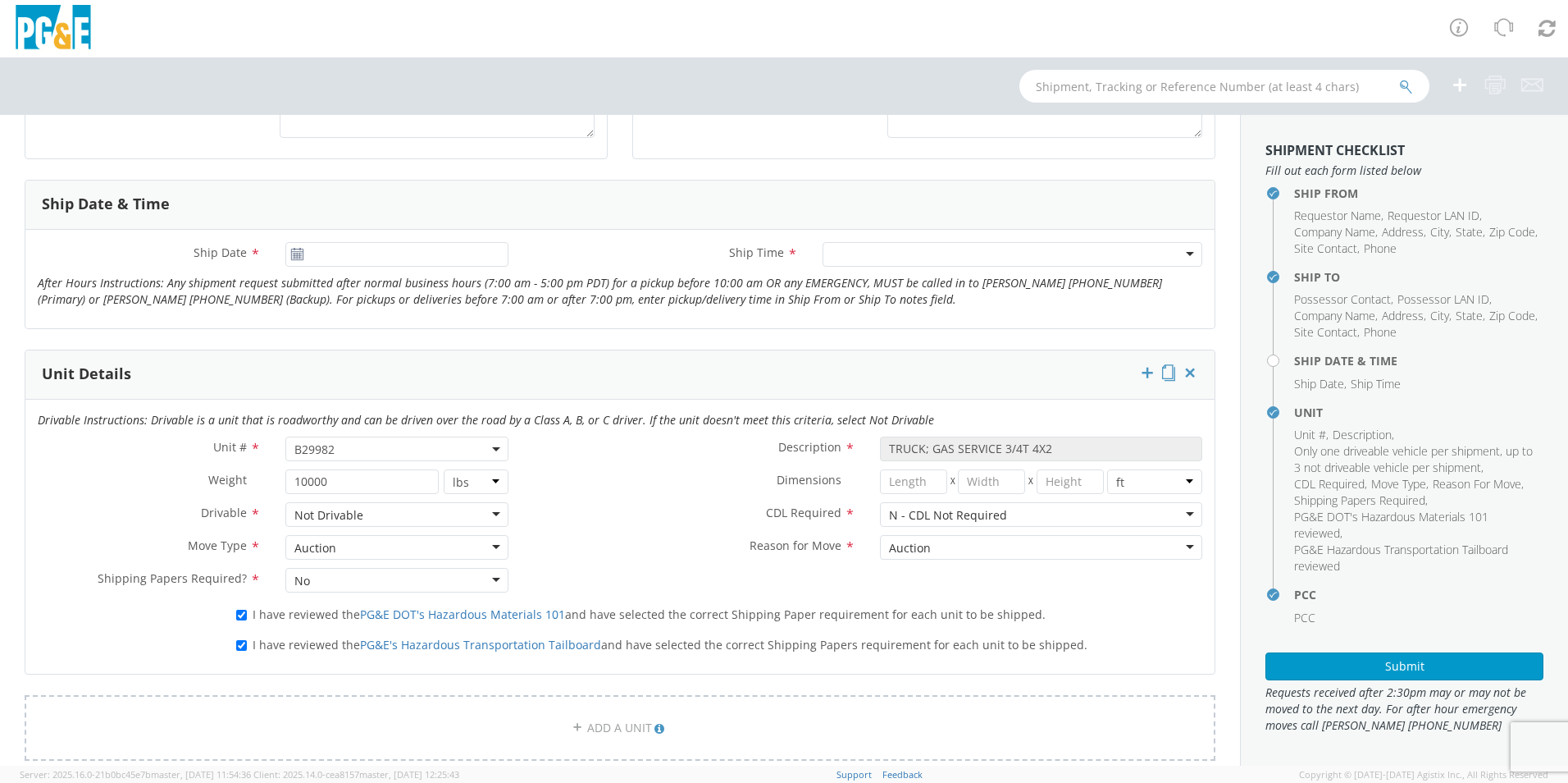
scroll to position [546, 0]
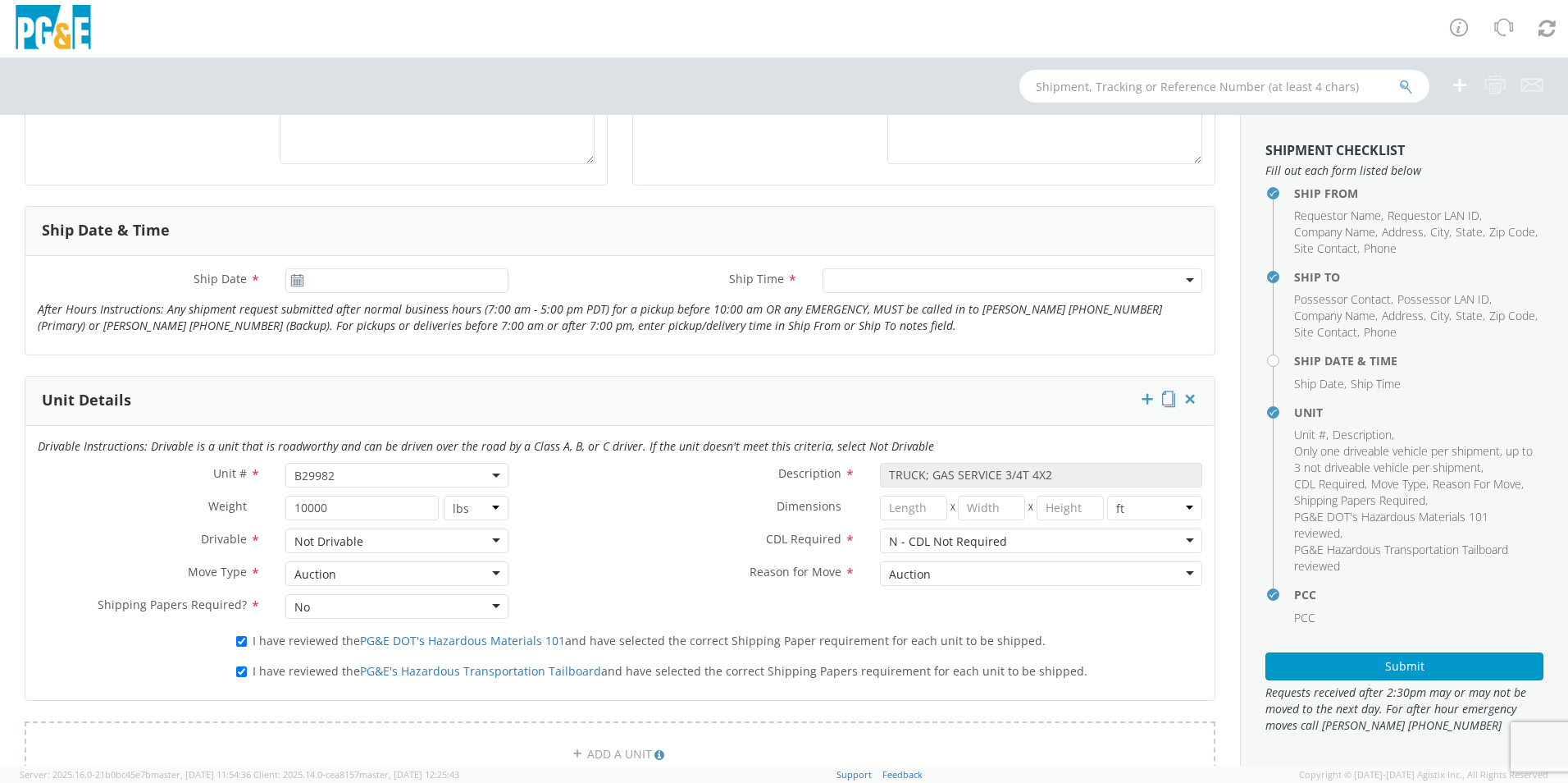
type input "[EMAIL_ADDRESS][DOMAIN_NAME]"
click at [434, 290] on input "Ship Date *" at bounding box center [397, 281] width 223 height 25
type input "[DATE]"
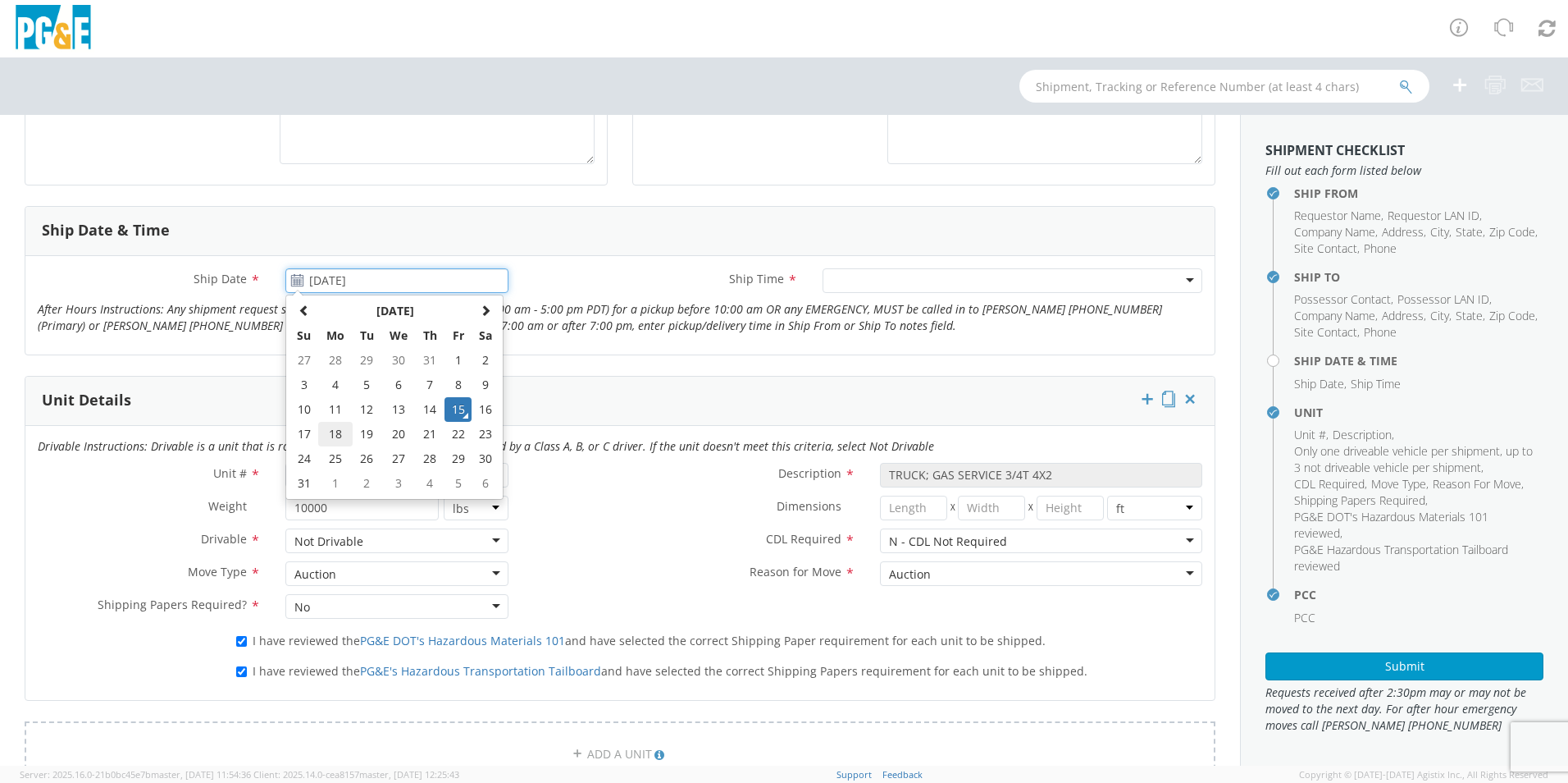
click at [342, 431] on td "18" at bounding box center [335, 434] width 34 height 25
type input "[DATE]"
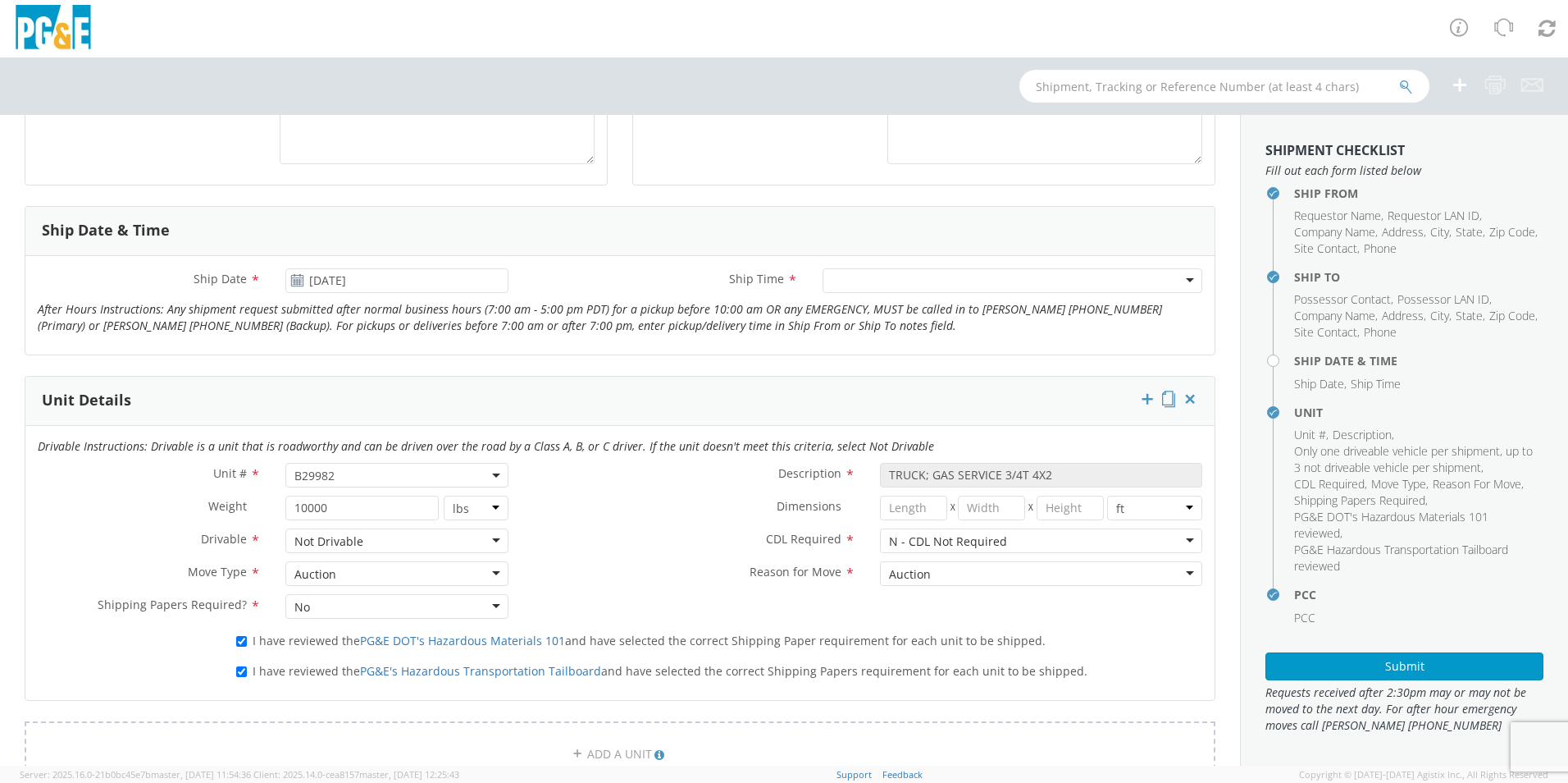
click at [883, 287] on div at bounding box center [1012, 281] width 379 height 25
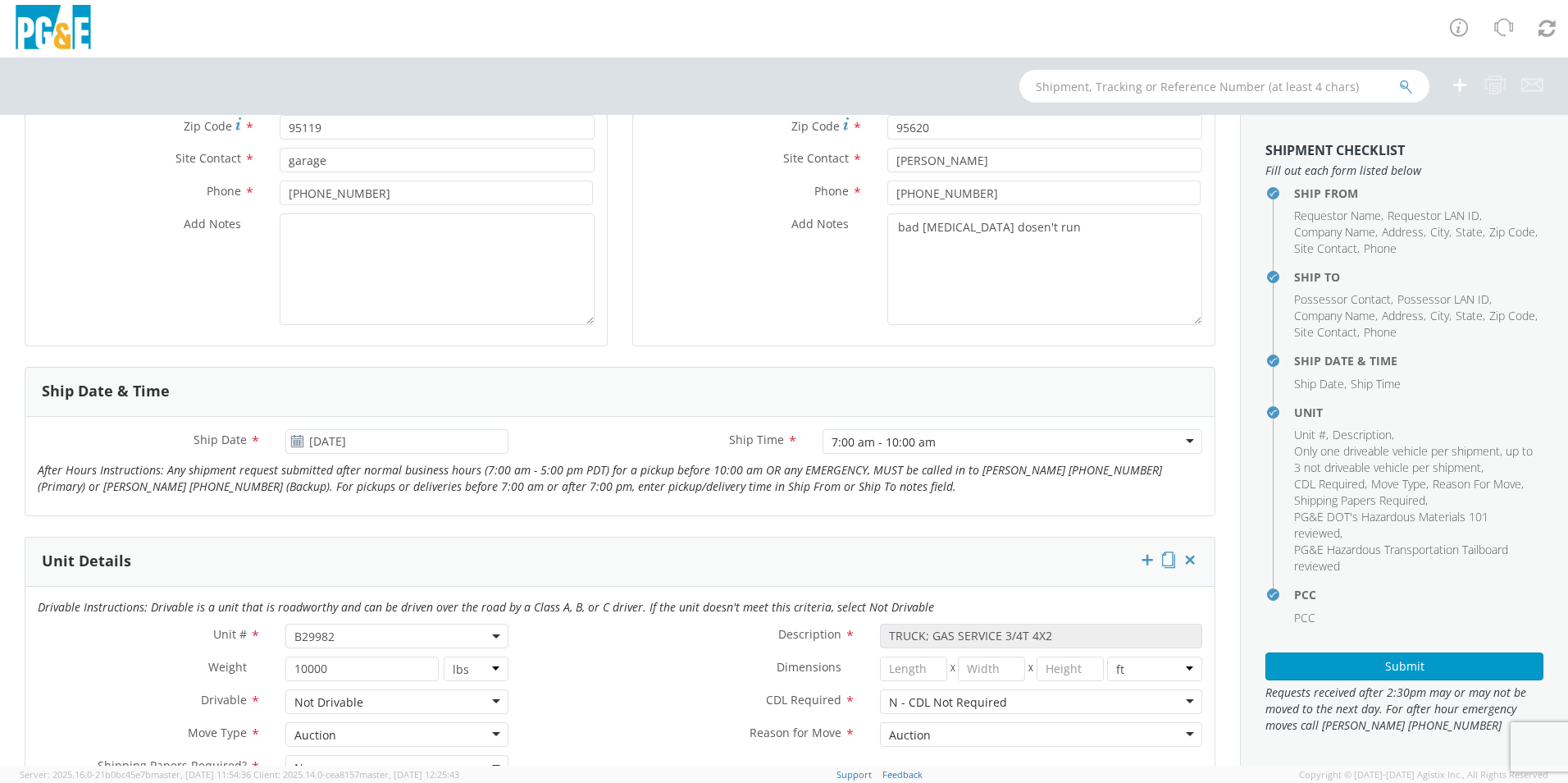
scroll to position [382, 0]
click at [1311, 672] on button "Submit" at bounding box center [1404, 666] width 278 height 28
